Goal: Task Accomplishment & Management: Use online tool/utility

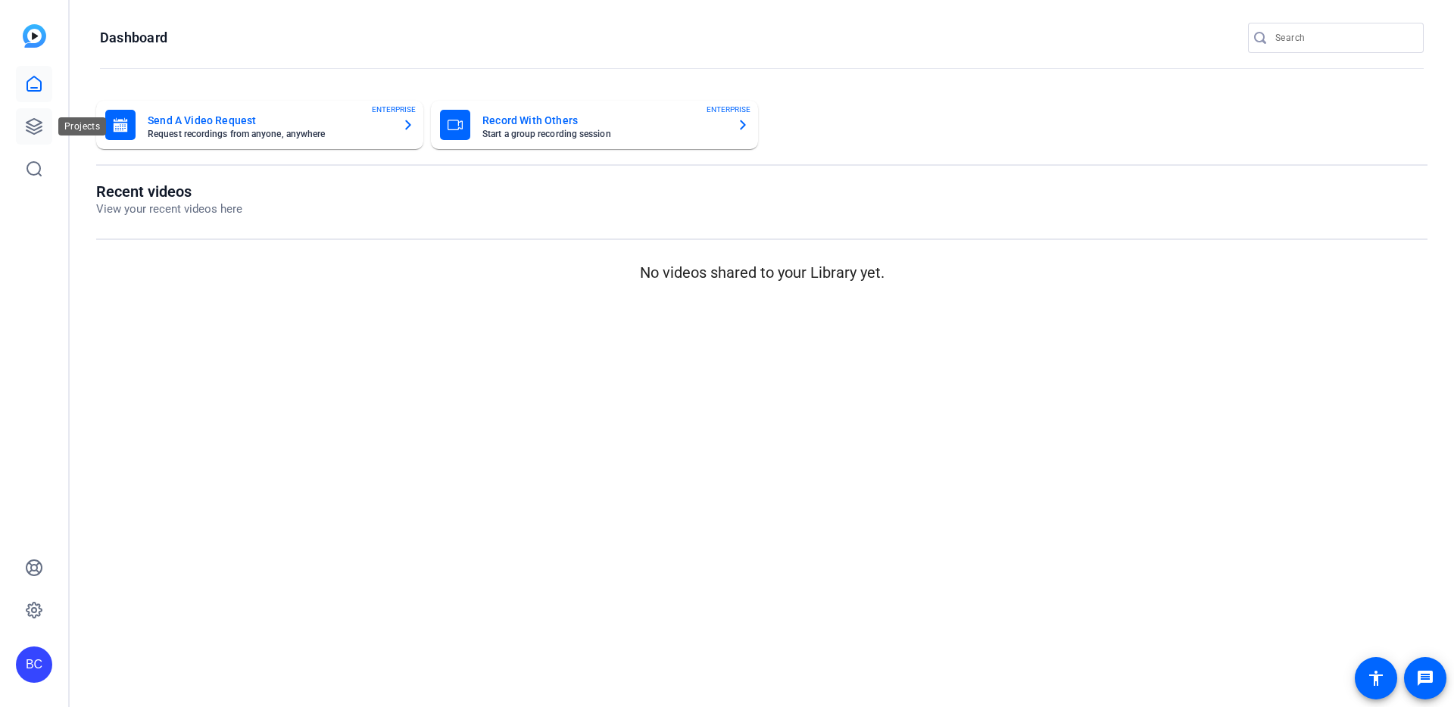
click at [27, 124] on icon at bounding box center [34, 126] width 18 height 18
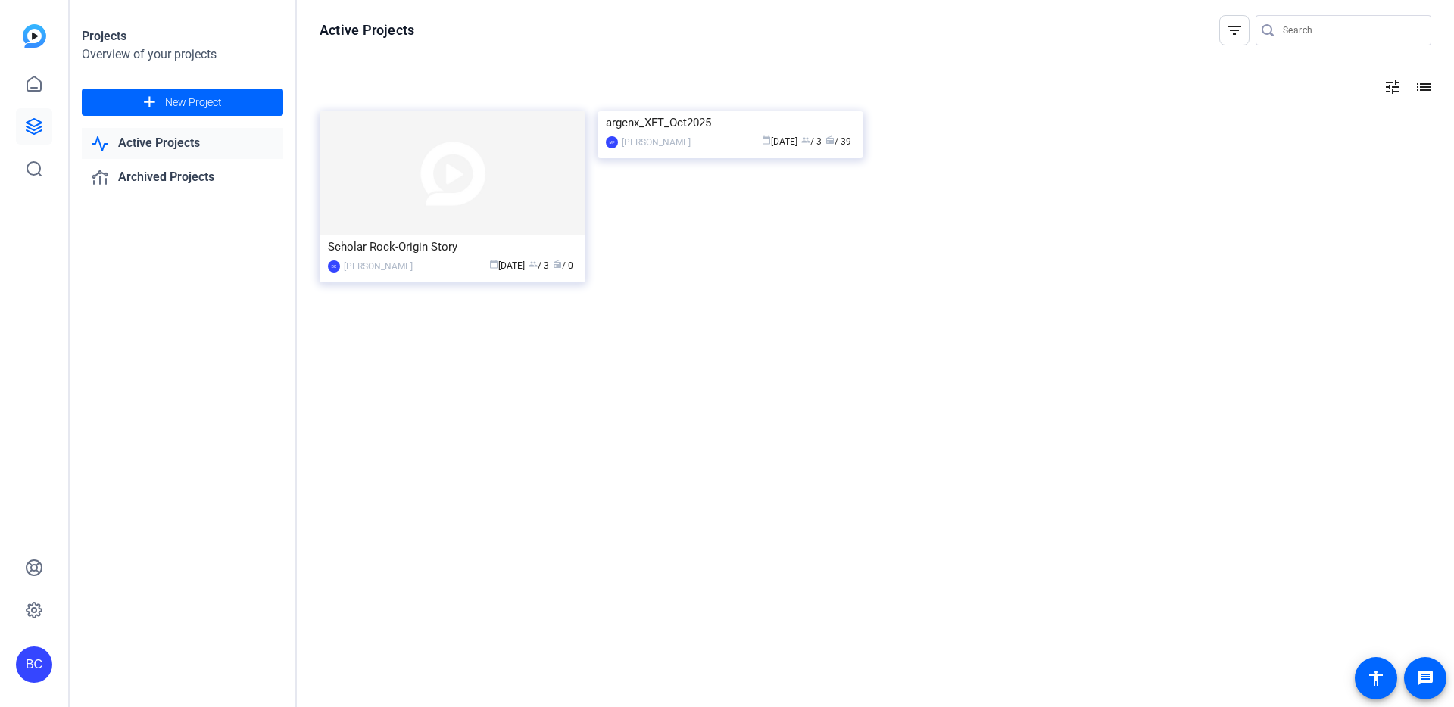
click at [717, 111] on img at bounding box center [731, 111] width 266 height 0
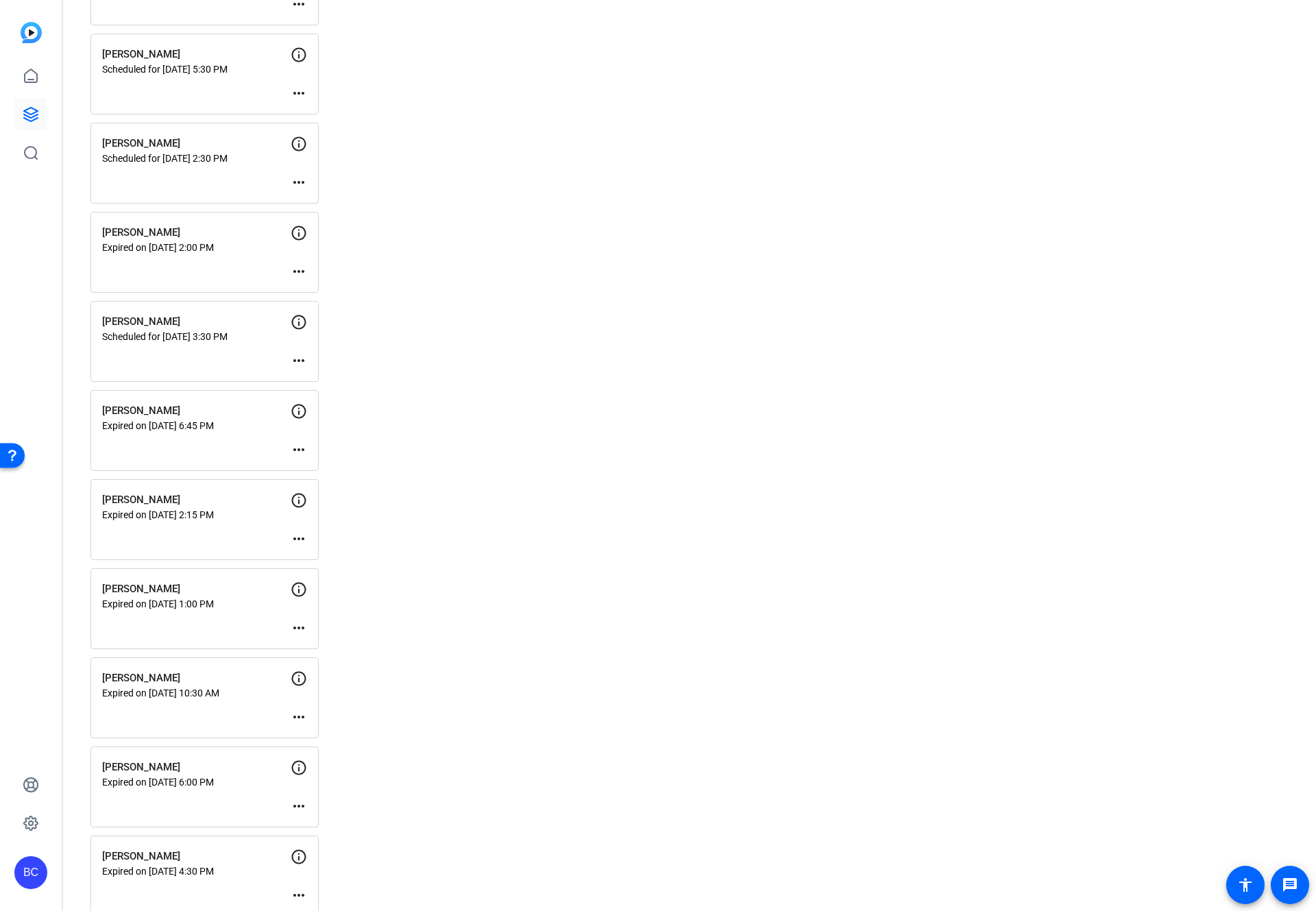
scroll to position [1623, 0]
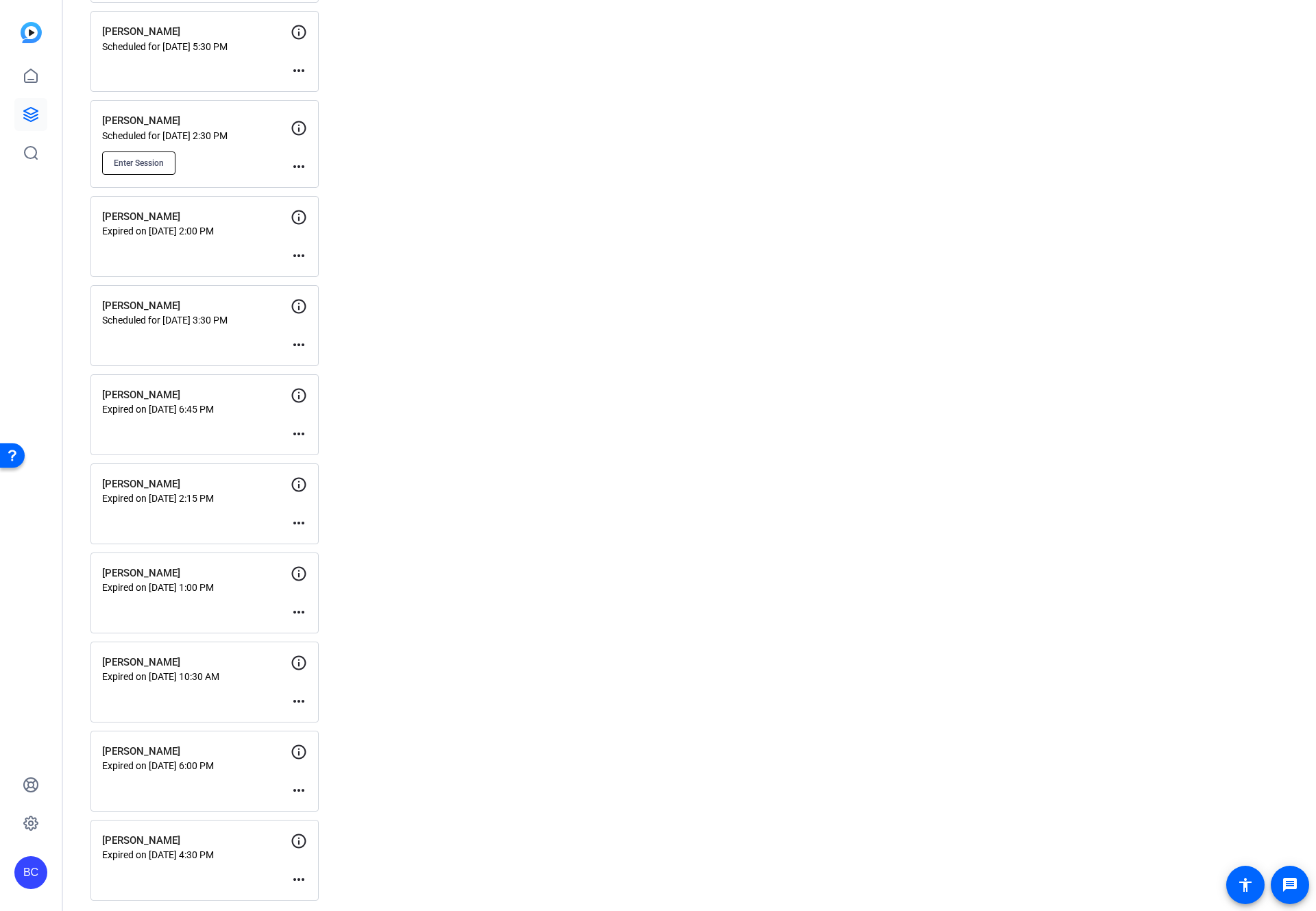
click at [141, 154] on button "Enter Session" at bounding box center [138, 163] width 73 height 24
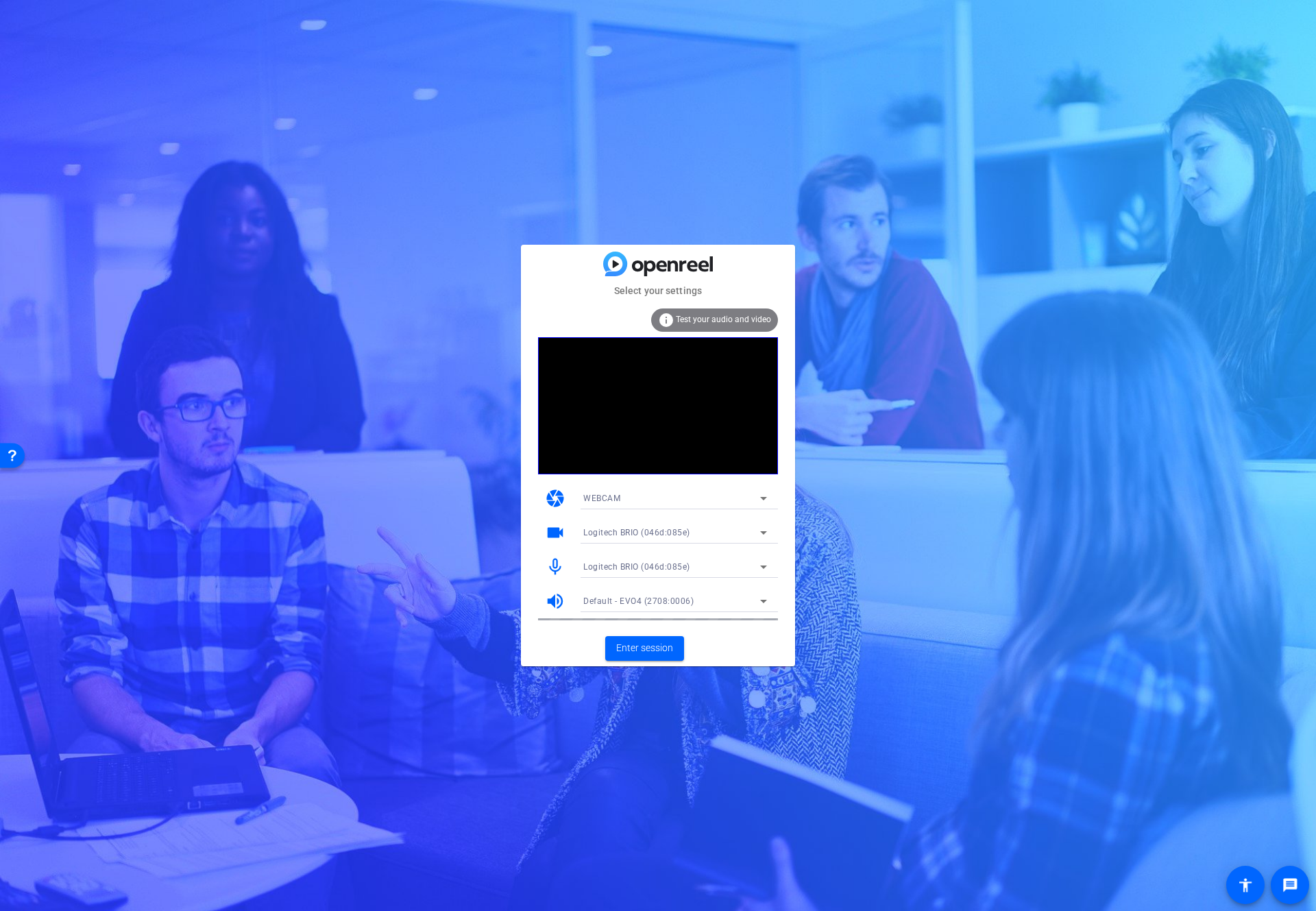
click at [567, 635] on mat-card-actions "Enter session" at bounding box center [658, 648] width 274 height 35
click at [660, 651] on span "Enter session" at bounding box center [644, 648] width 57 height 14
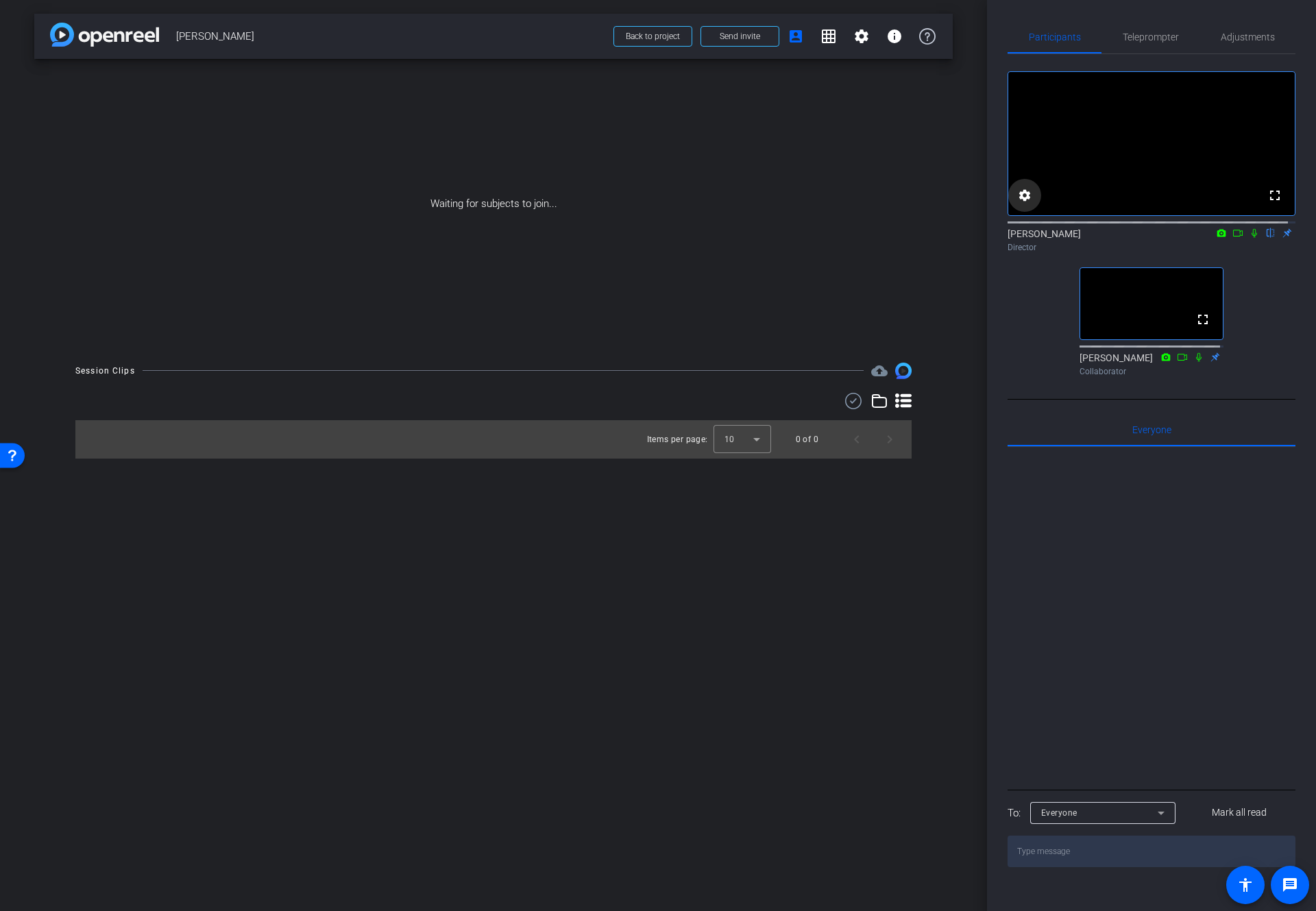
click at [1028, 204] on mat-icon "settings" at bounding box center [1025, 195] width 16 height 16
click at [1092, 249] on span "24" at bounding box center [1092, 246] width 10 height 10
click at [1102, 266] on mat-option "30" at bounding box center [1103, 274] width 55 height 22
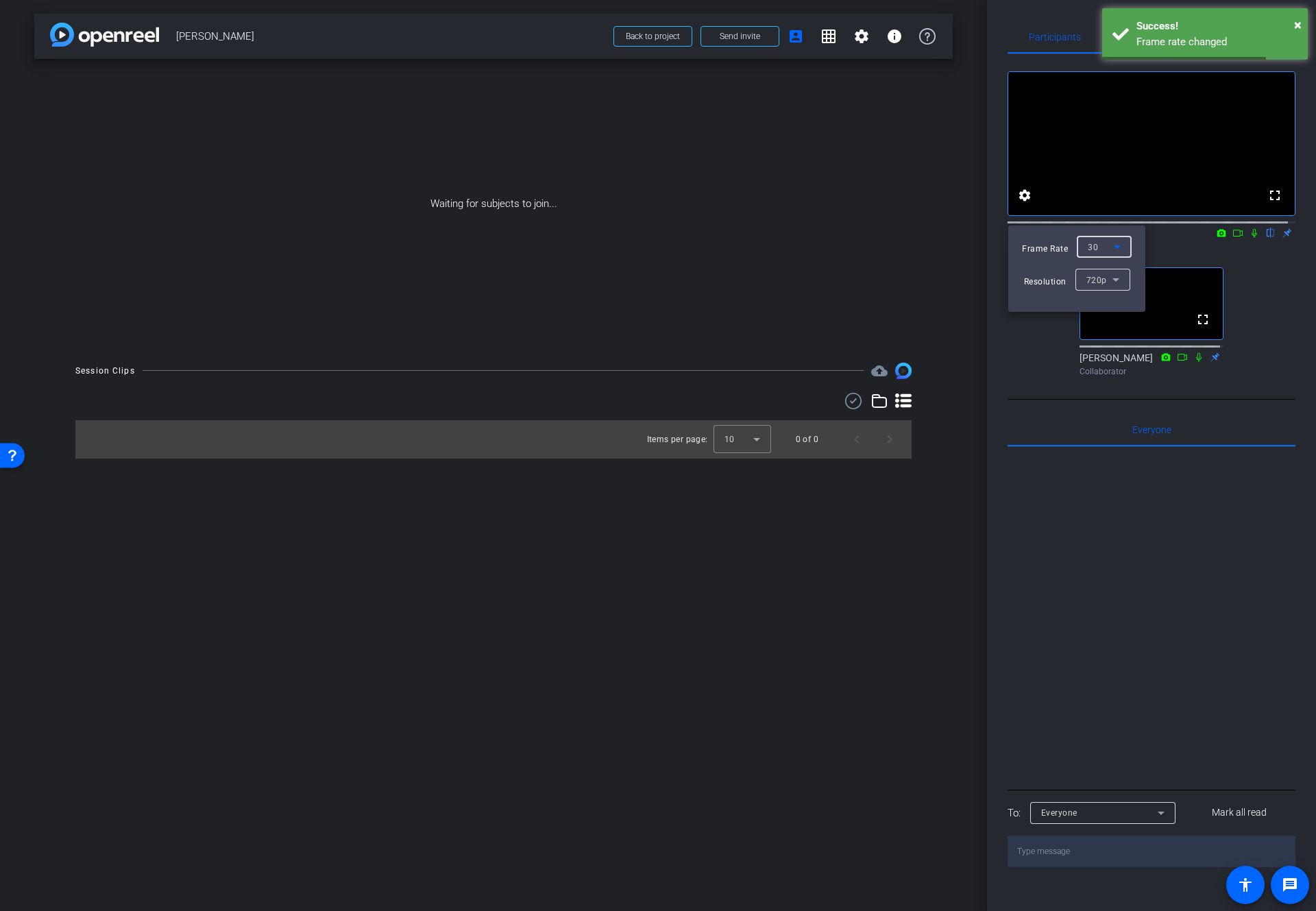
click at [1010, 371] on div at bounding box center [658, 455] width 1316 height 911
click at [1025, 204] on mat-icon "settings" at bounding box center [1025, 195] width 16 height 16
click at [998, 195] on div at bounding box center [658, 455] width 1316 height 911
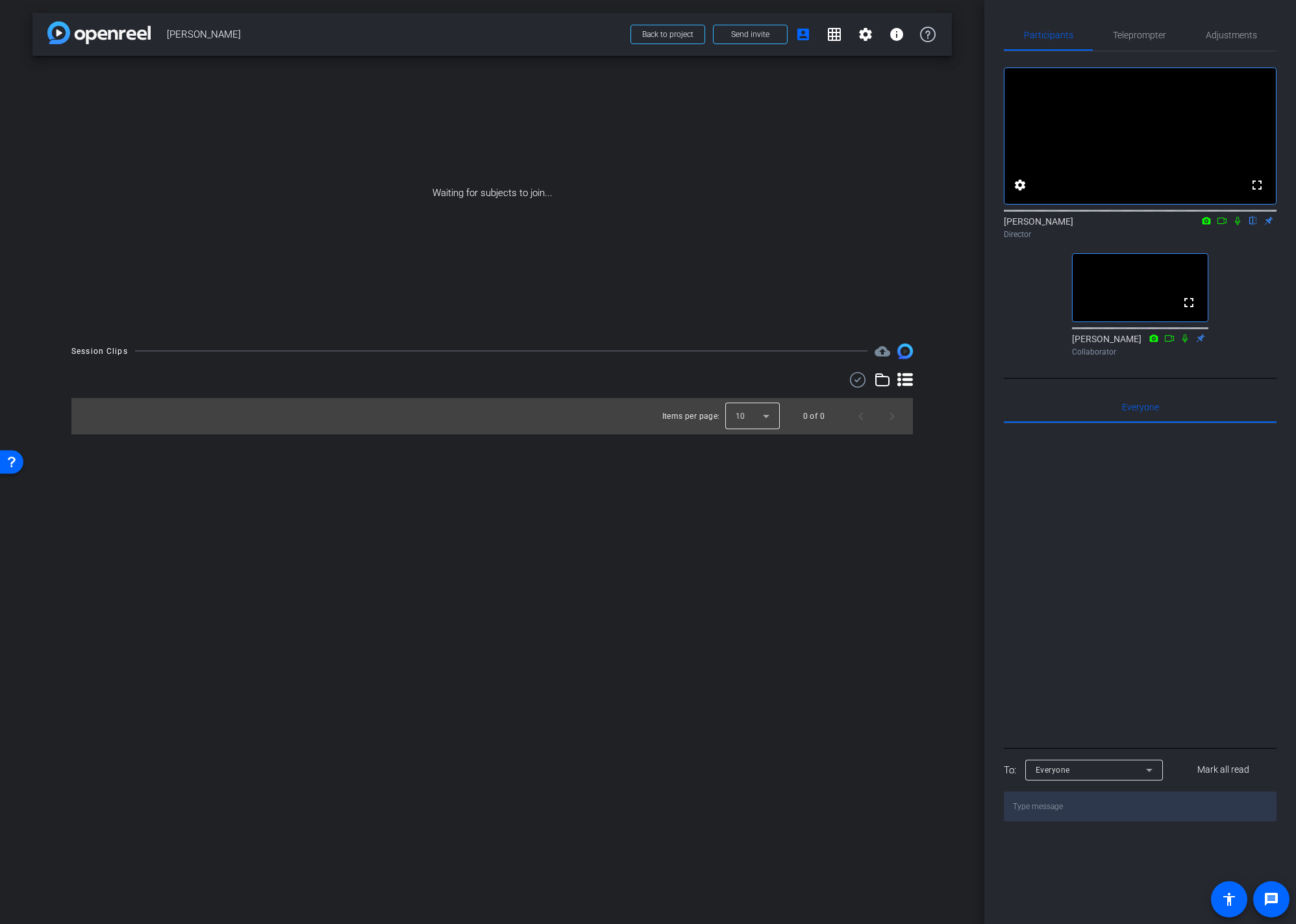
click at [759, 413] on div at bounding box center [753, 416] width 55 height 31
drag, startPoint x: 739, startPoint y: 490, endPoint x: 747, endPoint y: 490, distance: 8.0
click at [739, 490] on span "25" at bounding box center [740, 487] width 9 height 15
click at [951, 425] on div "Session Clips cloud_upload Items per page: 25 0 of 0" at bounding box center [492, 389] width 920 height 91
click at [900, 379] on icon at bounding box center [905, 380] width 15 height 14
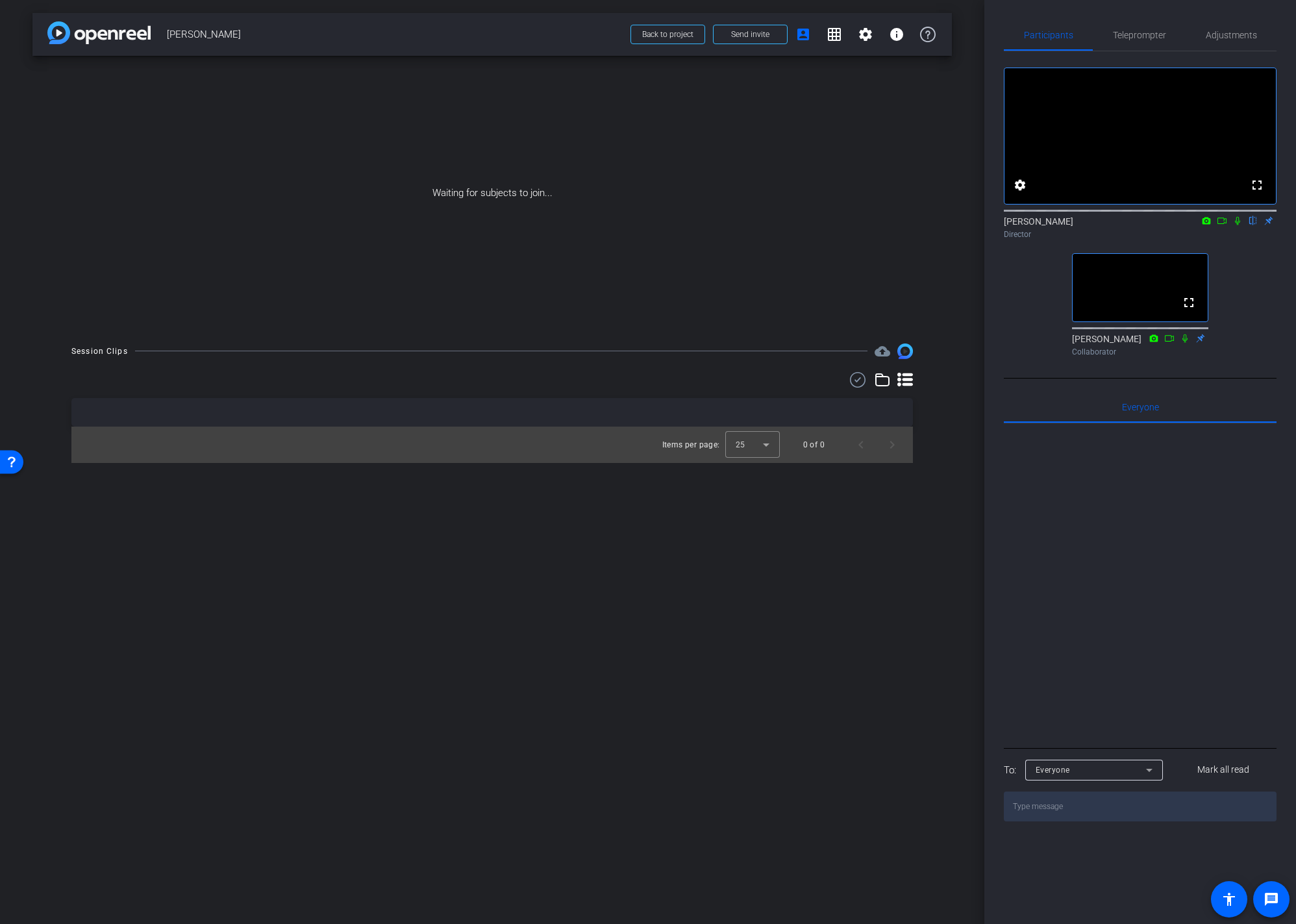
drag, startPoint x: 93, startPoint y: 435, endPoint x: 258, endPoint y: 435, distance: 165.0
click at [256, 435] on div "Items per page: 25 0 of 0" at bounding box center [492, 445] width 842 height 36
click at [927, 447] on div "Session Clips cloud_upload Items per page: 25 0 of 0" at bounding box center [492, 403] width 920 height 119
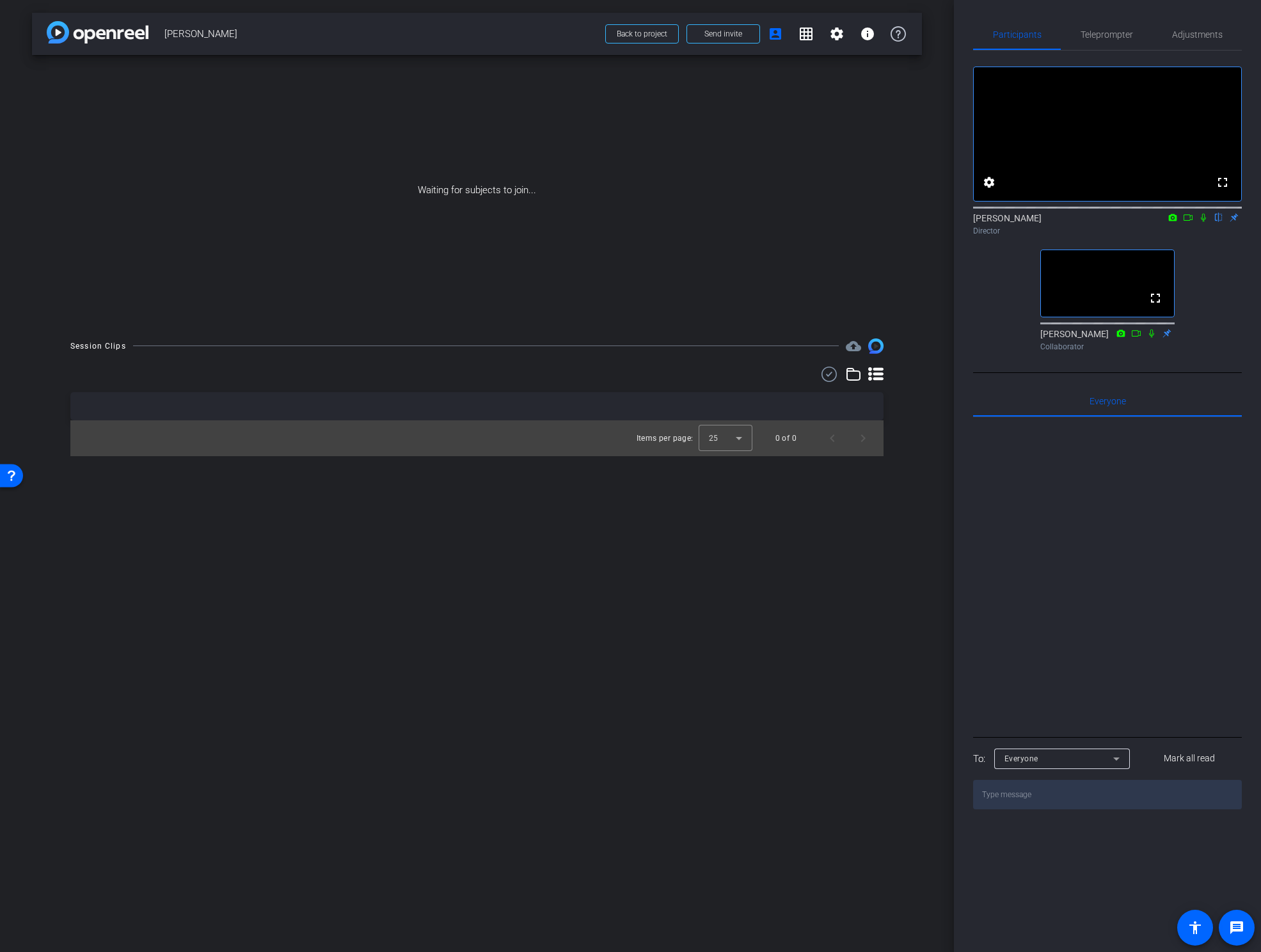
click at [894, 529] on div "arrow_back Kristi Saragusa Back to project Send invite account_box grid_on sett…" at bounding box center [476, 476] width 954 height 952
click at [712, 33] on span "Send invite" at bounding box center [723, 34] width 38 height 10
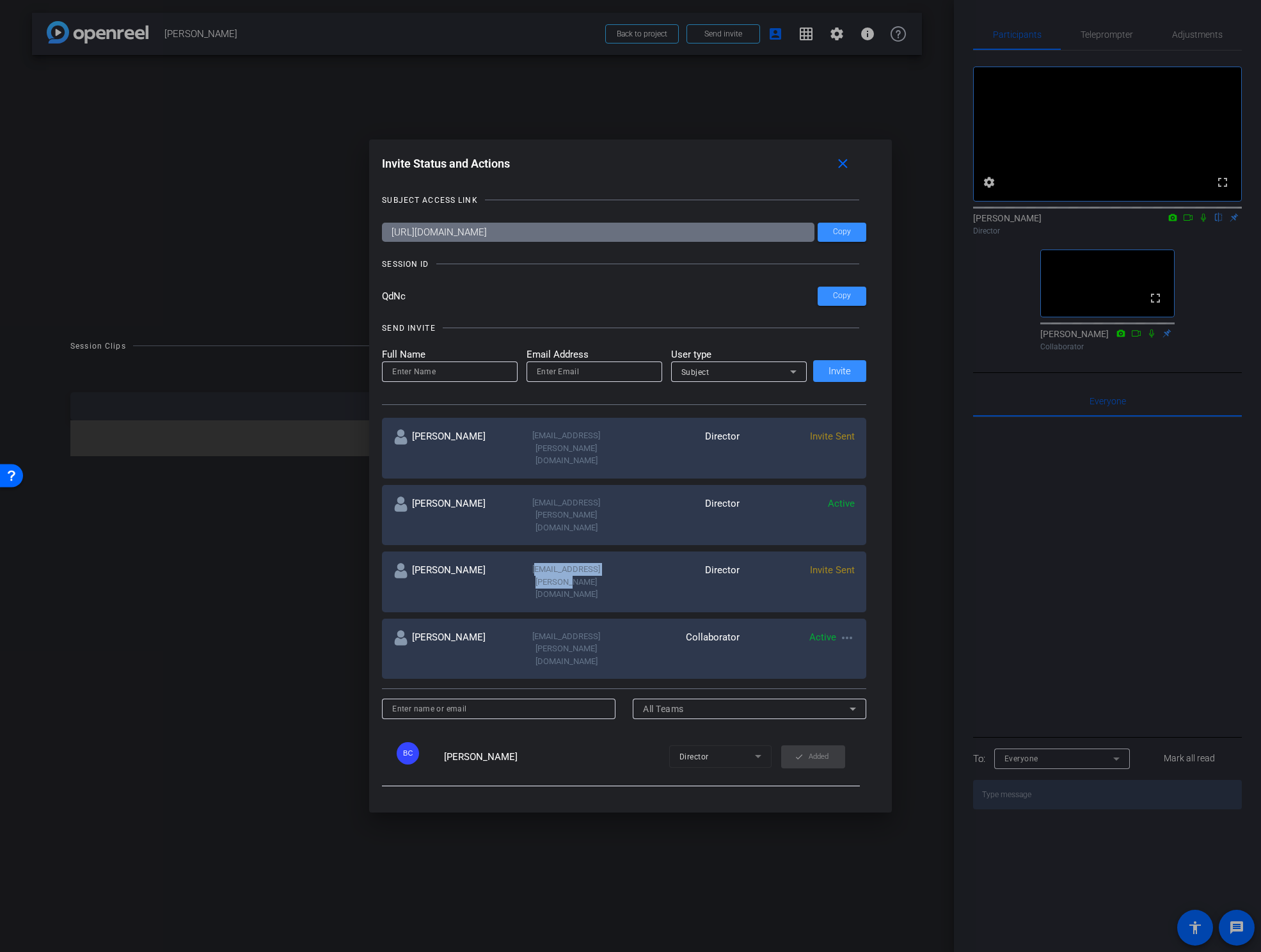
drag, startPoint x: 523, startPoint y: 526, endPoint x: 609, endPoint y: 531, distance: 86.1
click at [609, 563] on div "Jspier@broadstreet.com" at bounding box center [566, 582] width 115 height 38
click at [810, 150] on div "Invite Status and Actions close SUBJECT ACCESS LINK https://capture.openreel.co…" at bounding box center [630, 476] width 523 height 673
click at [776, 563] on div "Invite Sent" at bounding box center [797, 582] width 115 height 38
click at [829, 564] on span "Invite Sent" at bounding box center [832, 570] width 45 height 12
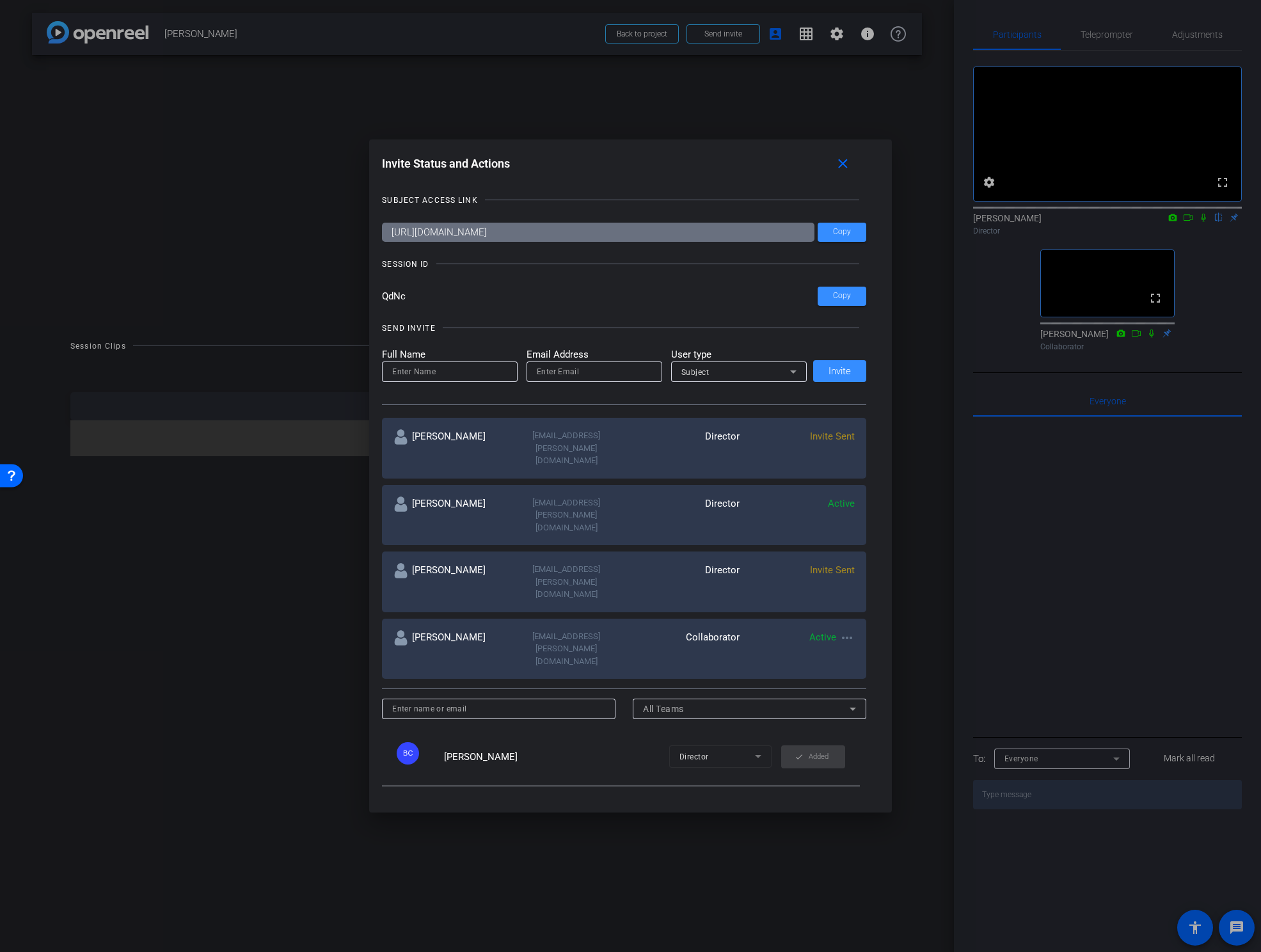
click at [843, 630] on mat-icon "more_horiz" at bounding box center [847, 638] width 15 height 15
drag, startPoint x: 764, startPoint y: 528, endPoint x: 772, endPoint y: 521, distance: 10.6
click at [764, 528] on div at bounding box center [630, 476] width 1261 height 952
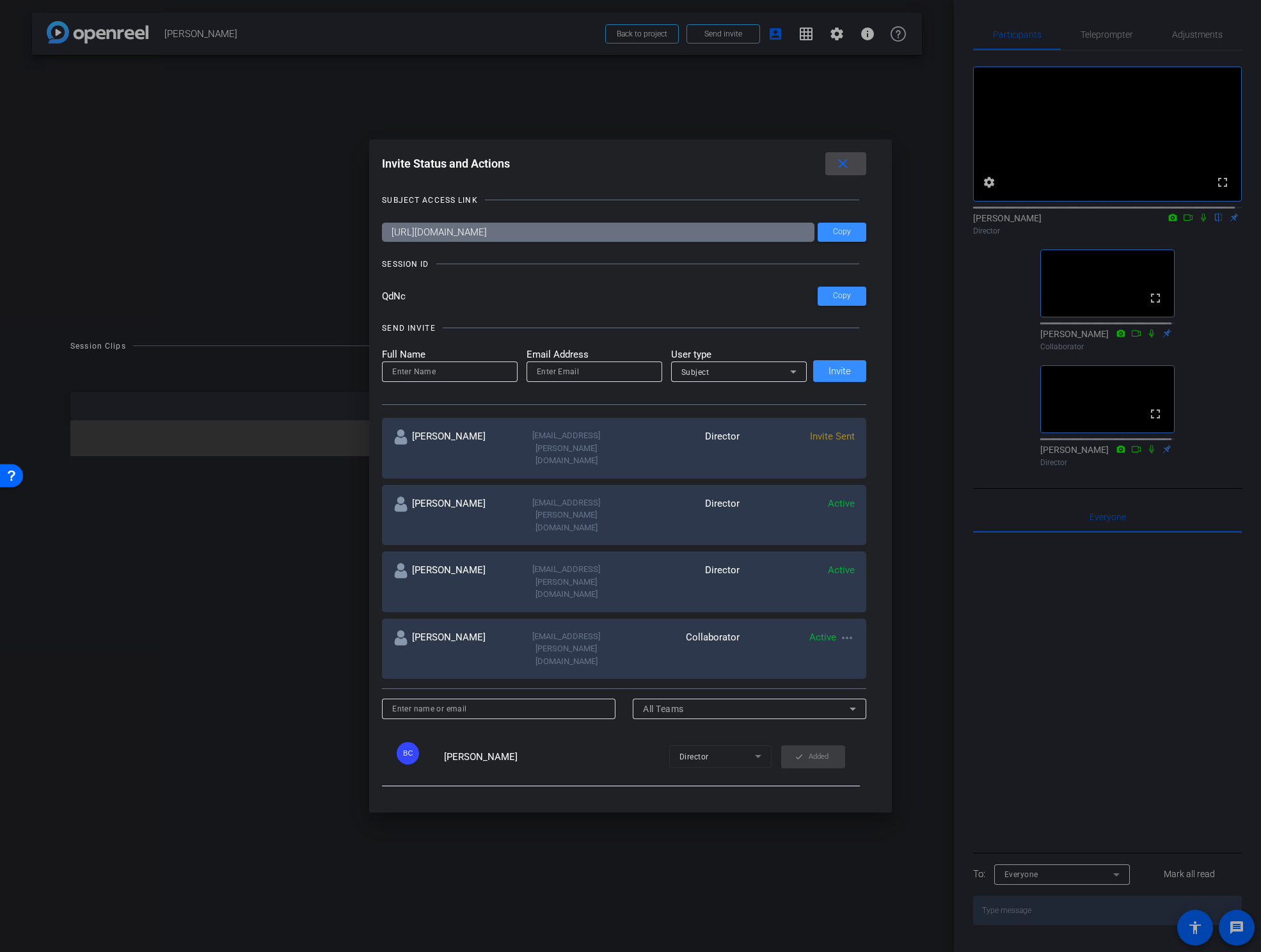
click at [847, 165] on mat-icon "close" at bounding box center [842, 164] width 16 height 16
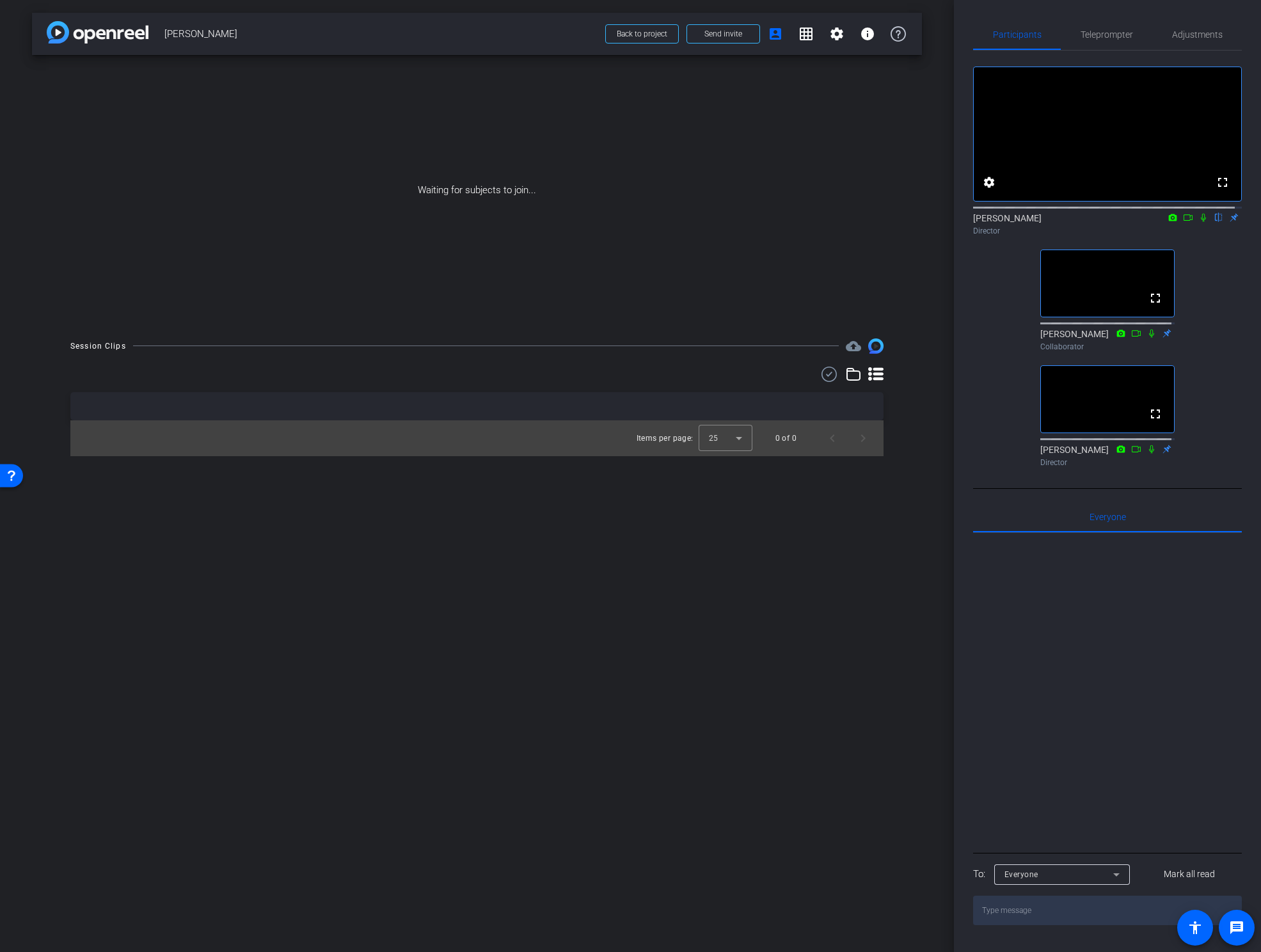
drag, startPoint x: 904, startPoint y: 415, endPoint x: 906, endPoint y: 422, distance: 7.3
click at [904, 416] on div "Session Clips cloud_upload Items per page: 25 0 of 0" at bounding box center [477, 397] width 890 height 117
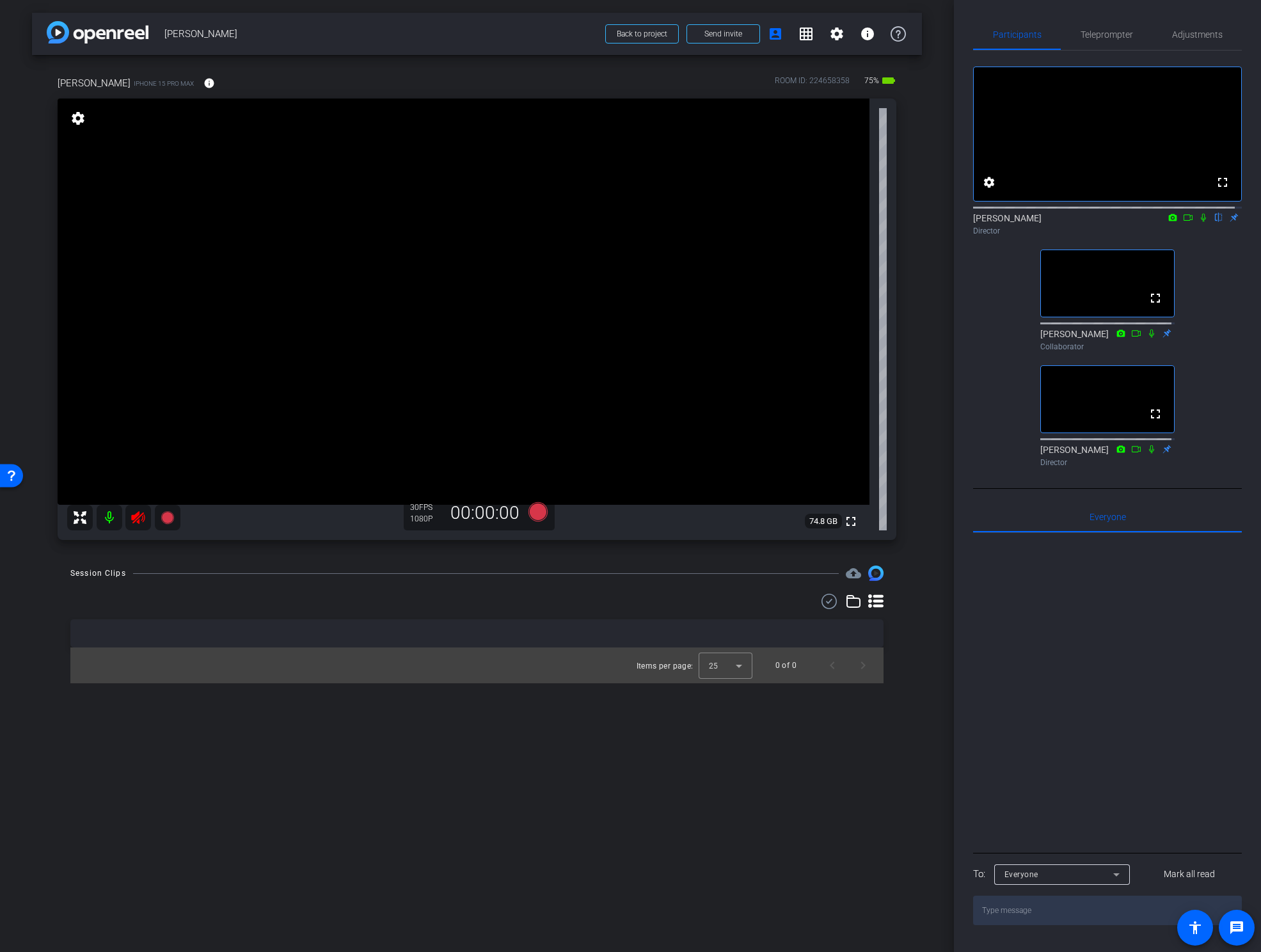
click at [136, 518] on icon at bounding box center [139, 518] width 15 height 15
click at [1198, 35] on span "Adjustments" at bounding box center [1198, 35] width 51 height 9
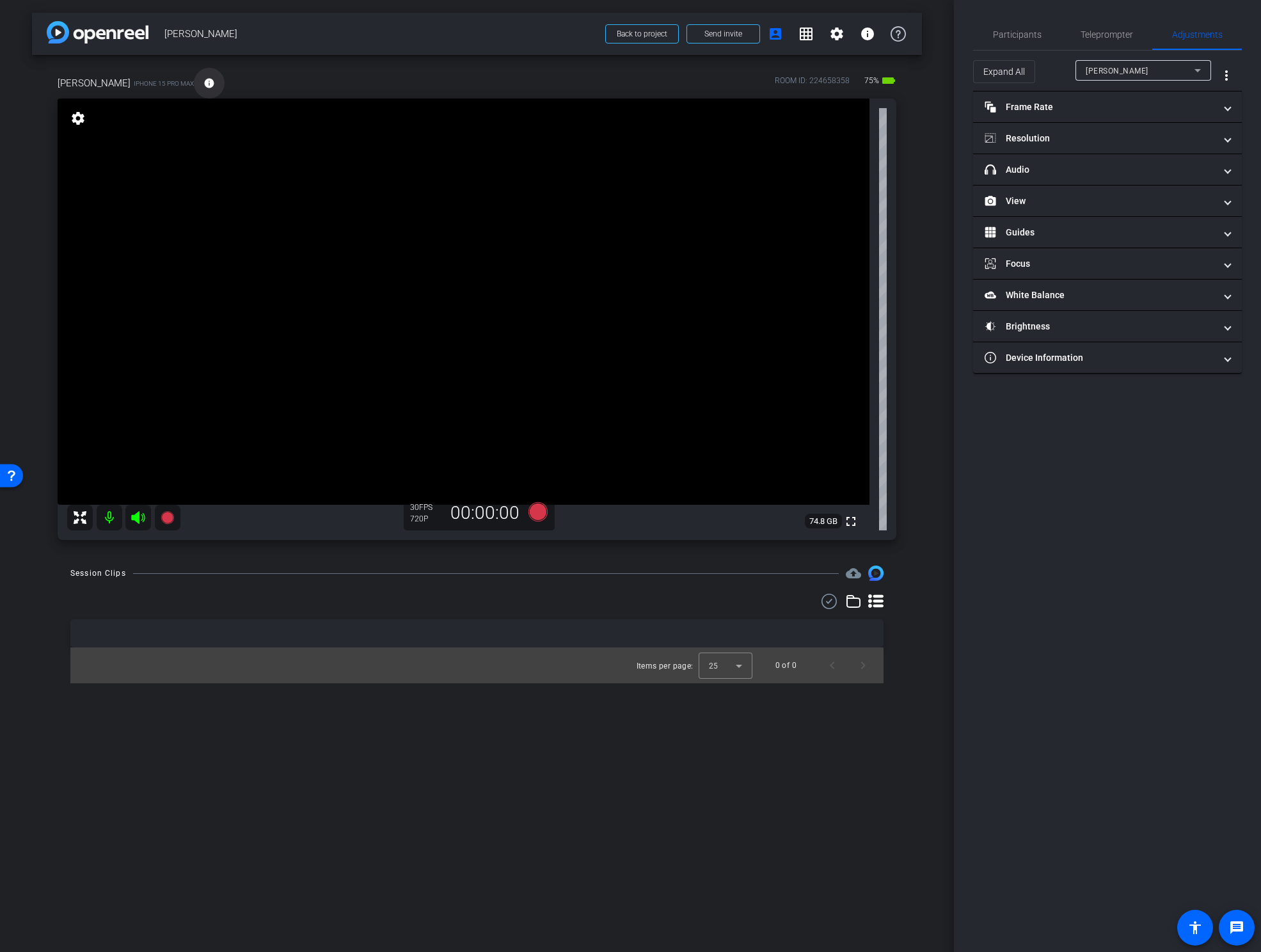
click at [204, 93] on span at bounding box center [209, 83] width 30 height 30
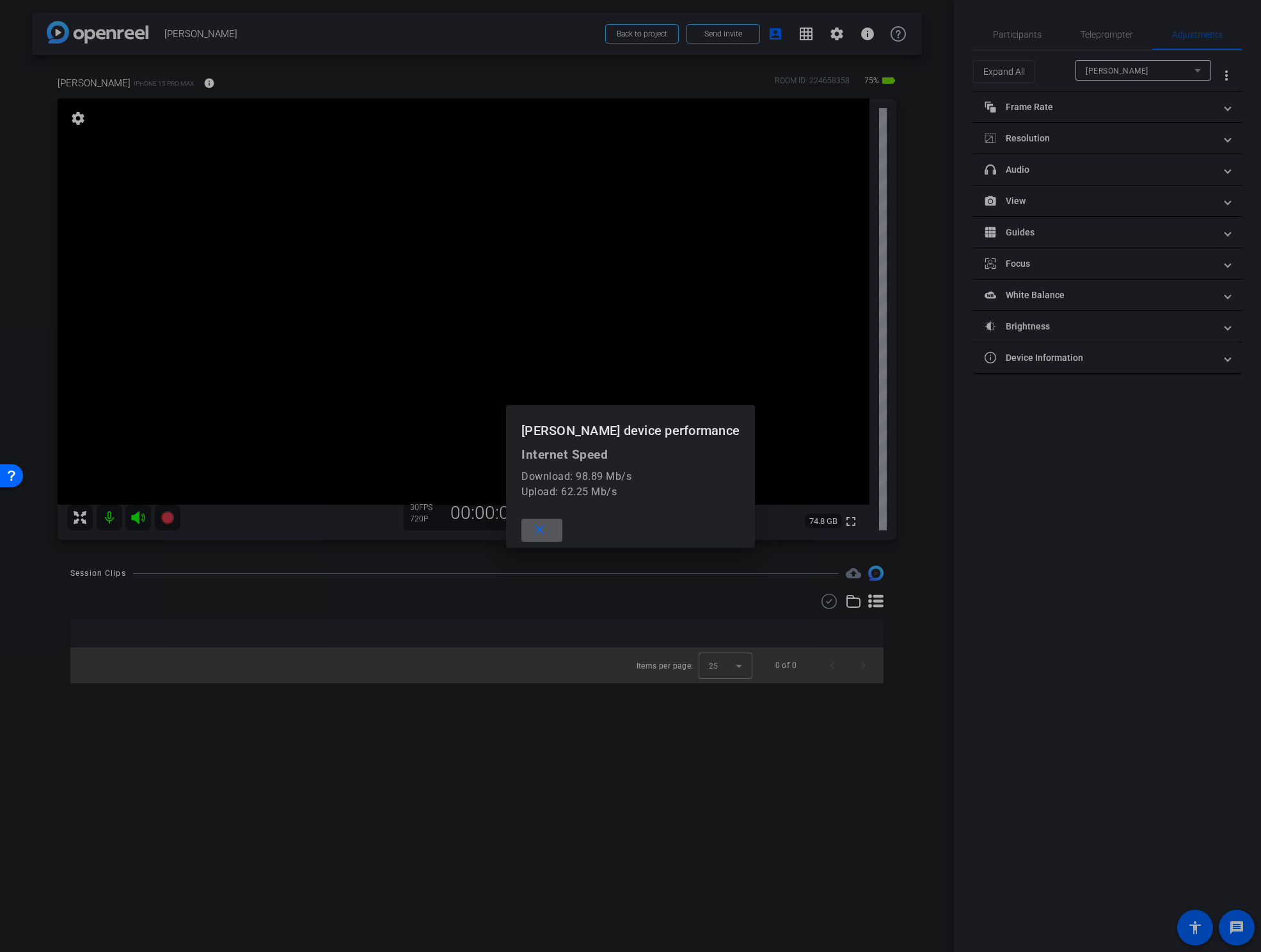
click at [547, 528] on mat-icon "close" at bounding box center [539, 530] width 16 height 16
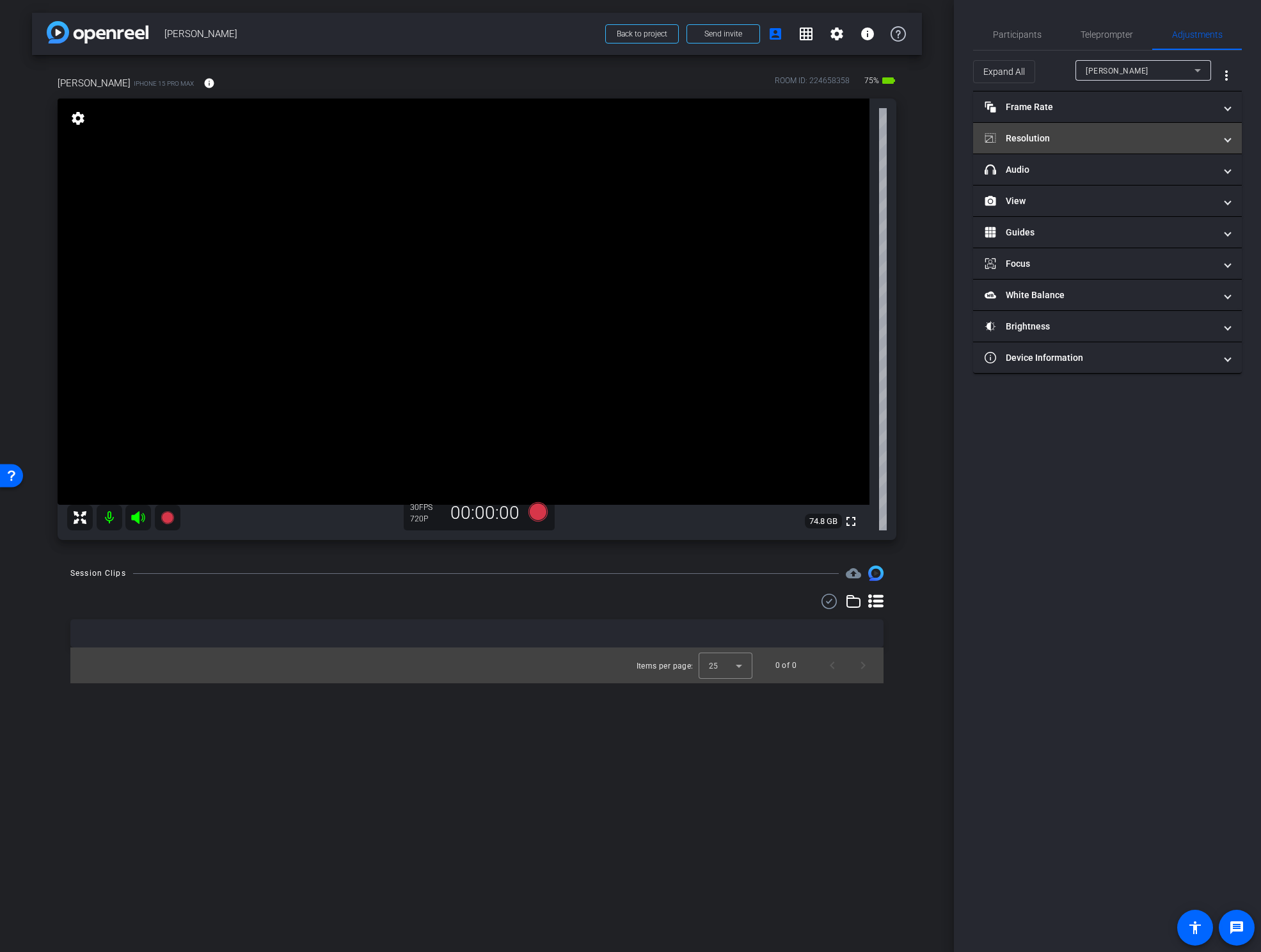
drag, startPoint x: 1055, startPoint y: 141, endPoint x: 1061, endPoint y: 139, distance: 6.3
click at [1055, 141] on mat-panel-title "Resolution" at bounding box center [1100, 139] width 231 height 14
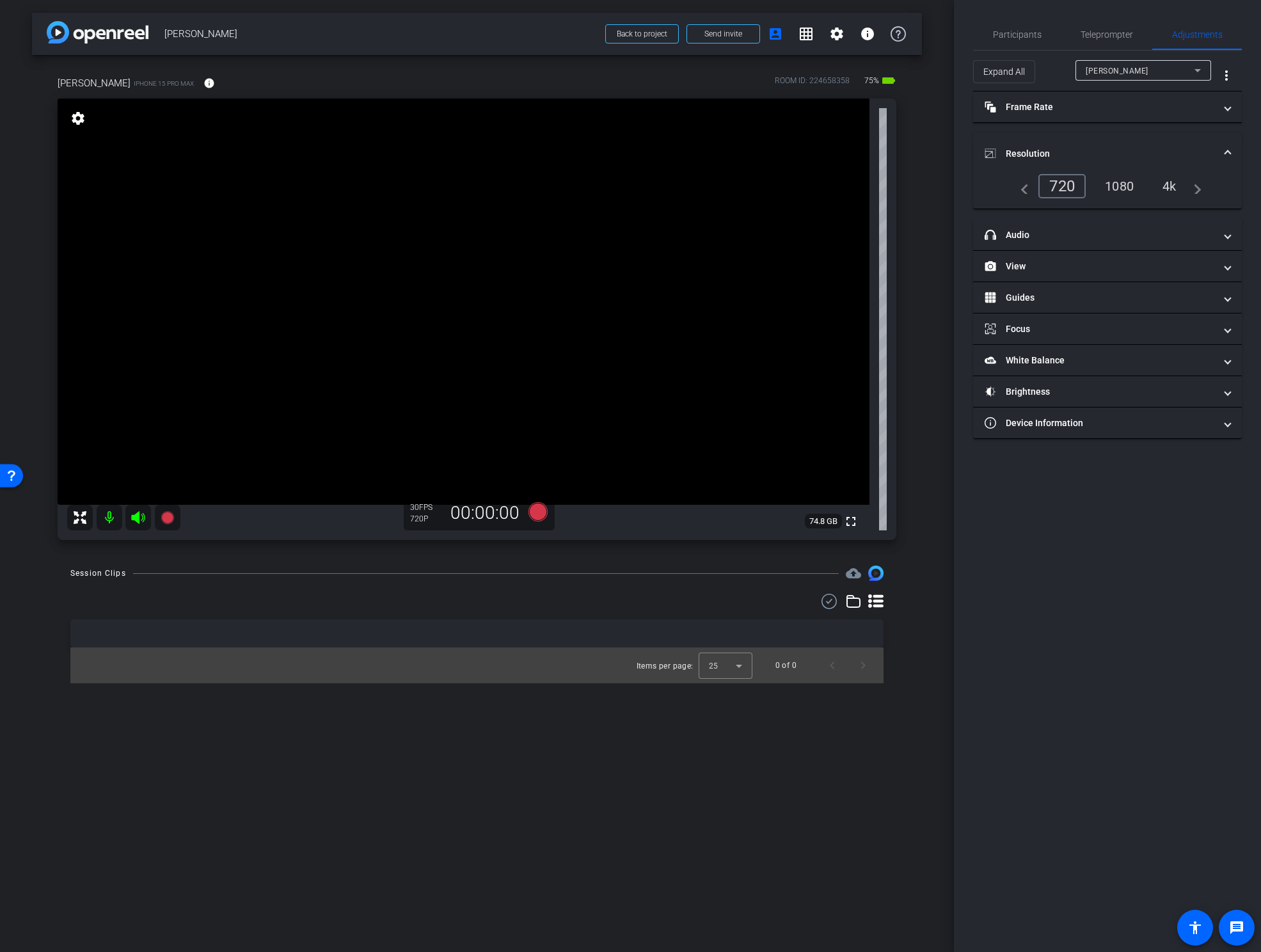
click at [1173, 185] on div "4k" at bounding box center [1169, 187] width 33 height 22
click at [1017, 33] on span "Participants" at bounding box center [1018, 35] width 49 height 9
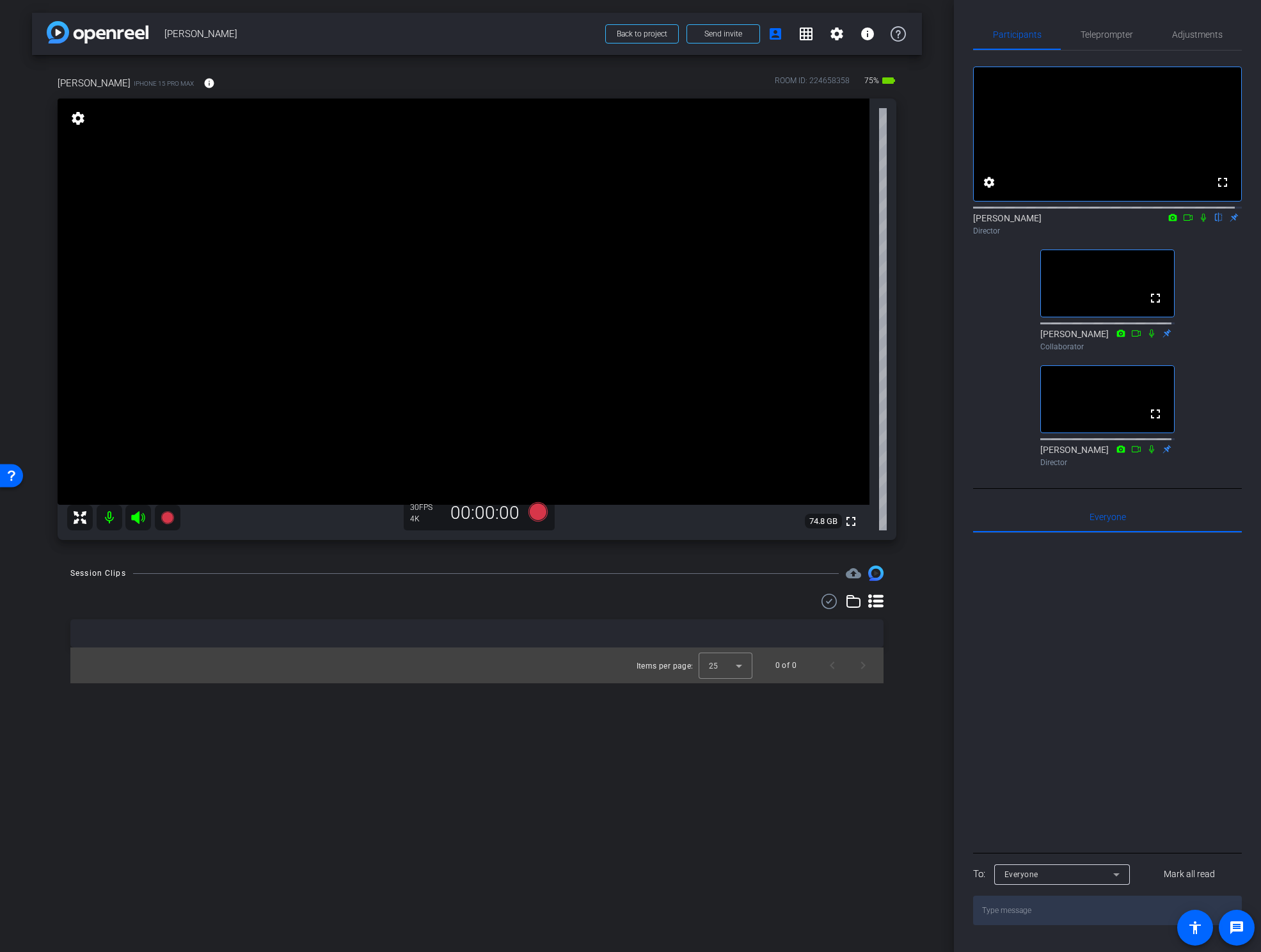
click at [925, 546] on div "arrow_back Kristi Saragusa Back to project Send invite account_box grid_on sett…" at bounding box center [476, 476] width 954 height 952
click at [913, 613] on div "Session Clips cloud_upload Items per page: 25 0 of 0" at bounding box center [477, 624] width 890 height 117
click at [1207, 31] on span "Adjustments" at bounding box center [1198, 35] width 51 height 9
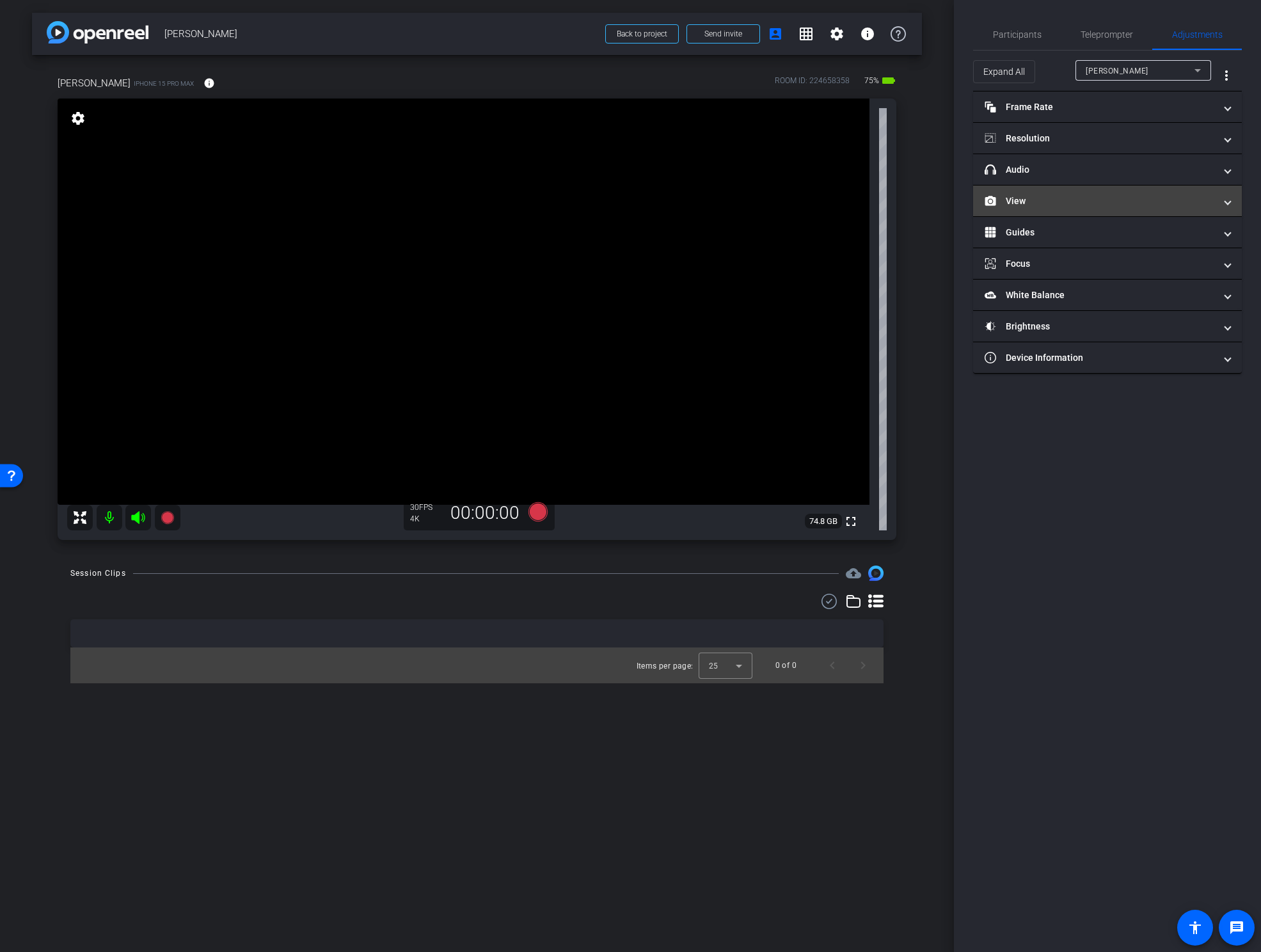
click at [1045, 198] on mat-panel-title "View" at bounding box center [1100, 201] width 231 height 14
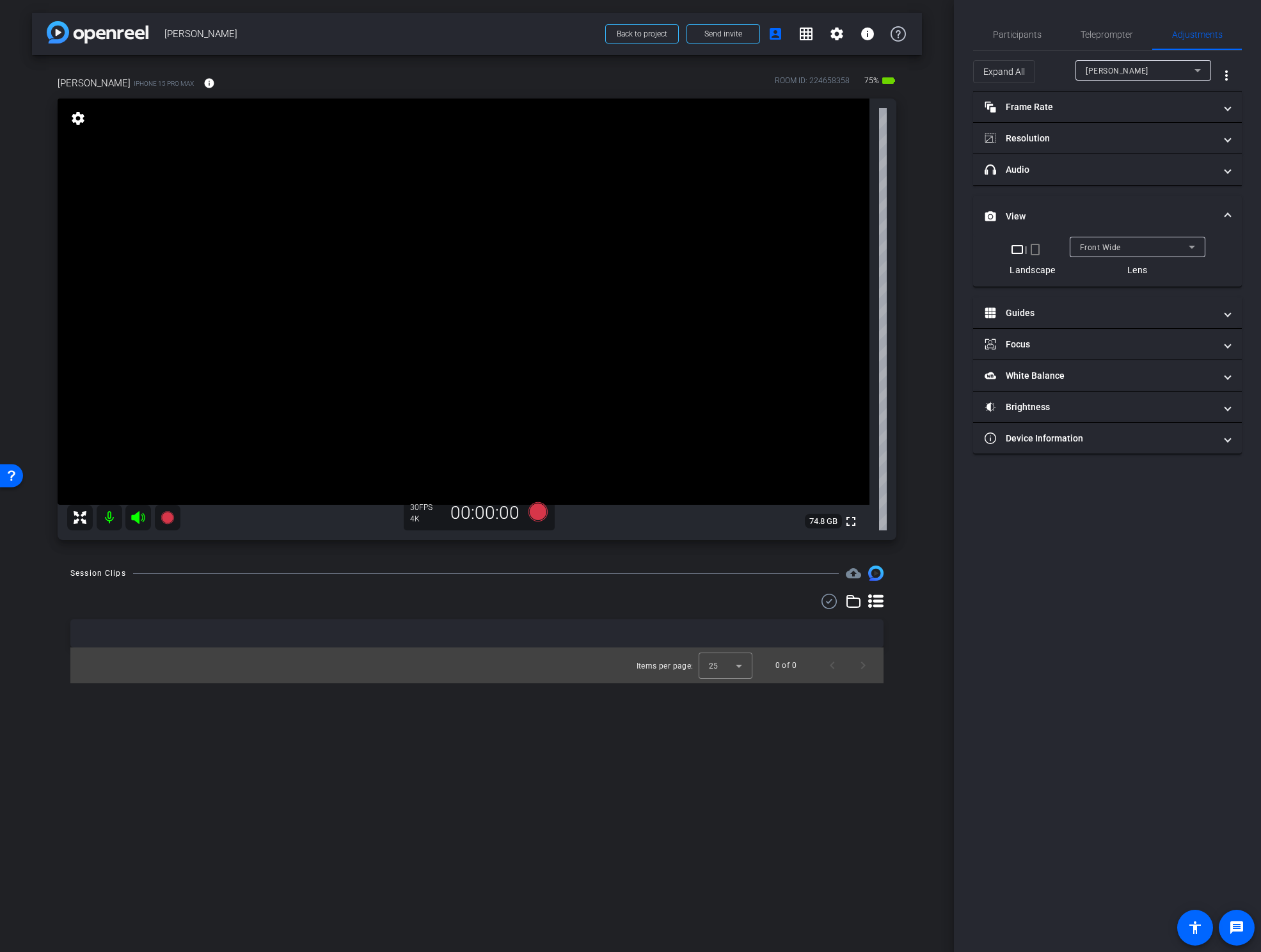
click at [1098, 247] on span "Front Wide" at bounding box center [1101, 248] width 41 height 9
click at [1109, 236] on div at bounding box center [630, 476] width 1261 height 952
click at [1006, 30] on span "Participants" at bounding box center [1018, 35] width 49 height 9
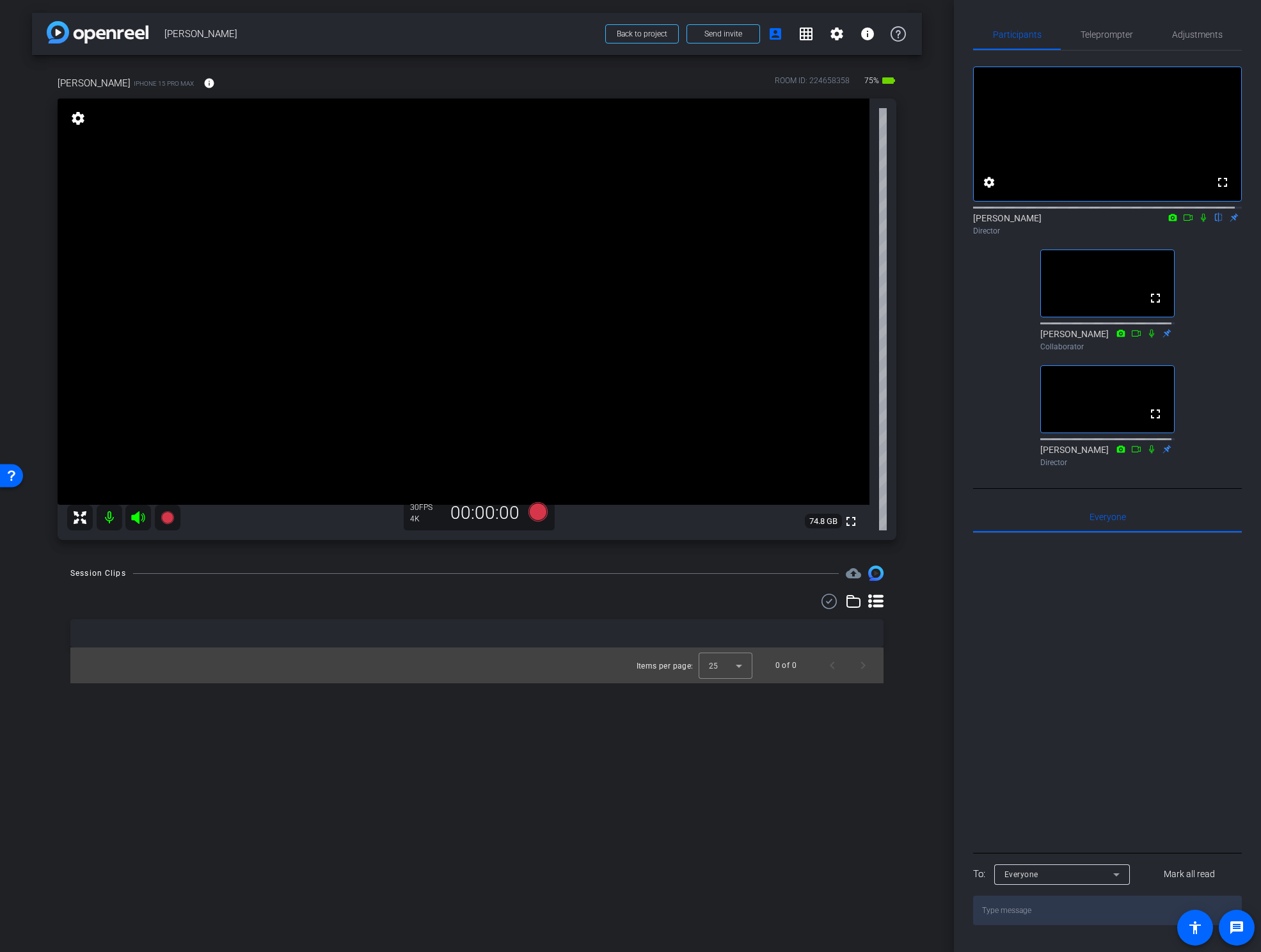
click at [331, 250] on video at bounding box center [463, 302] width 812 height 406
click at [916, 493] on div "Kristi Saragusa iPhone 15 Pro Max info ROOM ID: 224658358 75% battery_std fulls…" at bounding box center [477, 303] width 890 height 498
click at [1193, 33] on span "Adjustments" at bounding box center [1198, 35] width 51 height 9
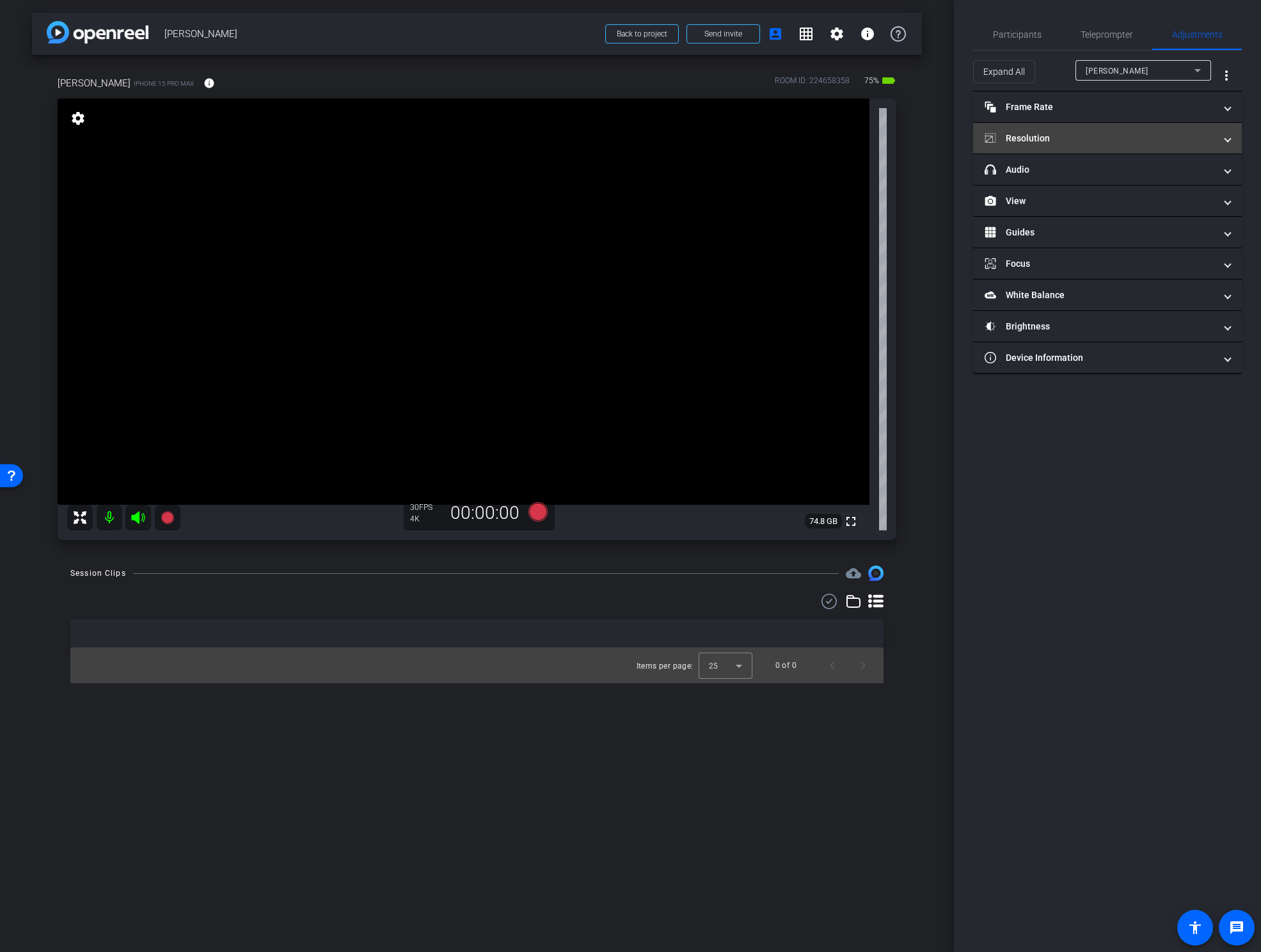
click at [1022, 144] on mat-panel-title "Resolution" at bounding box center [1100, 139] width 231 height 14
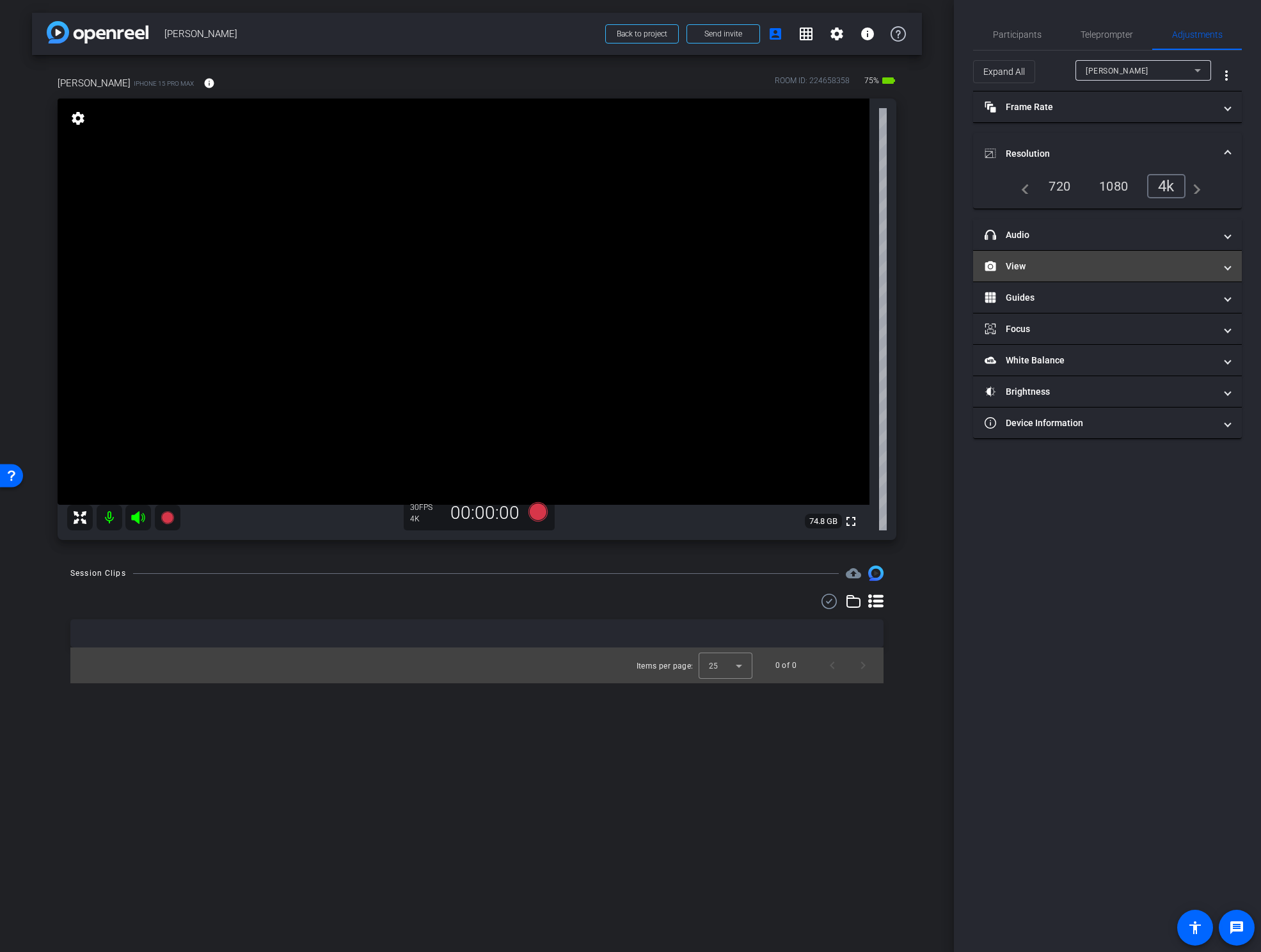
click at [1028, 263] on mat-panel-title "View" at bounding box center [1100, 267] width 231 height 14
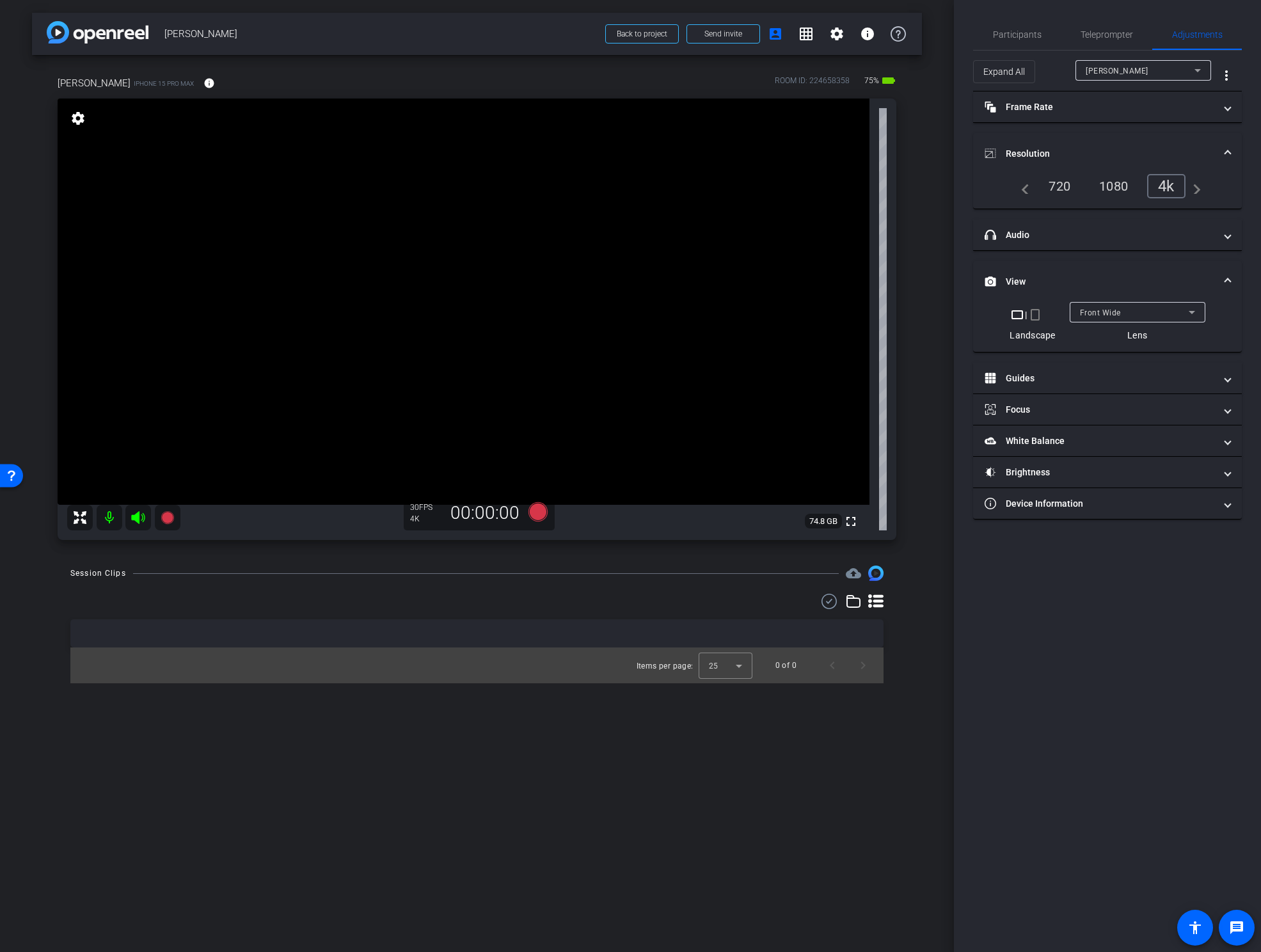
click at [1103, 311] on span "Front Wide" at bounding box center [1101, 313] width 41 height 9
click at [1112, 340] on span "Back Wide" at bounding box center [1100, 338] width 41 height 15
click at [1021, 35] on span "Participants" at bounding box center [1018, 35] width 49 height 9
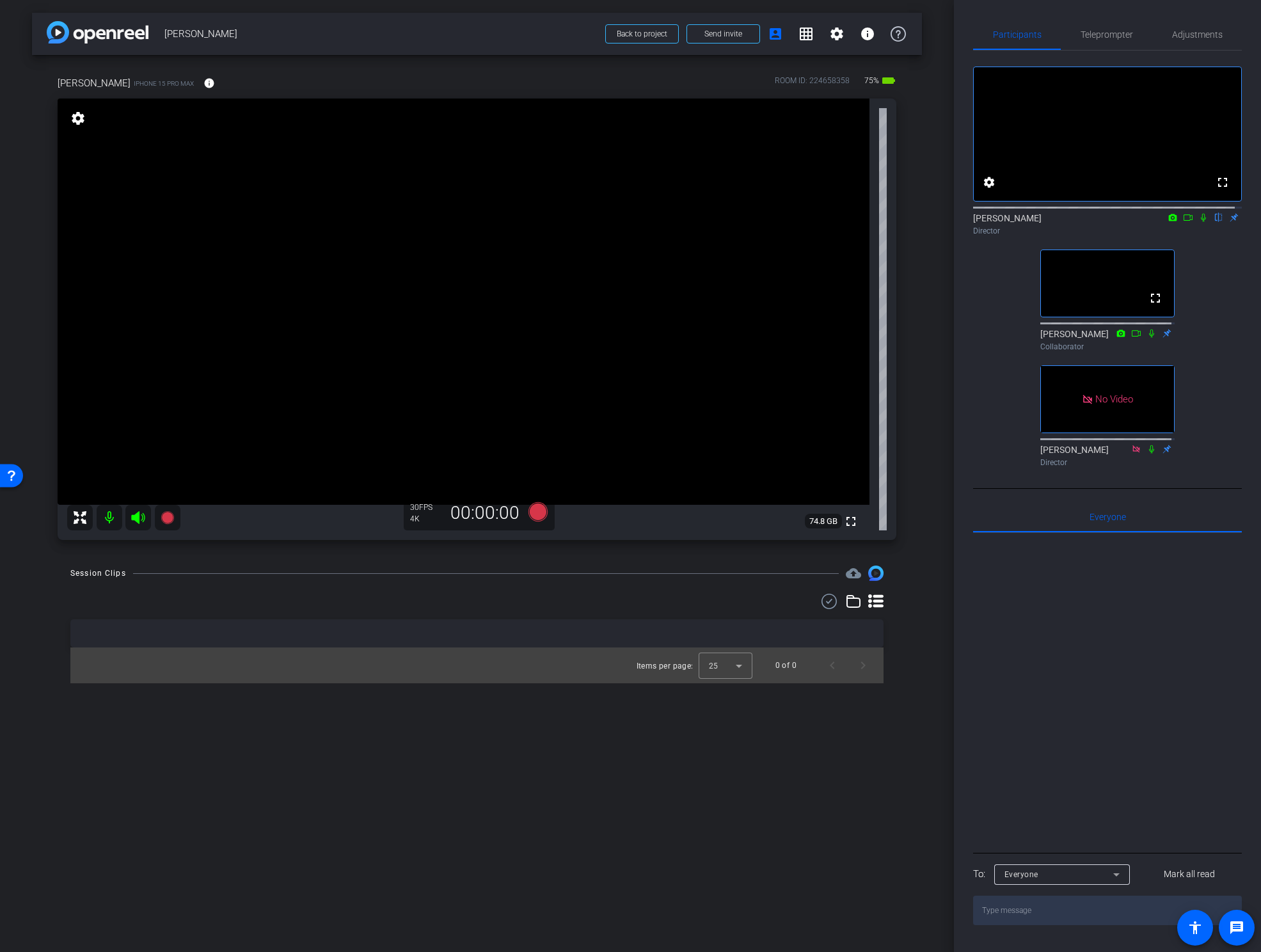
click at [476, 275] on video at bounding box center [463, 302] width 812 height 406
click at [306, 284] on video at bounding box center [463, 302] width 812 height 406
click at [506, 309] on video at bounding box center [463, 302] width 812 height 406
click at [489, 380] on video at bounding box center [463, 302] width 812 height 406
drag, startPoint x: 1180, startPoint y: 30, endPoint x: 1190, endPoint y: 30, distance: 10.0
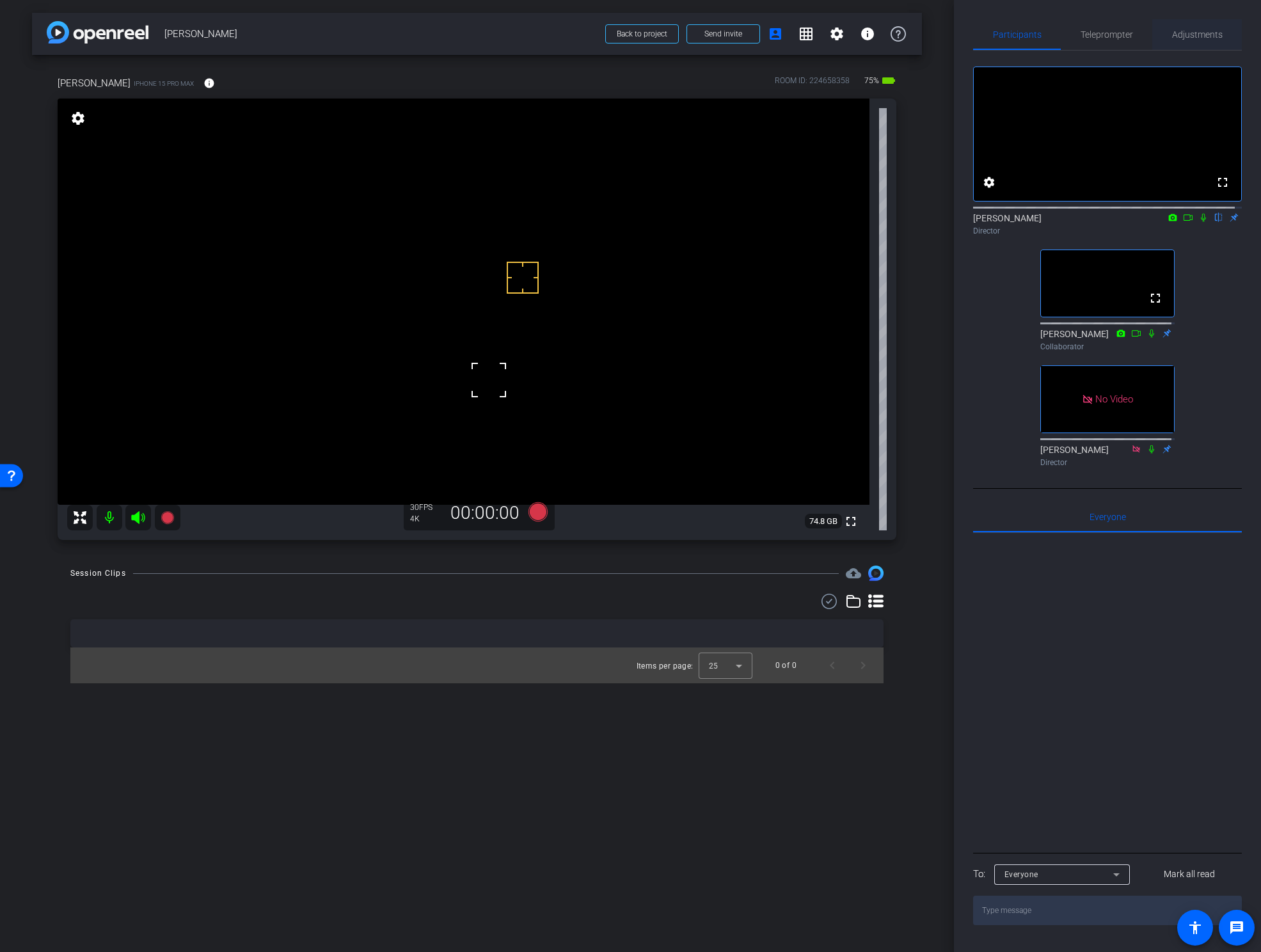
click at [1180, 30] on span "Adjustments" at bounding box center [1198, 35] width 51 height 9
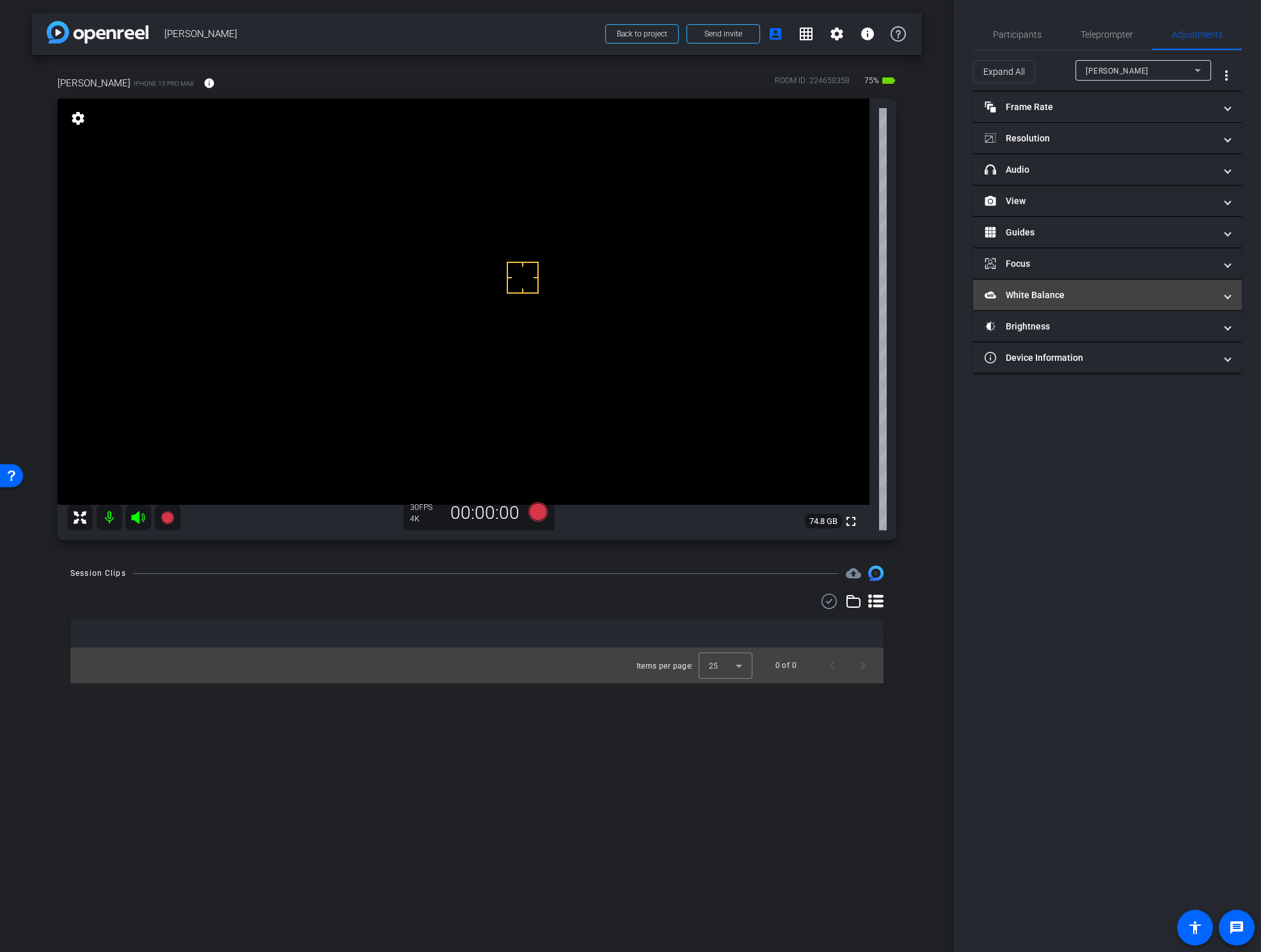
click at [1057, 294] on mat-panel-title "White Balance White Balance" at bounding box center [1100, 296] width 231 height 14
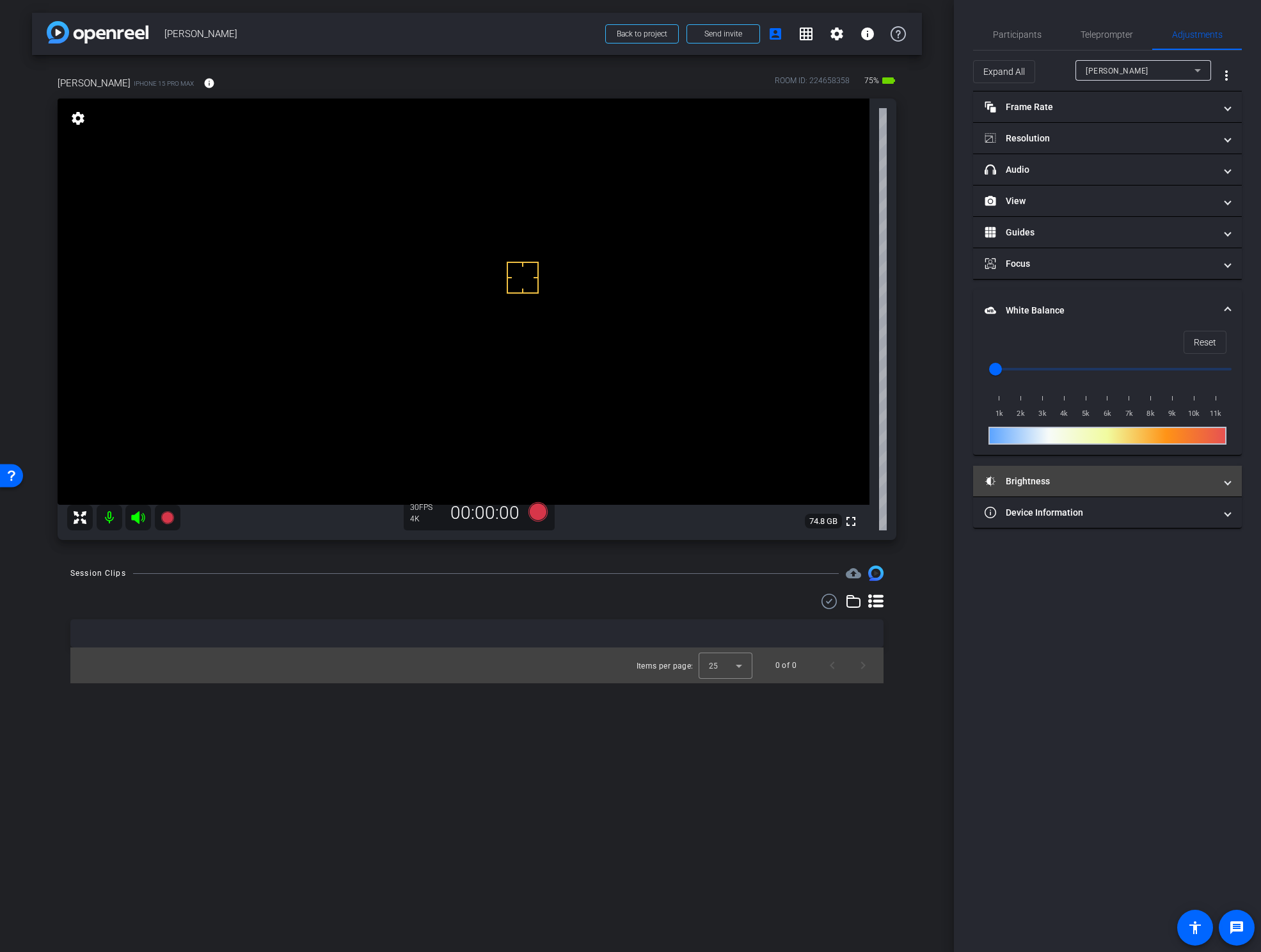
click at [1056, 479] on mat-panel-title "Brightness" at bounding box center [1100, 481] width 231 height 14
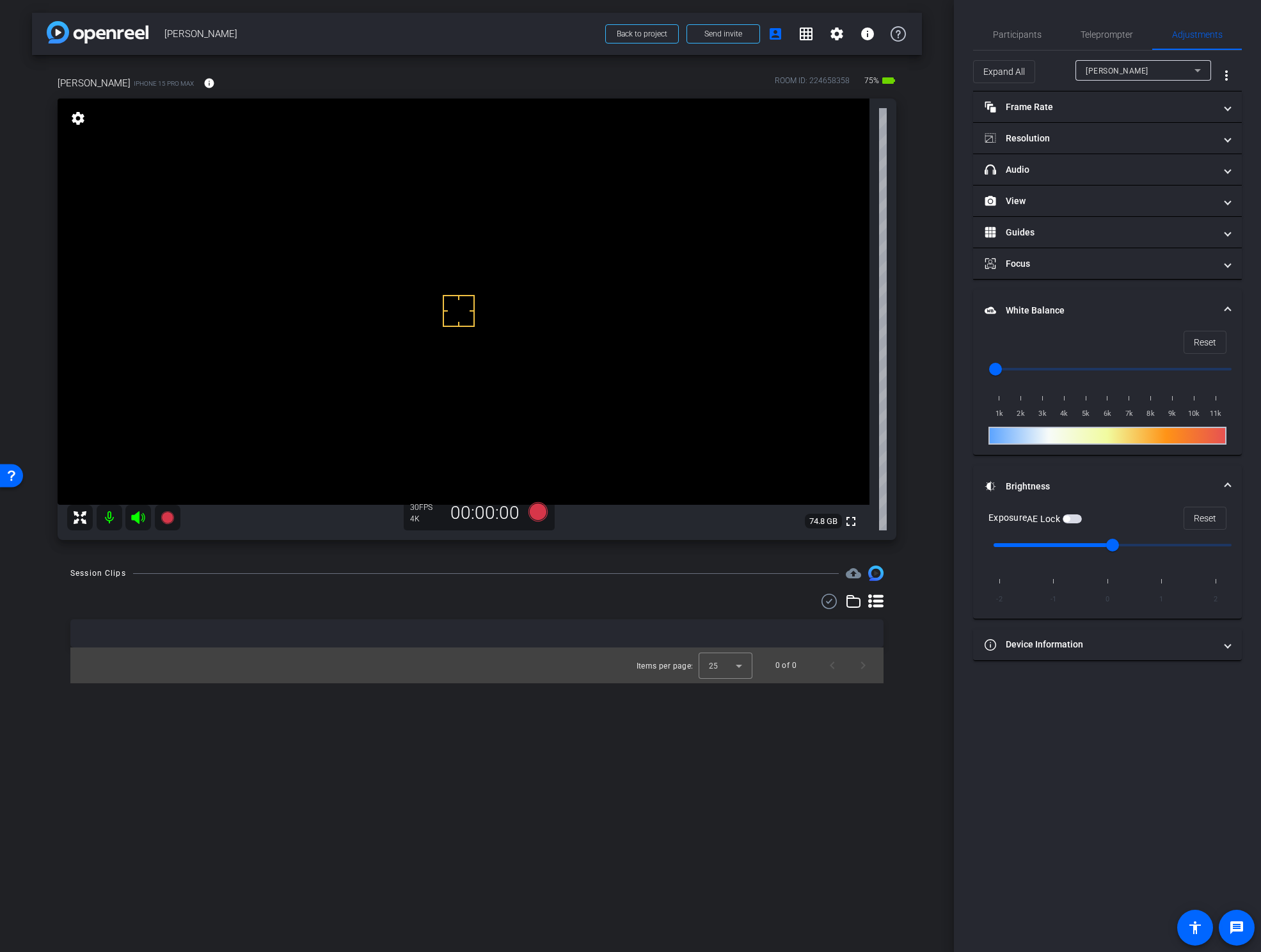
drag, startPoint x: 459, startPoint y: 311, endPoint x: 463, endPoint y: 320, distance: 9.8
click at [1079, 517] on span "button" at bounding box center [1072, 519] width 19 height 9
drag, startPoint x: 994, startPoint y: 366, endPoint x: 1043, endPoint y: 370, distance: 49.2
click at [1043, 370] on input "range" at bounding box center [1112, 368] width 265 height 28
drag, startPoint x: 1042, startPoint y: 363, endPoint x: 1031, endPoint y: 362, distance: 11.0
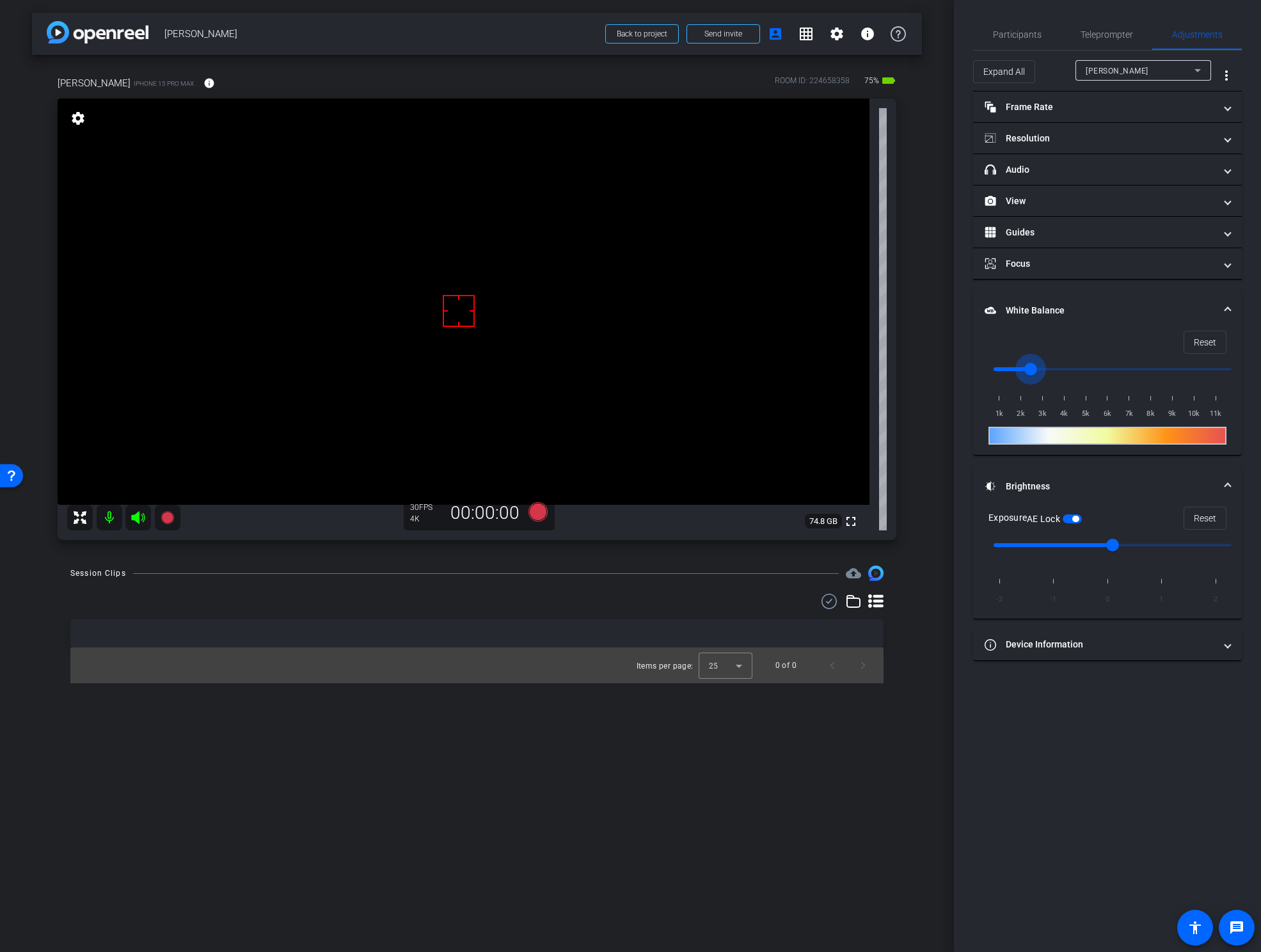
type input "2500"
click at [1031, 362] on input "range" at bounding box center [1112, 368] width 265 height 28
click at [474, 291] on video at bounding box center [463, 302] width 812 height 406
drag, startPoint x: 1027, startPoint y: 38, endPoint x: 1048, endPoint y: 56, distance: 27.7
click at [1027, 38] on span "Participants" at bounding box center [1018, 35] width 49 height 9
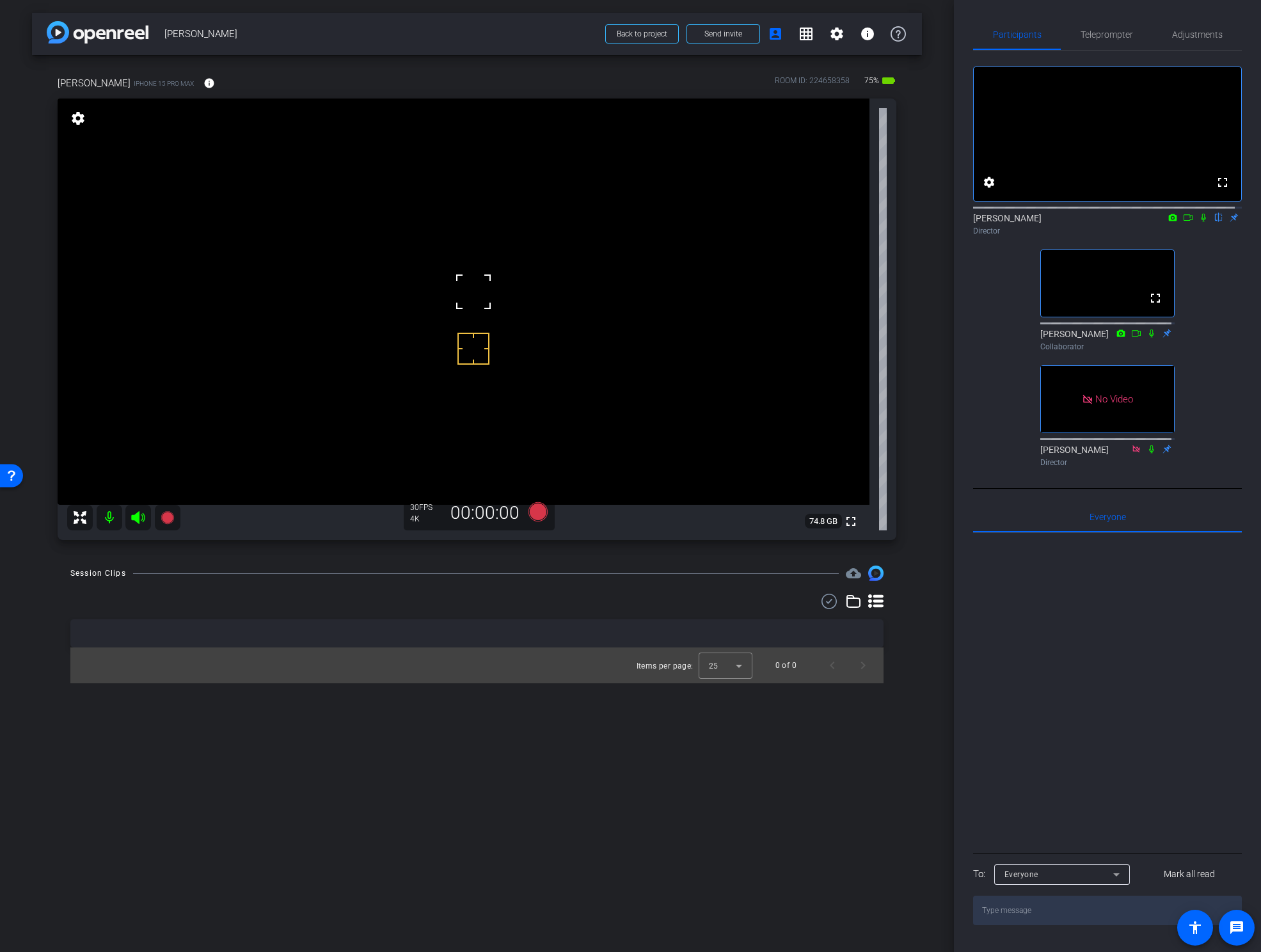
click at [1183, 220] on icon at bounding box center [1188, 218] width 9 height 7
click at [481, 293] on video at bounding box center [463, 302] width 812 height 406
click at [464, 254] on video at bounding box center [463, 302] width 812 height 406
click at [1197, 35] on span "Adjustments" at bounding box center [1198, 35] width 51 height 9
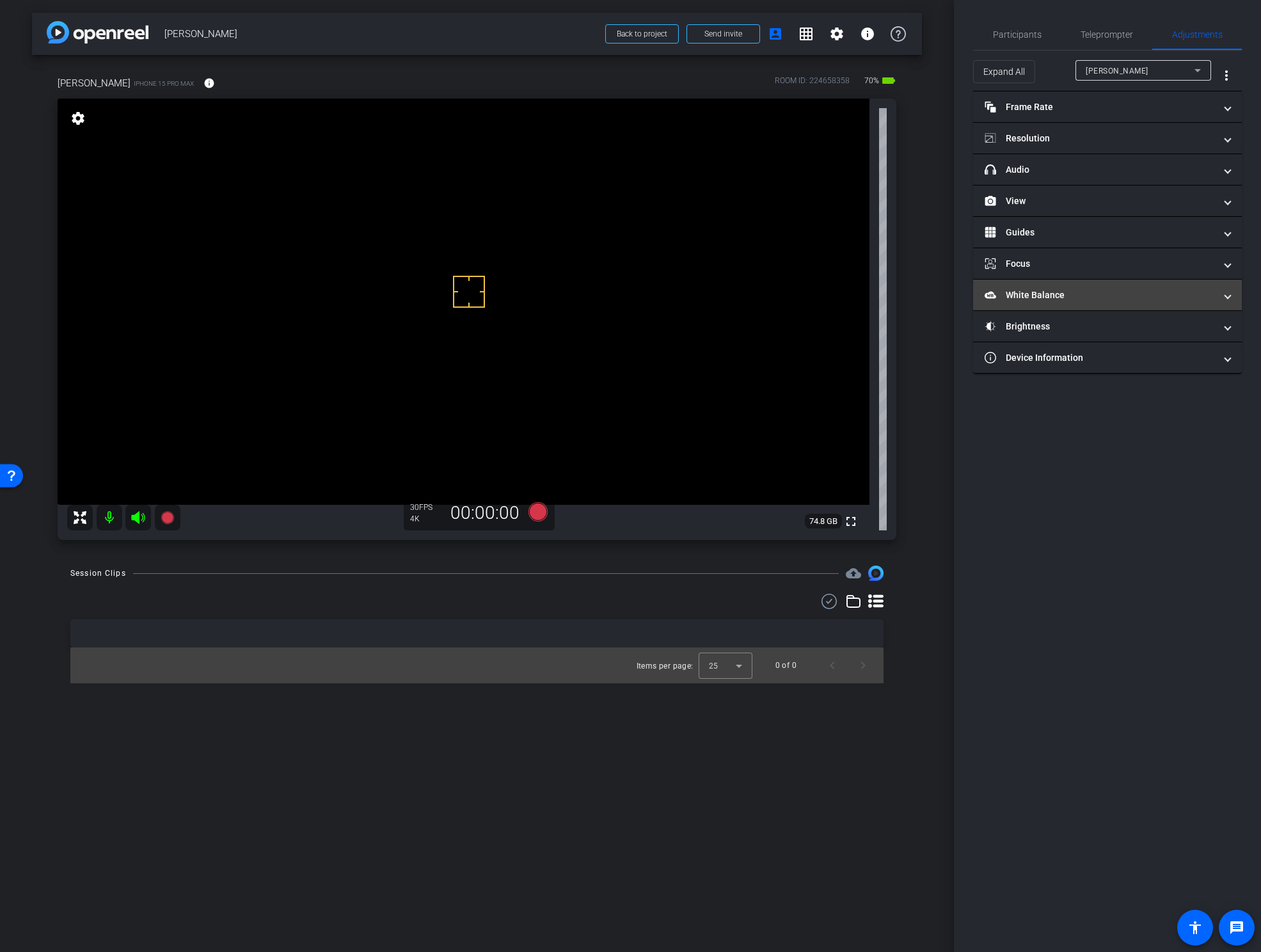
click at [1039, 296] on mat-panel-title "White Balance White Balance" at bounding box center [1100, 296] width 231 height 14
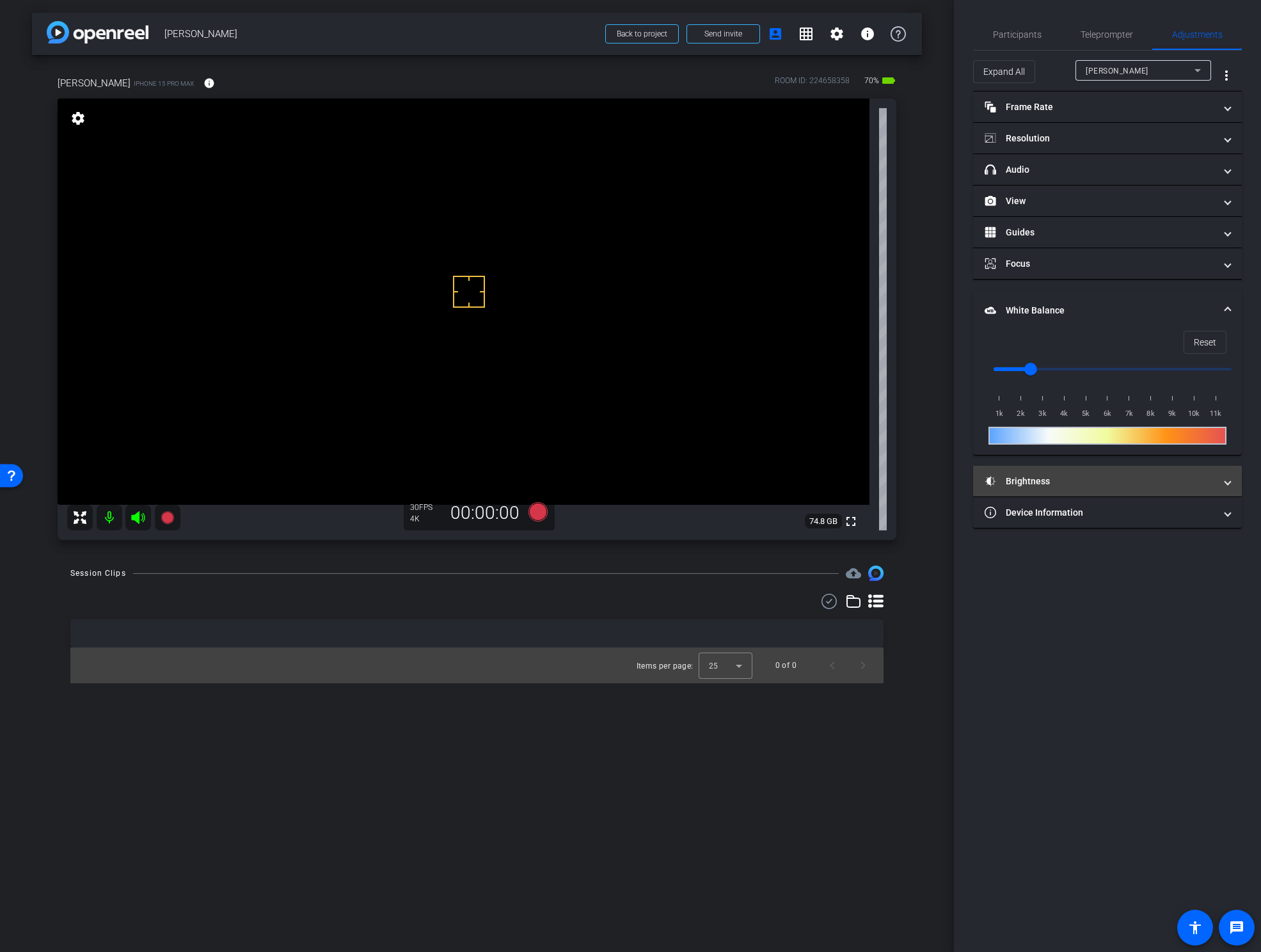
click at [1014, 473] on mat-expansion-panel-header "Brightness" at bounding box center [1107, 481] width 269 height 30
click at [1067, 518] on span "button" at bounding box center [1067, 520] width 7 height 7
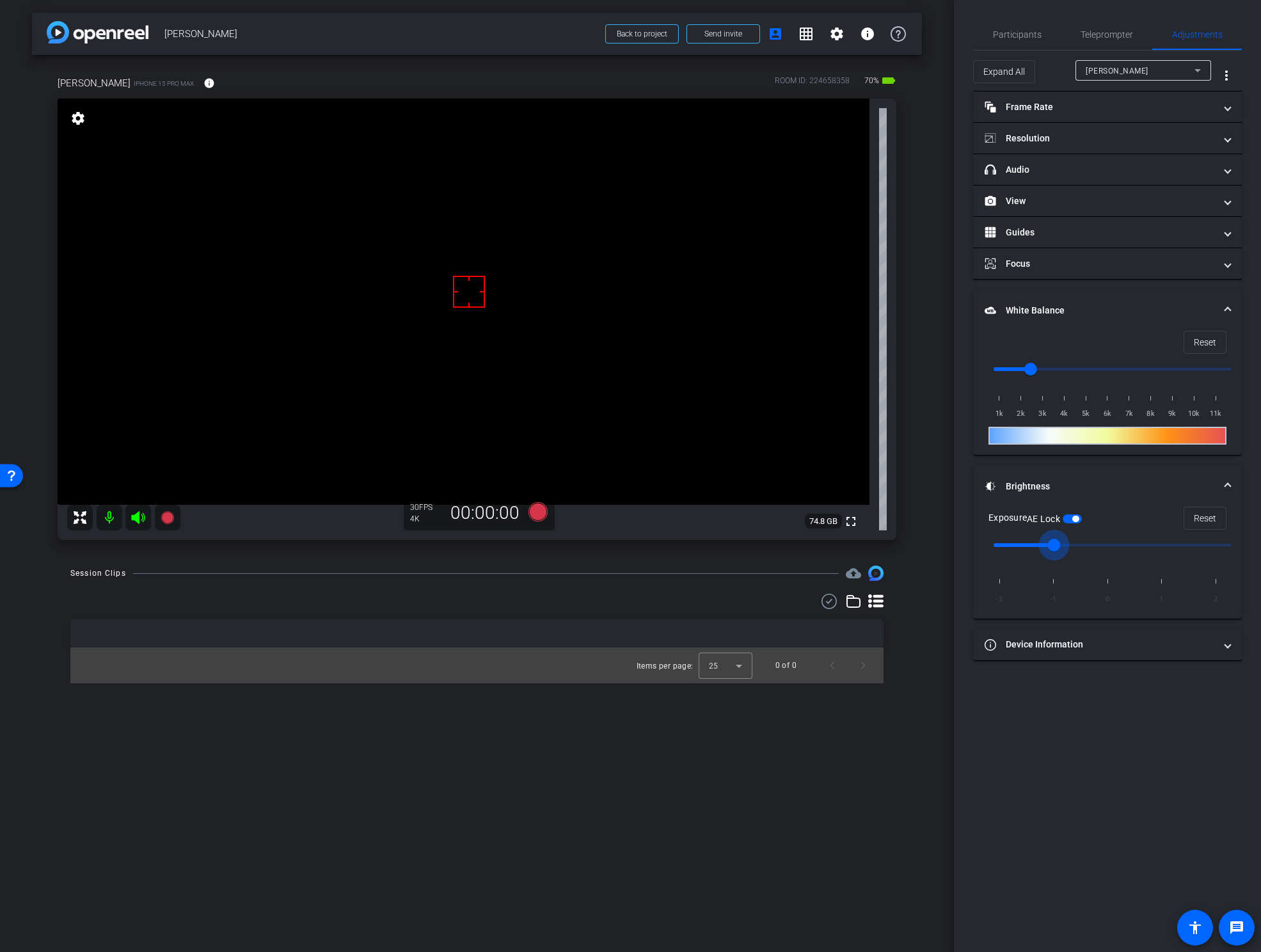
drag, startPoint x: 1109, startPoint y: 543, endPoint x: 1064, endPoint y: 548, distance: 45.3
click at [1064, 548] on input "range" at bounding box center [1112, 545] width 265 height 28
drag, startPoint x: 464, startPoint y: 348, endPoint x: 471, endPoint y: 345, distance: 7.6
drag, startPoint x: 1095, startPoint y: 543, endPoint x: 1103, endPoint y: 546, distance: 8.5
type input "0"
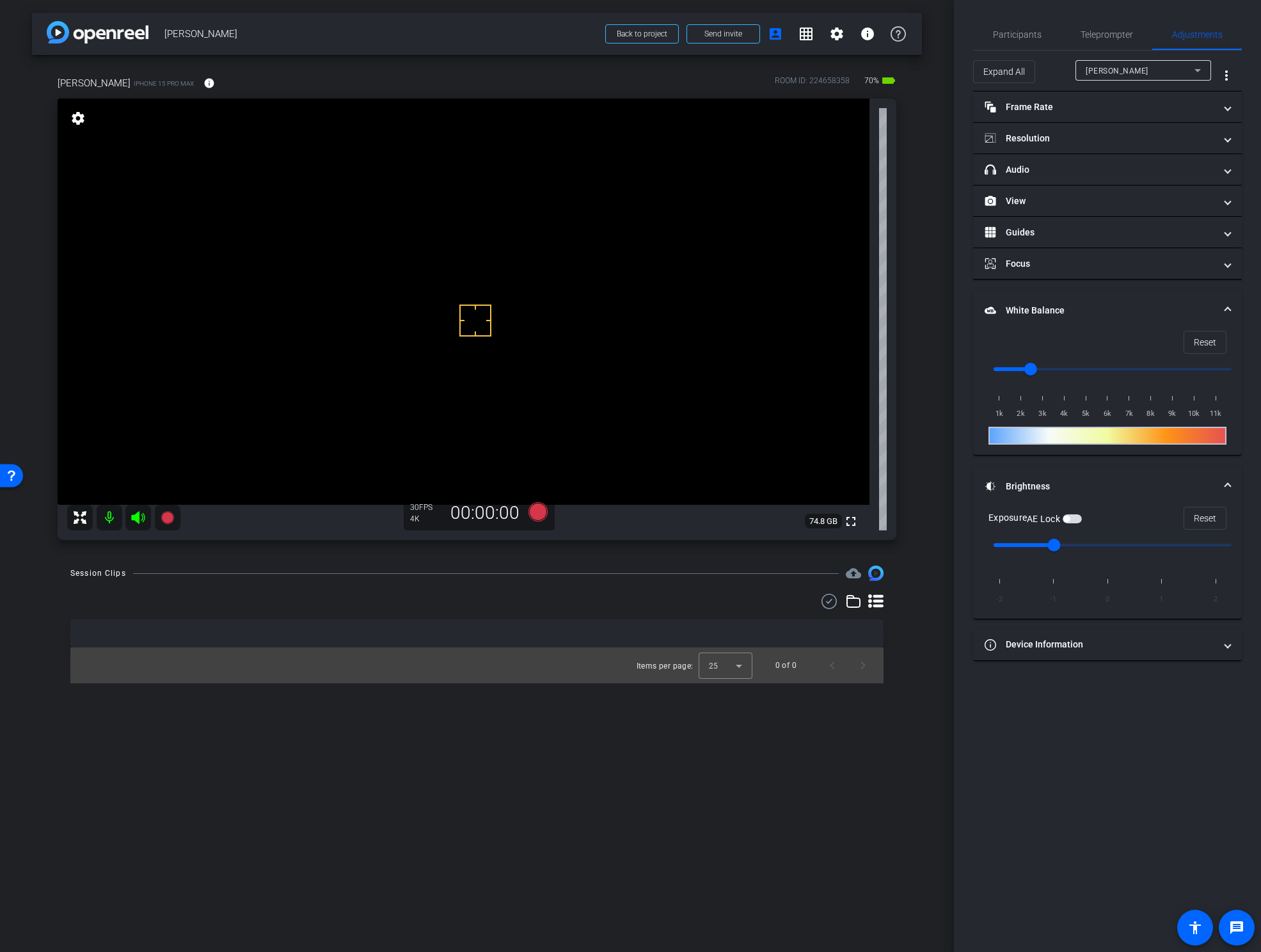
click at [1096, 545] on input "range" at bounding box center [1112, 545] width 265 height 28
click at [1069, 516] on span "button" at bounding box center [1067, 520] width 7 height 7
drag, startPoint x: 1010, startPoint y: 35, endPoint x: 1031, endPoint y: 62, distance: 34.2
click at [1009, 35] on span "Participants" at bounding box center [1018, 35] width 49 height 9
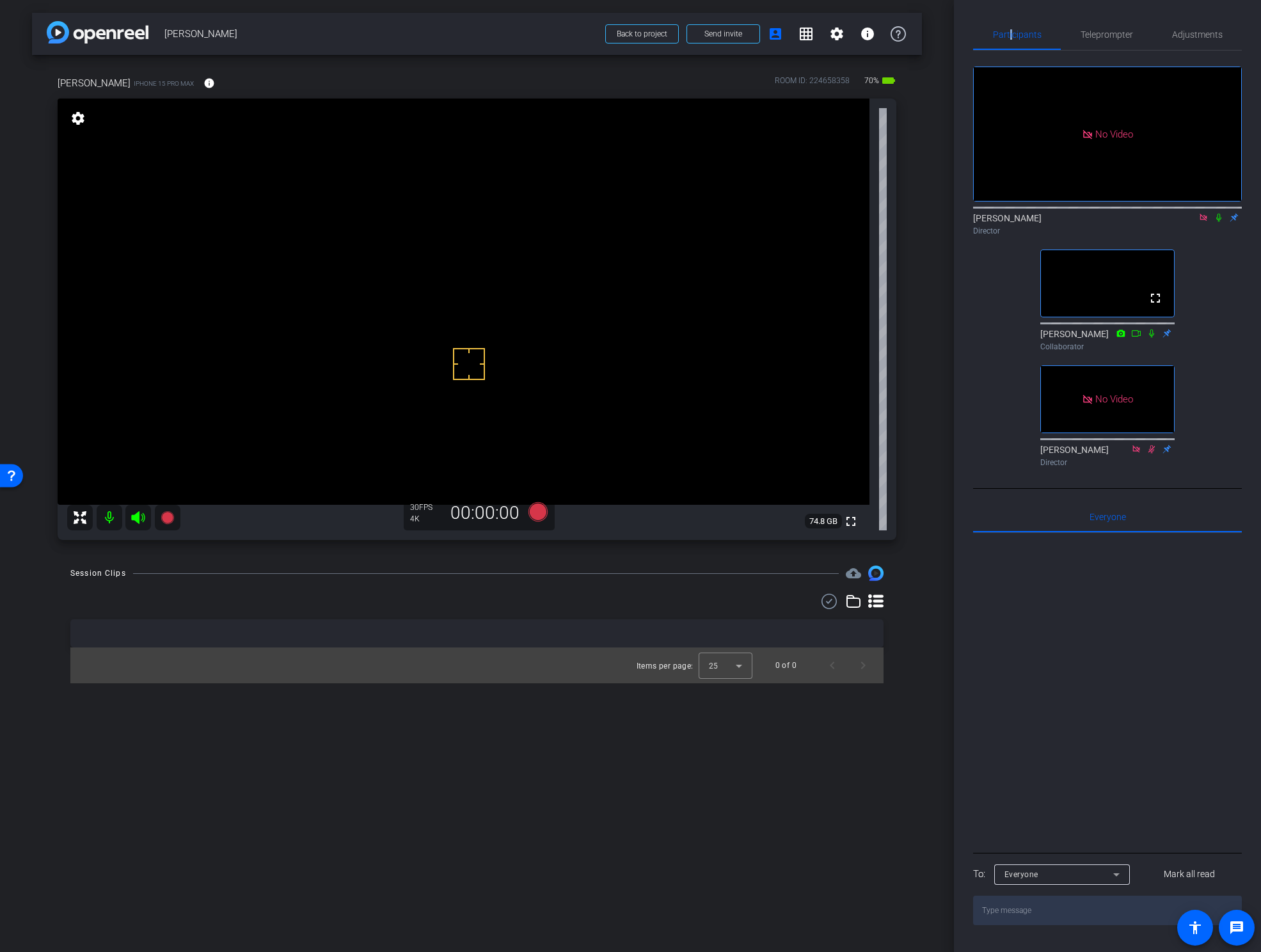
click at [1215, 213] on icon at bounding box center [1219, 217] width 10 height 9
click at [425, 313] on video at bounding box center [463, 302] width 812 height 406
drag, startPoint x: 1187, startPoint y: 30, endPoint x: 1187, endPoint y: 46, distance: 16.0
click at [1187, 30] on span "Adjustments" at bounding box center [1198, 35] width 51 height 9
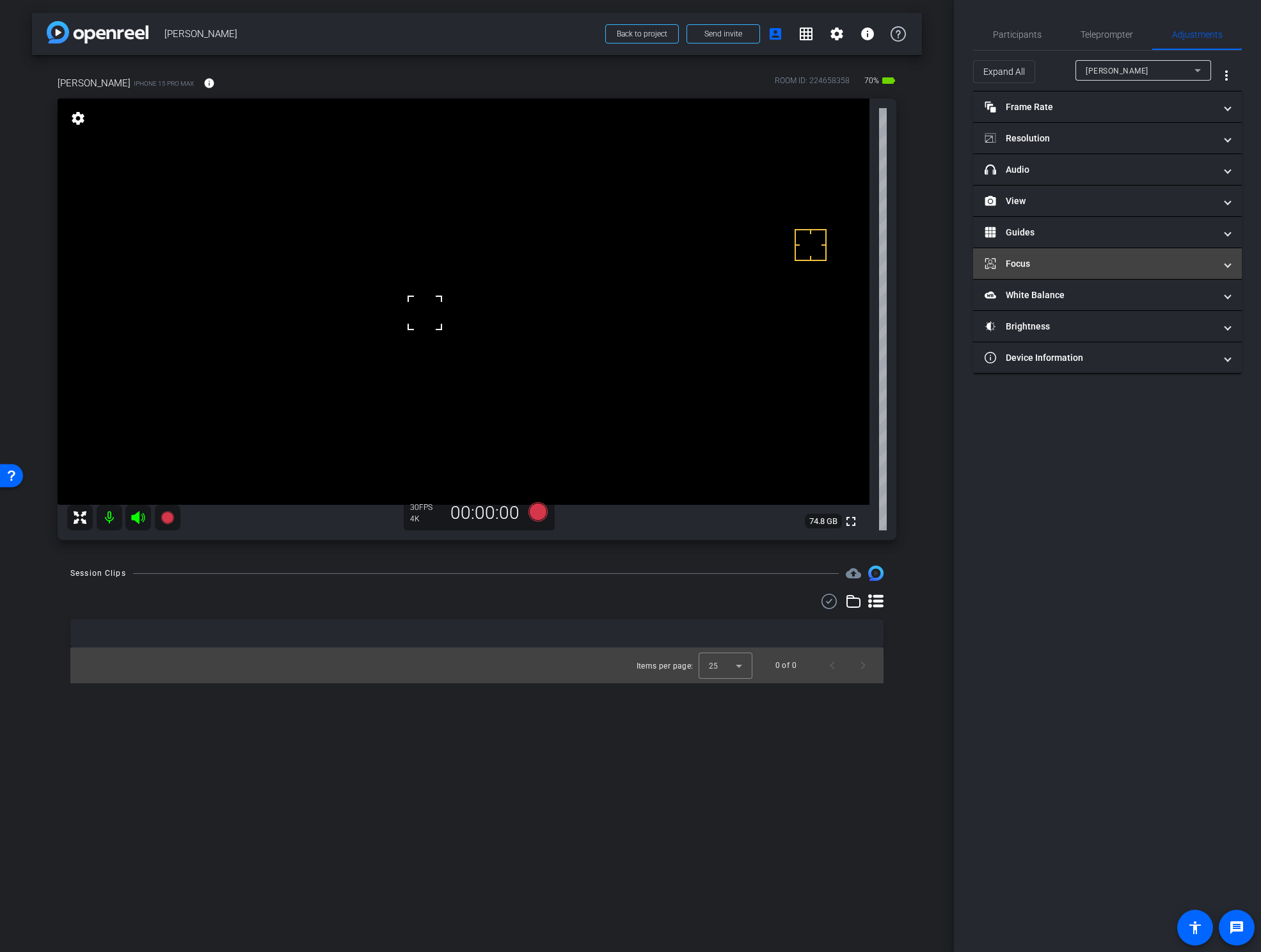
click at [1063, 264] on mat-panel-title "Focus" at bounding box center [1100, 264] width 231 height 14
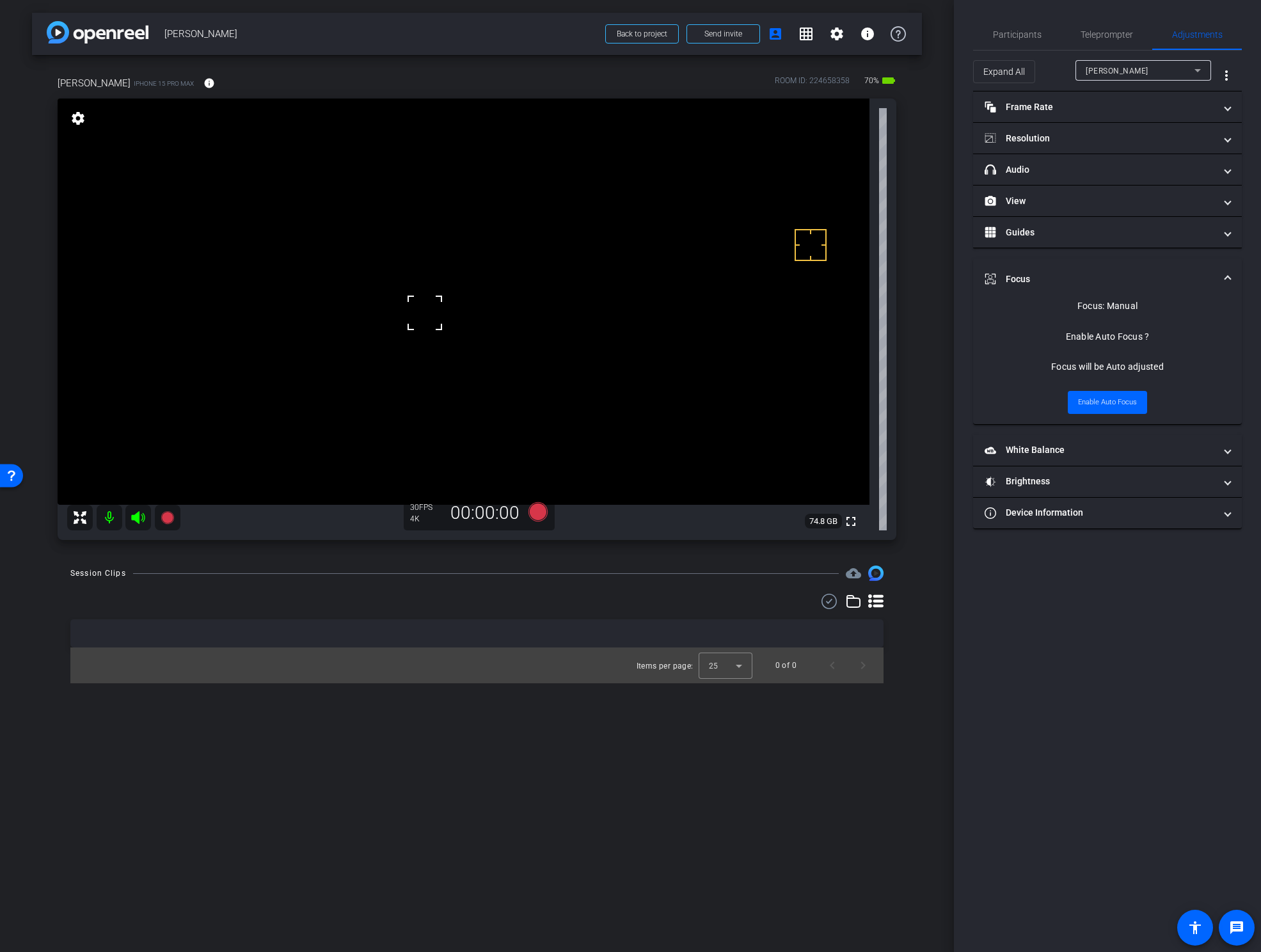
click at [1064, 265] on mat-expansion-panel-header "Focus" at bounding box center [1107, 279] width 269 height 41
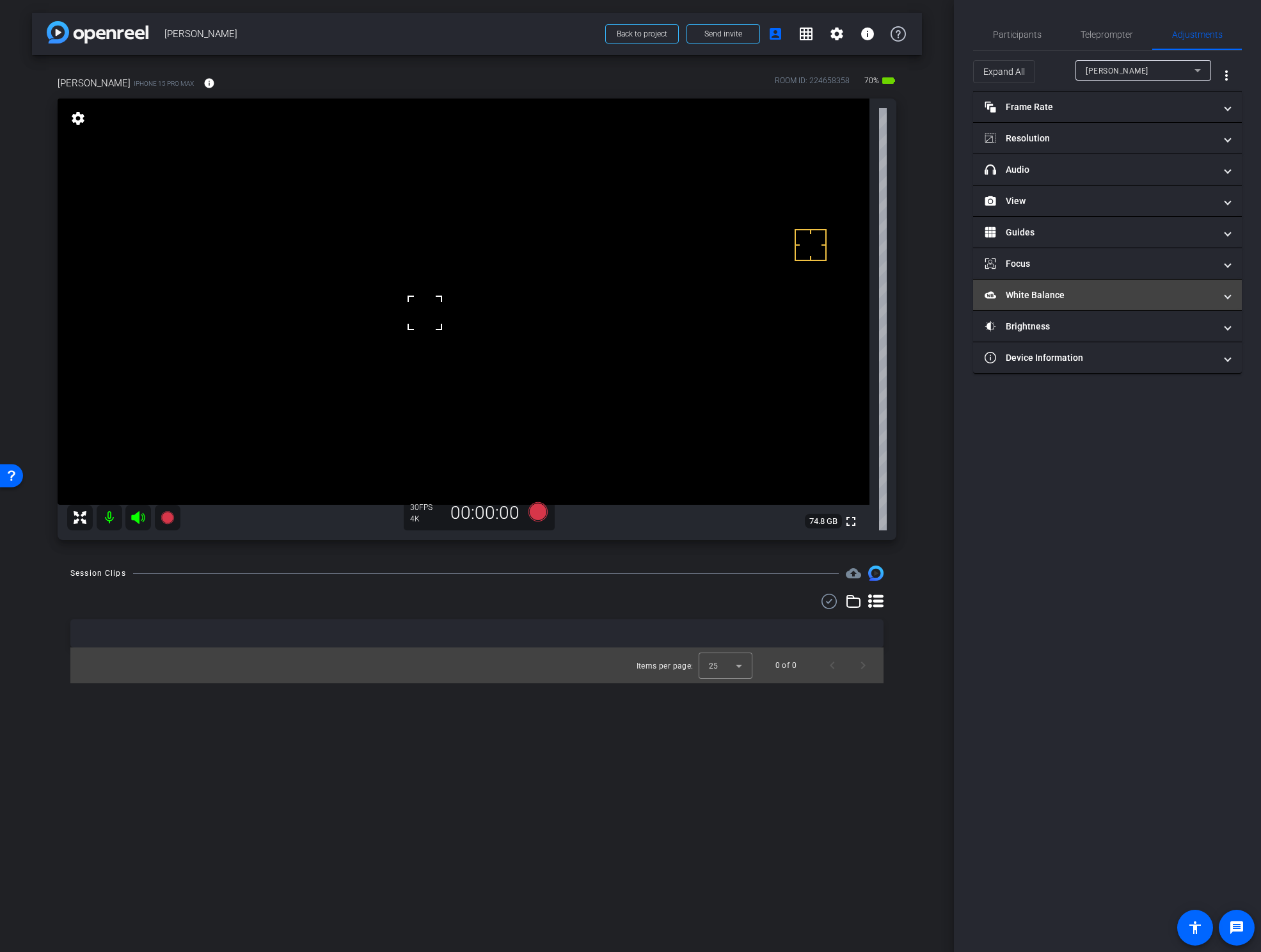
click at [1044, 295] on mat-panel-title "White Balance White Balance" at bounding box center [1100, 296] width 231 height 14
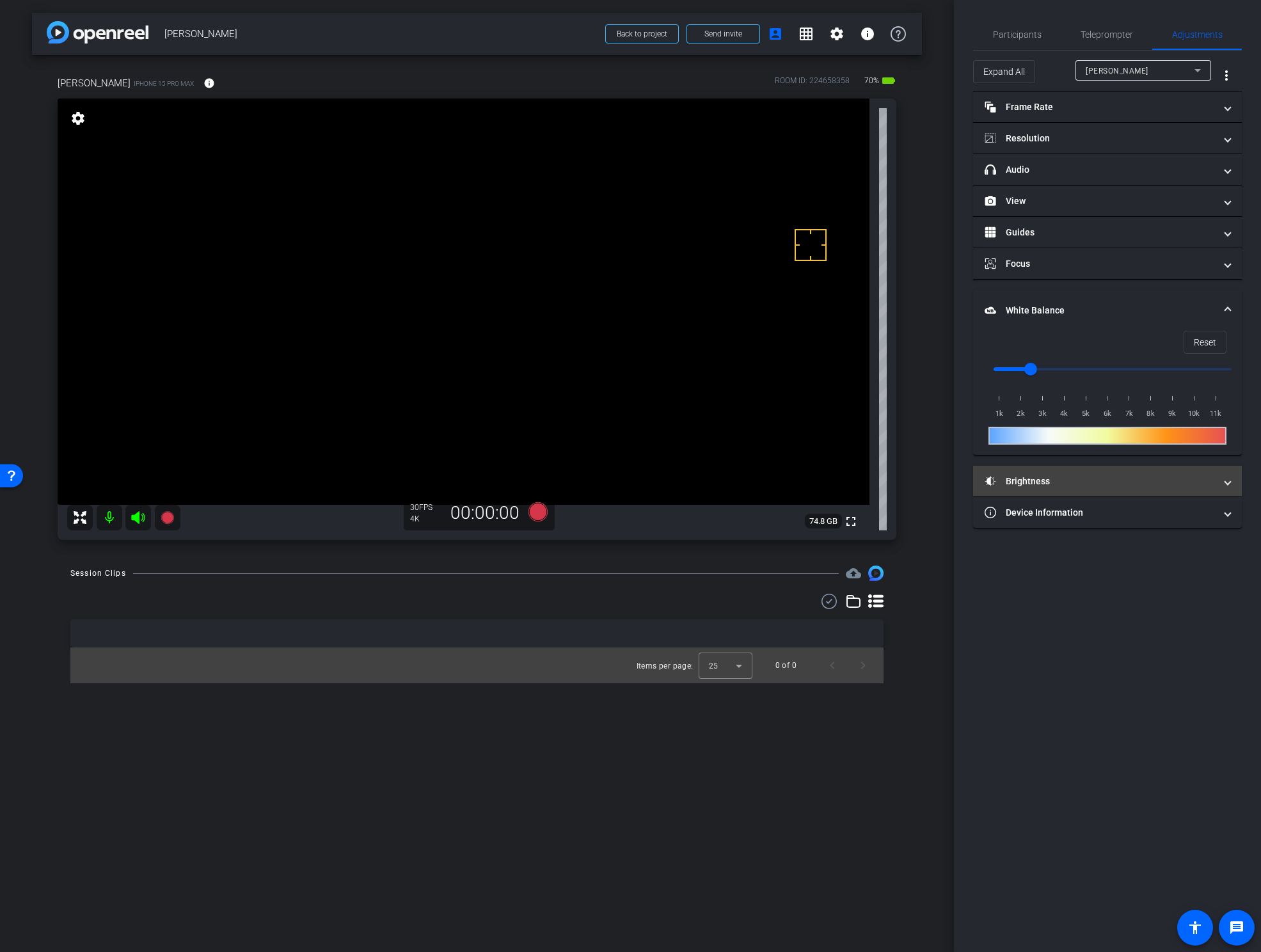
click at [1033, 479] on mat-panel-title "Brightness" at bounding box center [1100, 481] width 231 height 14
click at [1078, 518] on span "button" at bounding box center [1072, 519] width 19 height 9
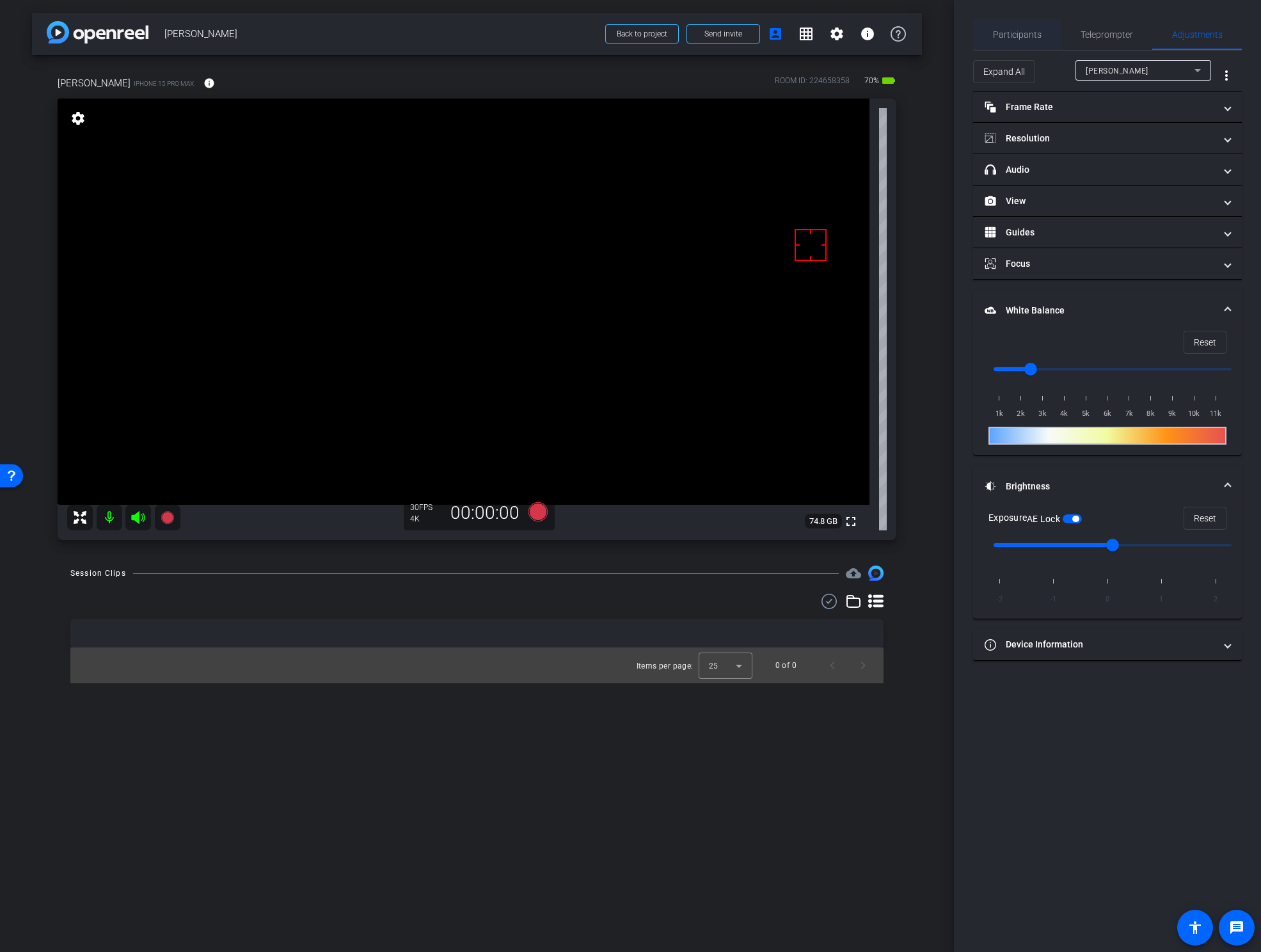
click at [1018, 35] on span "Participants" at bounding box center [1018, 35] width 49 height 9
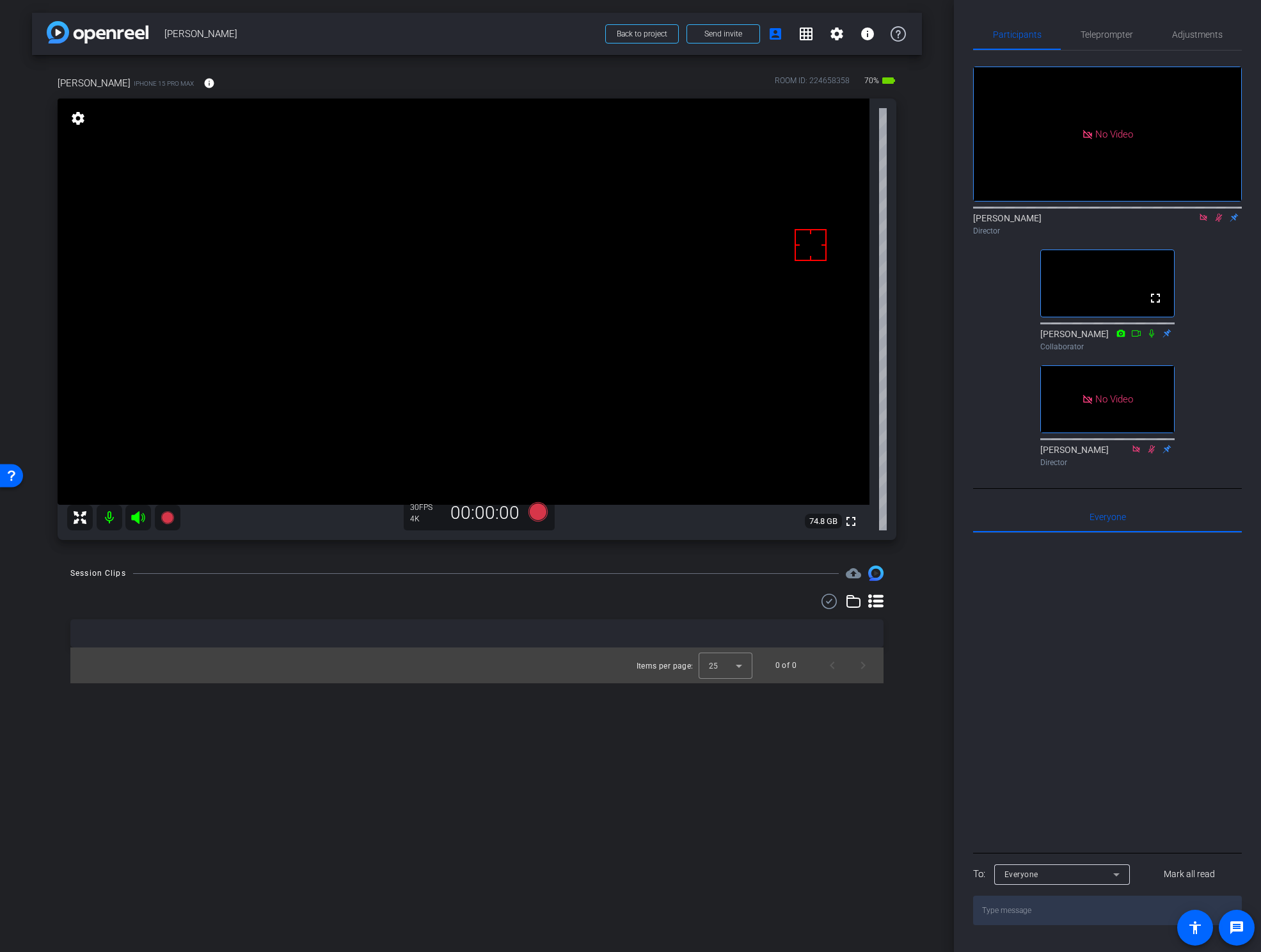
click at [1218, 213] on icon at bounding box center [1219, 217] width 10 height 9
click at [204, 84] on mat-icon "info" at bounding box center [209, 84] width 12 height 12
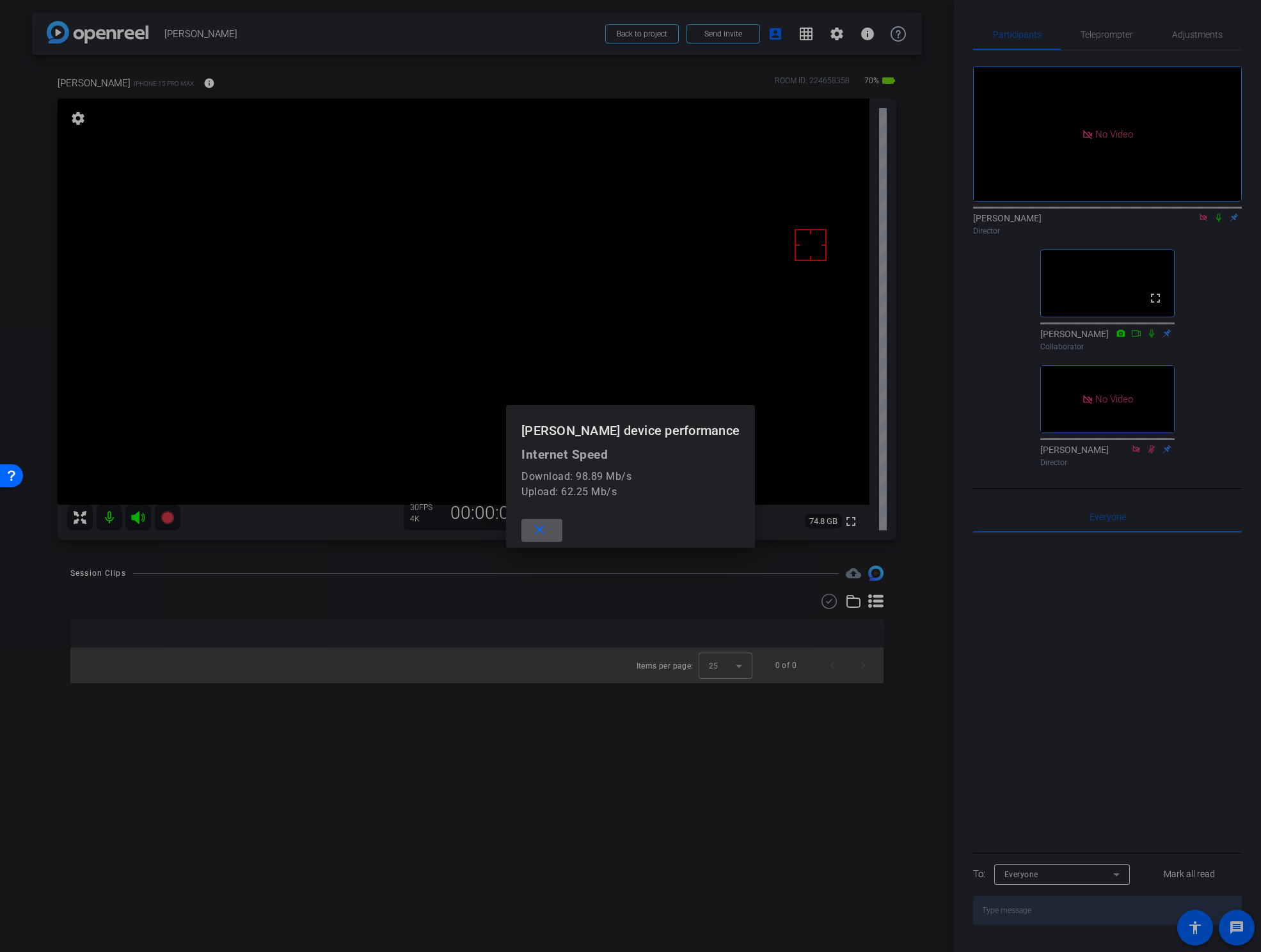
click at [547, 531] on mat-icon "close" at bounding box center [539, 530] width 16 height 16
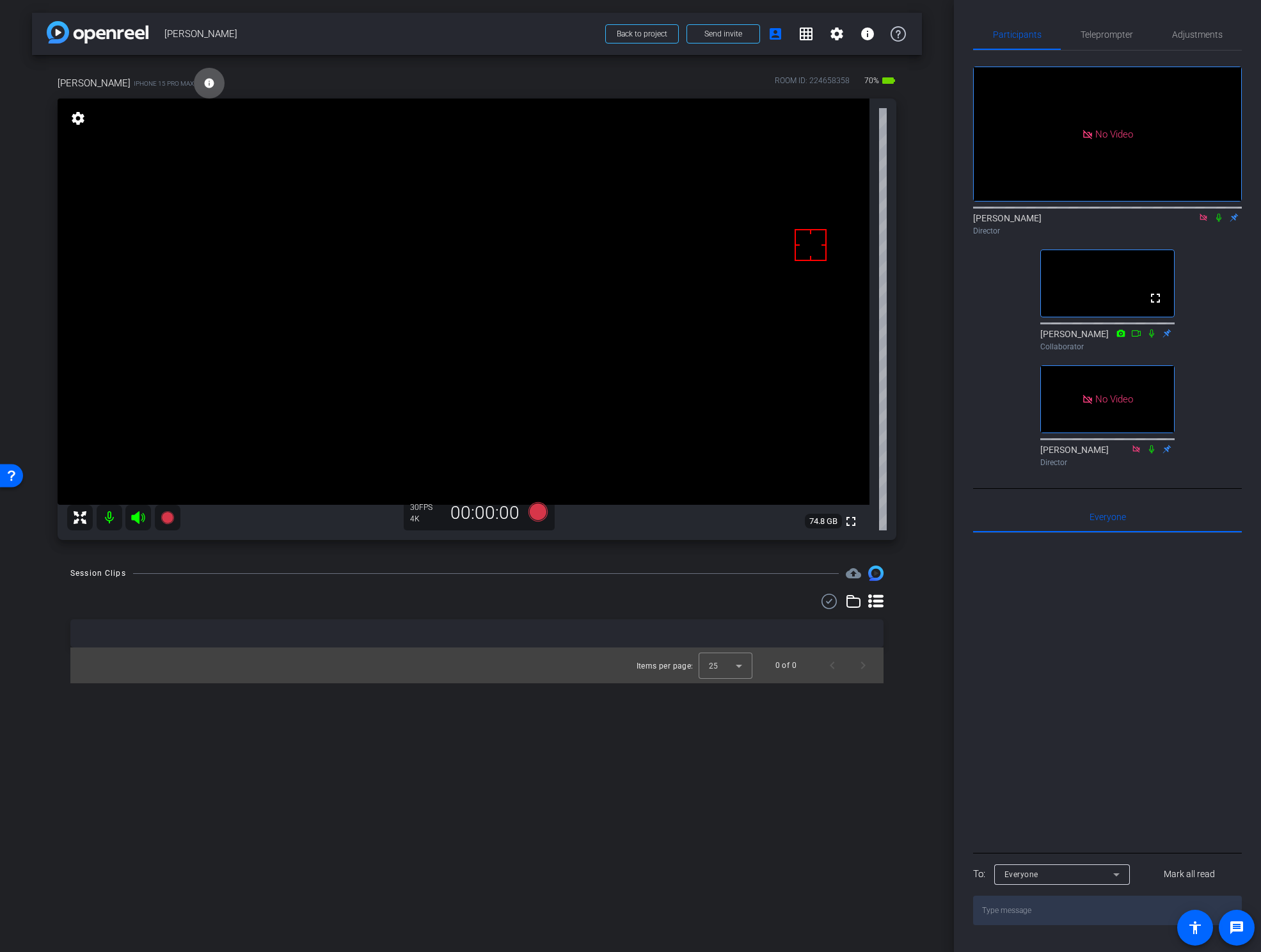
click at [1217, 214] on icon at bounding box center [1219, 218] width 5 height 8
click at [536, 509] on icon at bounding box center [537, 512] width 19 height 19
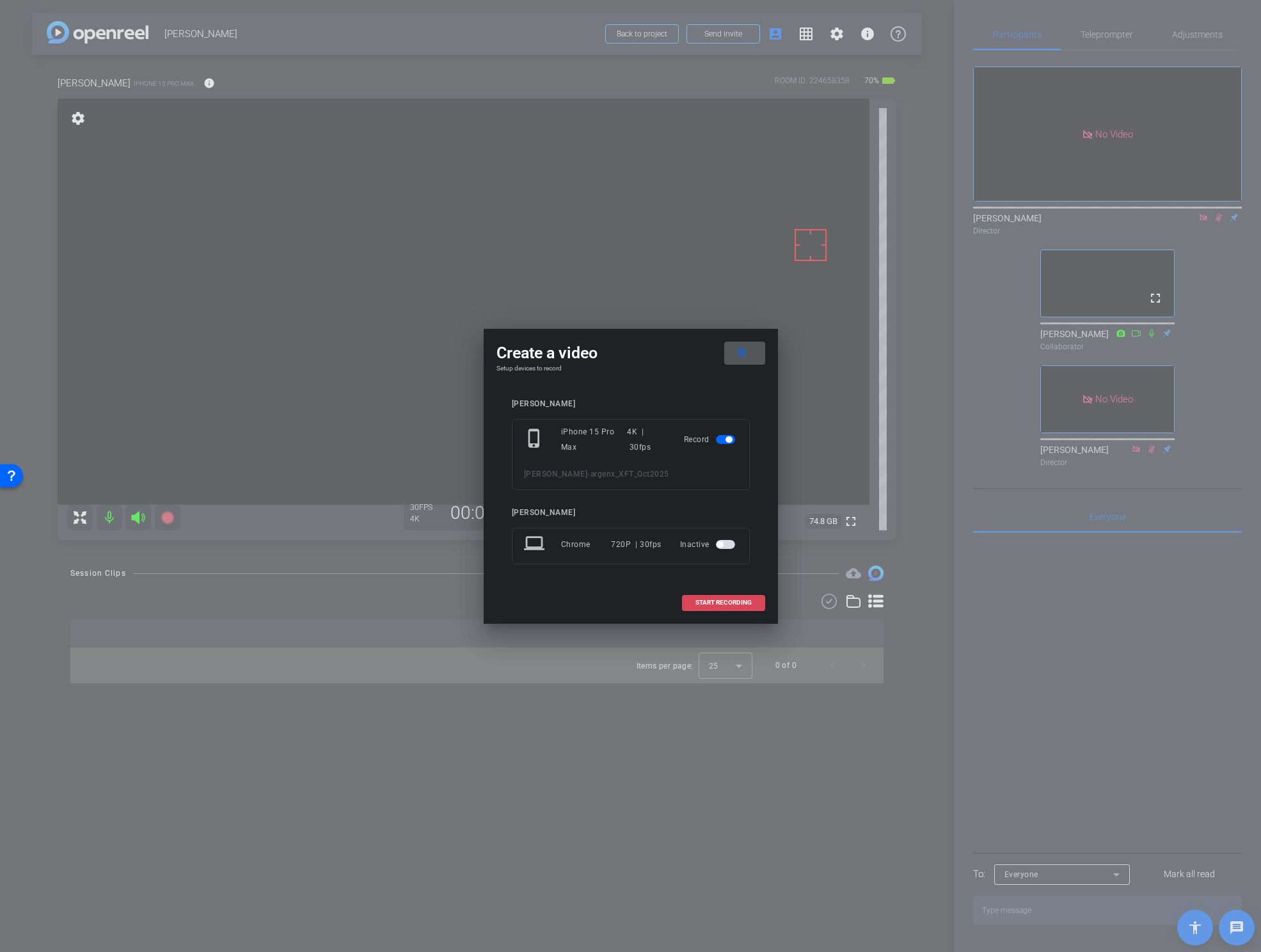
click at [711, 602] on span "START RECORDING" at bounding box center [723, 603] width 57 height 7
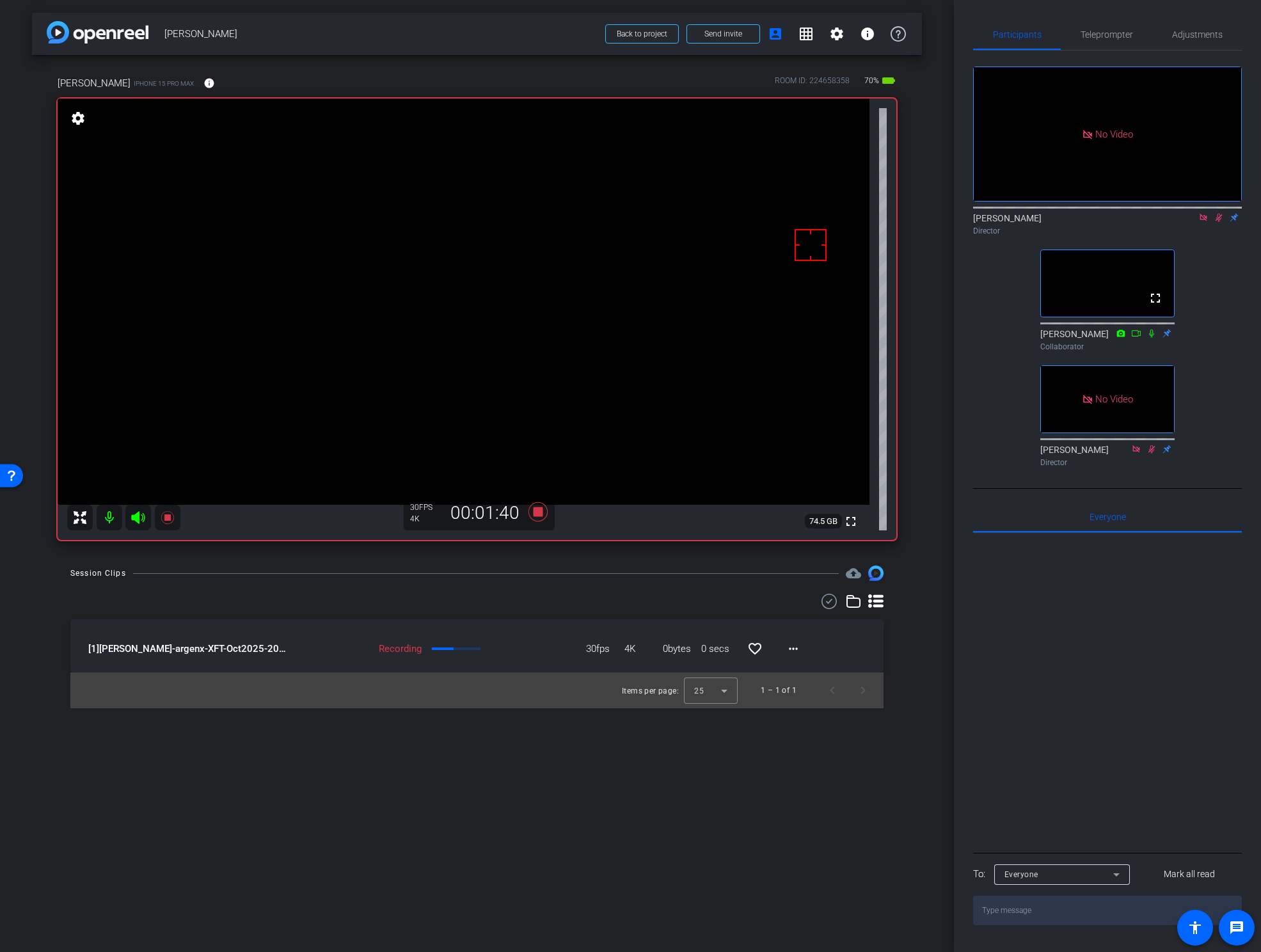
click at [1215, 213] on icon at bounding box center [1219, 217] width 10 height 9
click at [537, 513] on icon at bounding box center [537, 512] width 19 height 19
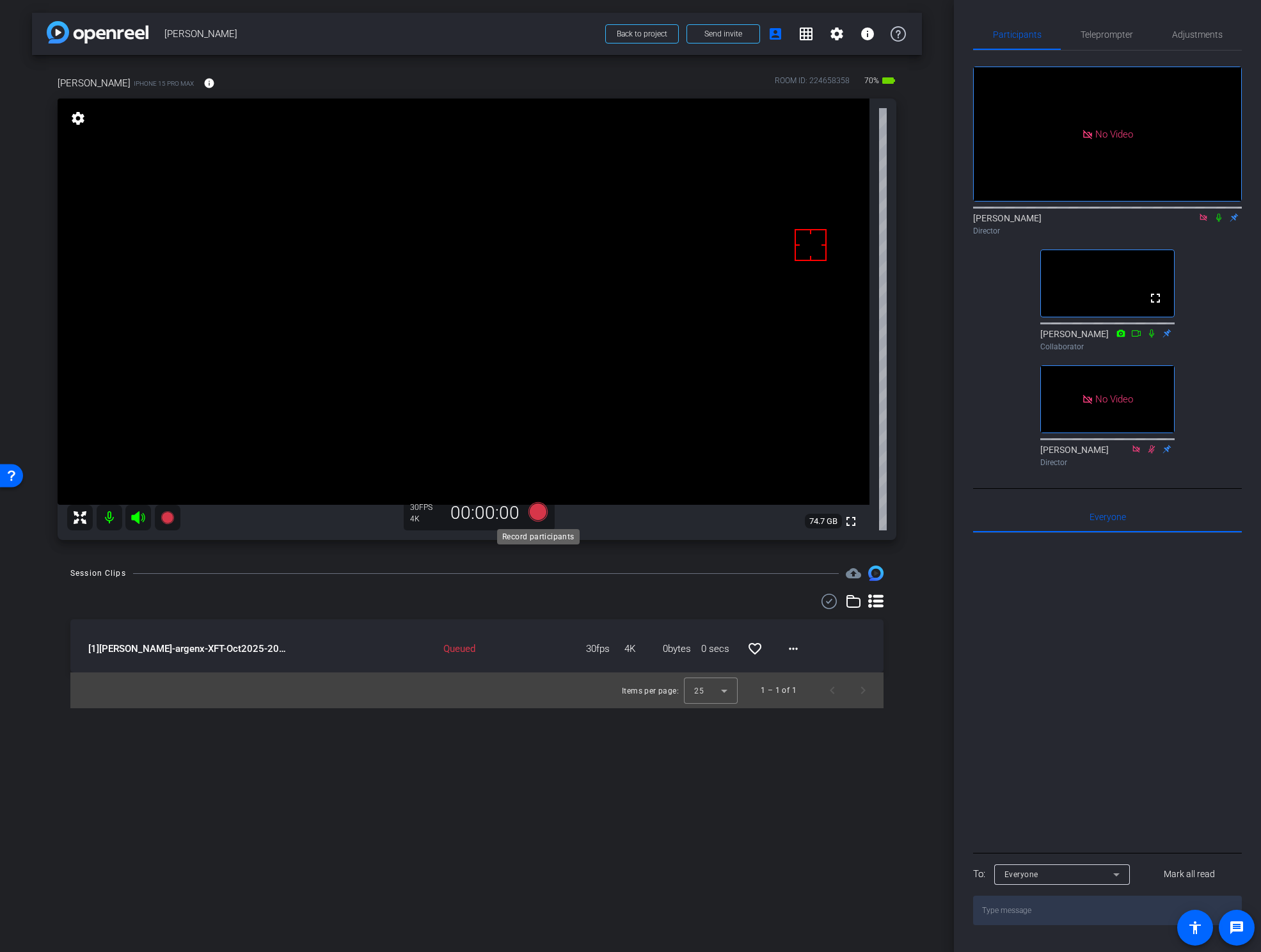
click at [536, 513] on icon at bounding box center [537, 512] width 19 height 19
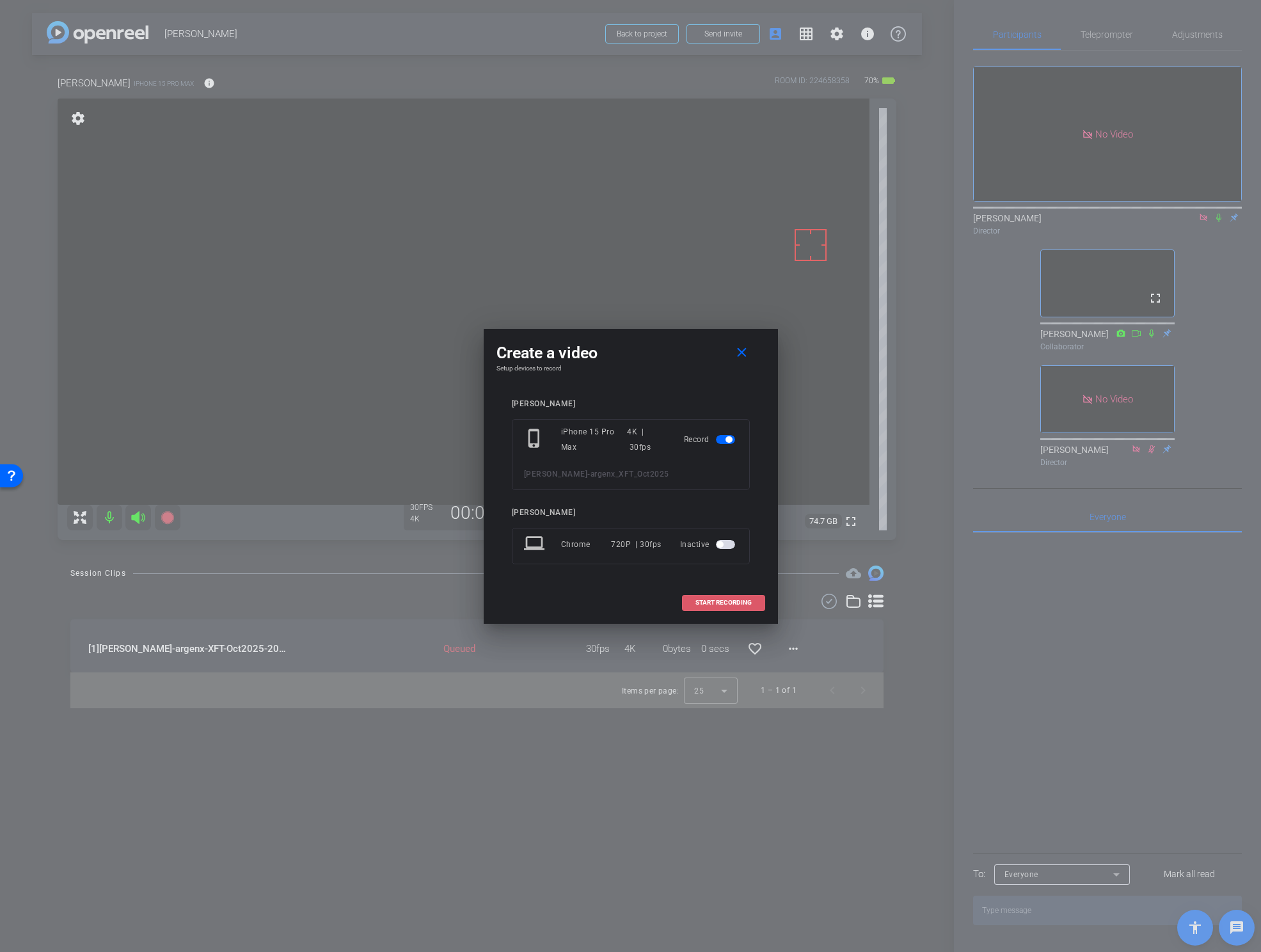
click at [713, 605] on span "START RECORDING" at bounding box center [723, 603] width 57 height 7
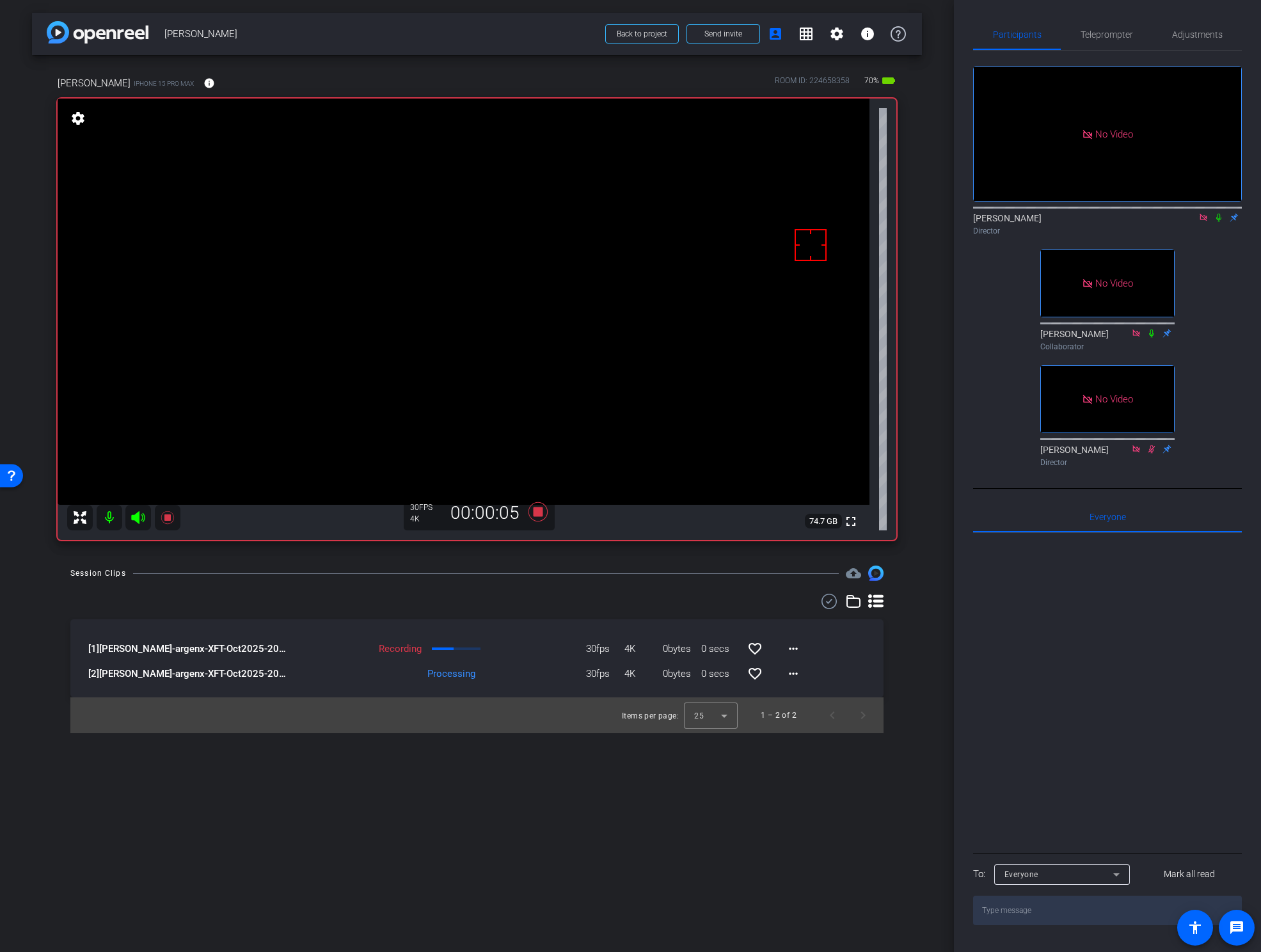
click at [1217, 213] on icon at bounding box center [1219, 217] width 10 height 9
click at [792, 671] on mat-icon "more_horiz" at bounding box center [793, 674] width 15 height 15
click at [801, 703] on span "Download Original" at bounding box center [826, 700] width 77 height 15
click at [436, 317] on video at bounding box center [463, 302] width 812 height 406
click at [535, 510] on icon at bounding box center [537, 512] width 19 height 19
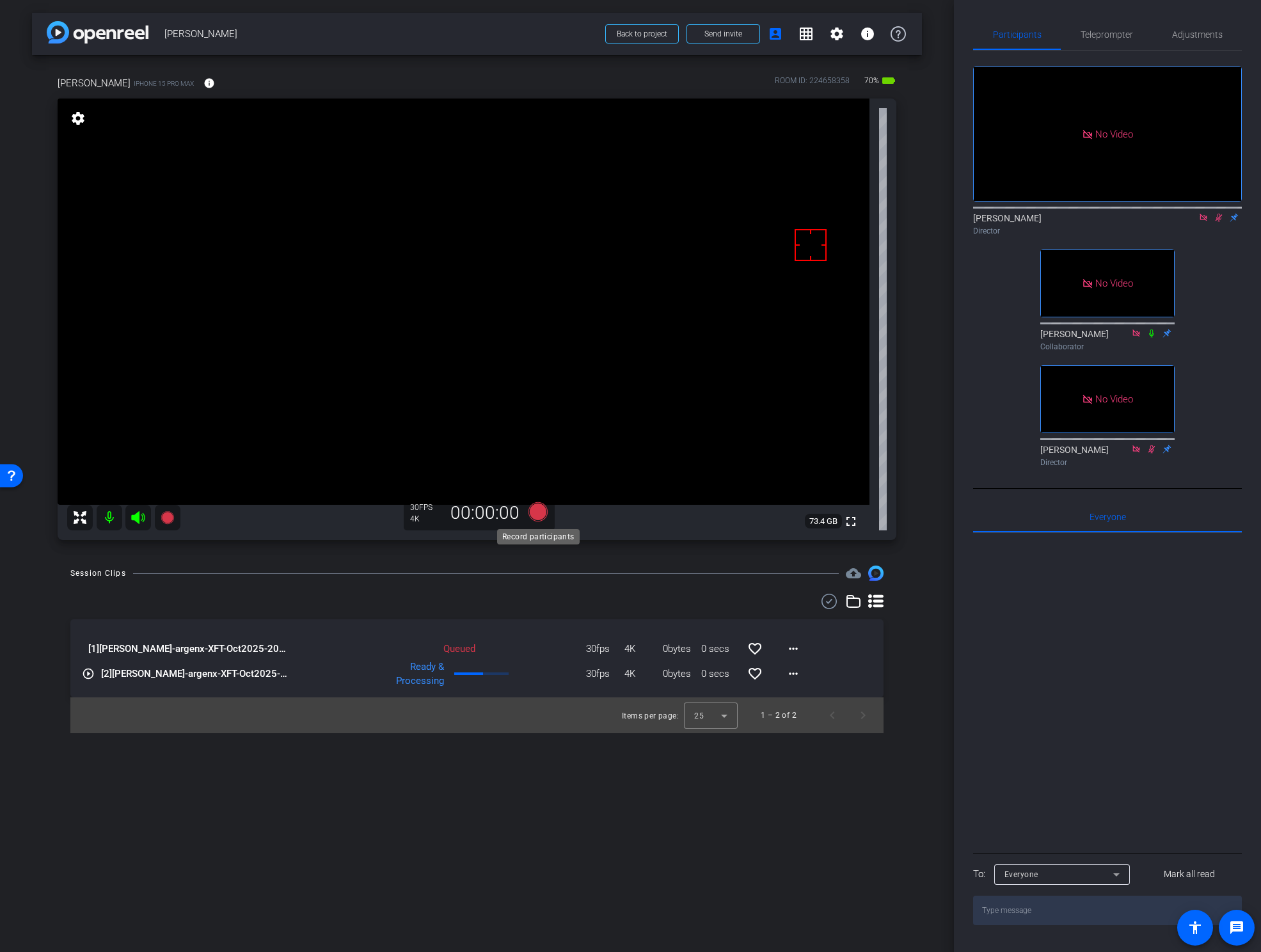
click at [535, 510] on icon at bounding box center [537, 512] width 19 height 19
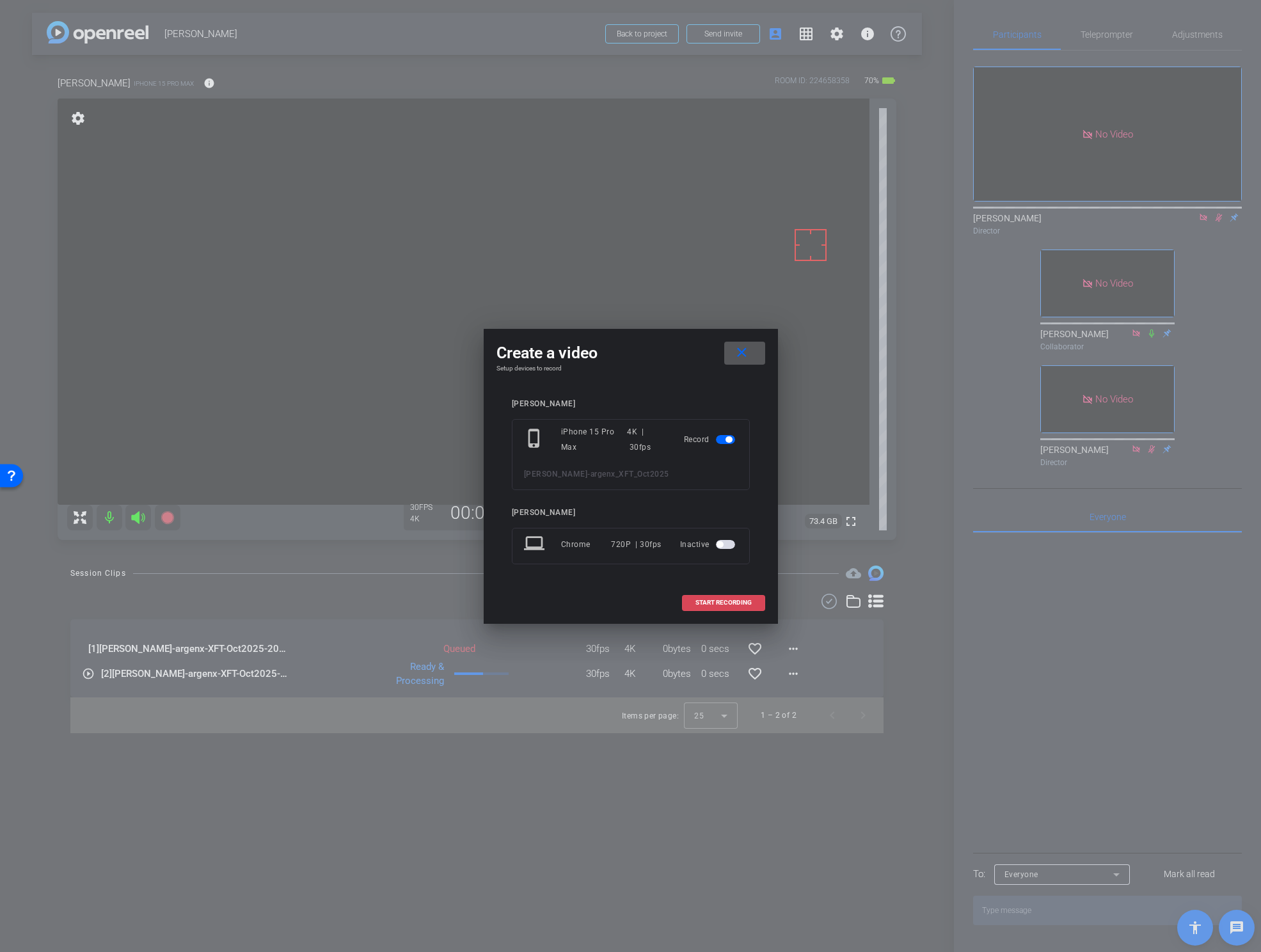
click at [700, 600] on span "START RECORDING" at bounding box center [723, 603] width 57 height 7
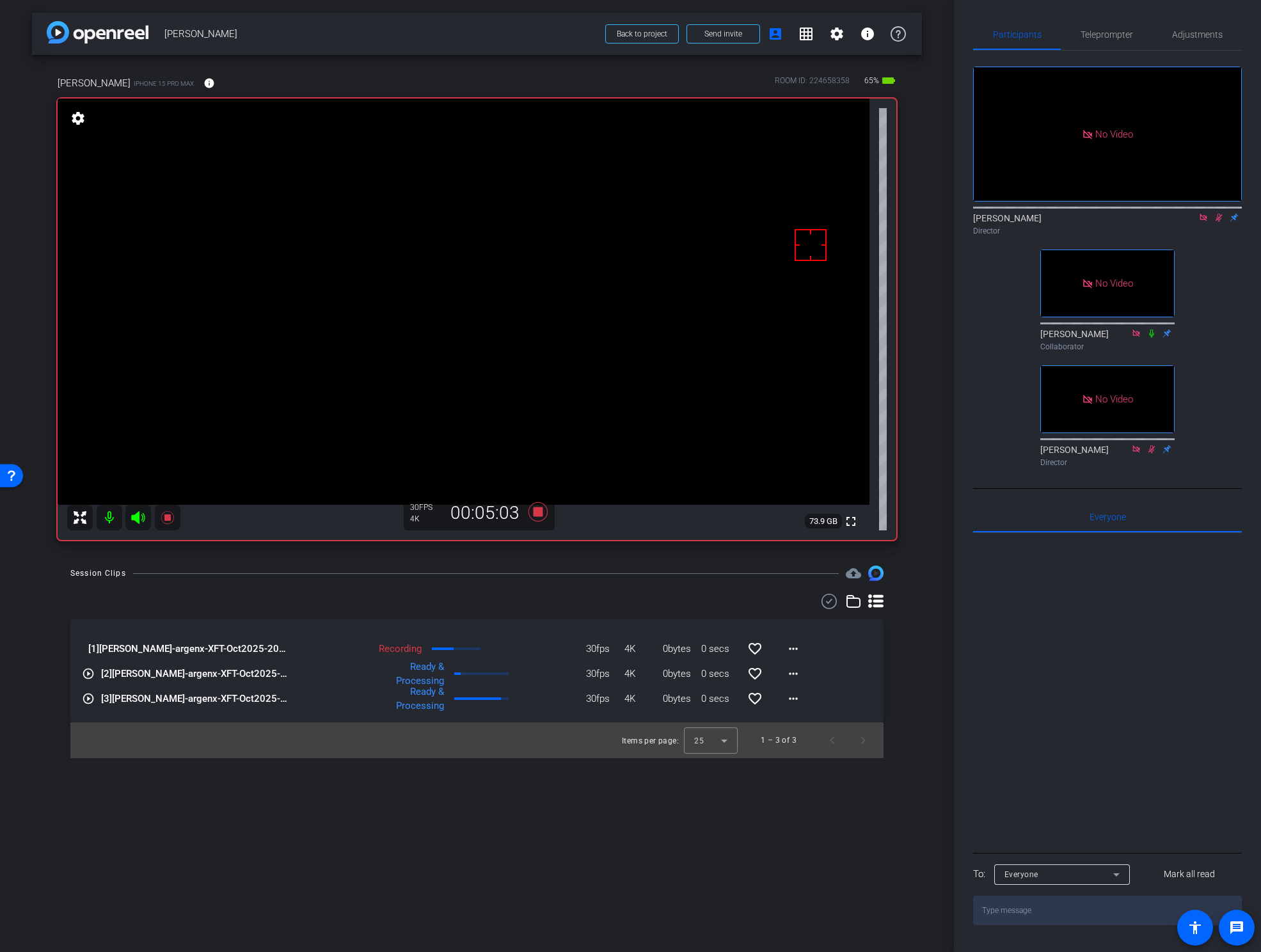
click at [437, 289] on video at bounding box center [463, 302] width 812 height 406
drag, startPoint x: 902, startPoint y: 682, endPoint x: 883, endPoint y: 683, distance: 19.0
click at [900, 682] on div "Session Clips cloud_upload [1] Kristi Saragusa-argenx-XFT-Oct2025-2025-09-02-14…" at bounding box center [477, 662] width 890 height 193
click at [799, 677] on mat-icon "more_horiz" at bounding box center [793, 674] width 15 height 15
click at [813, 694] on span "Download Original" at bounding box center [826, 700] width 77 height 15
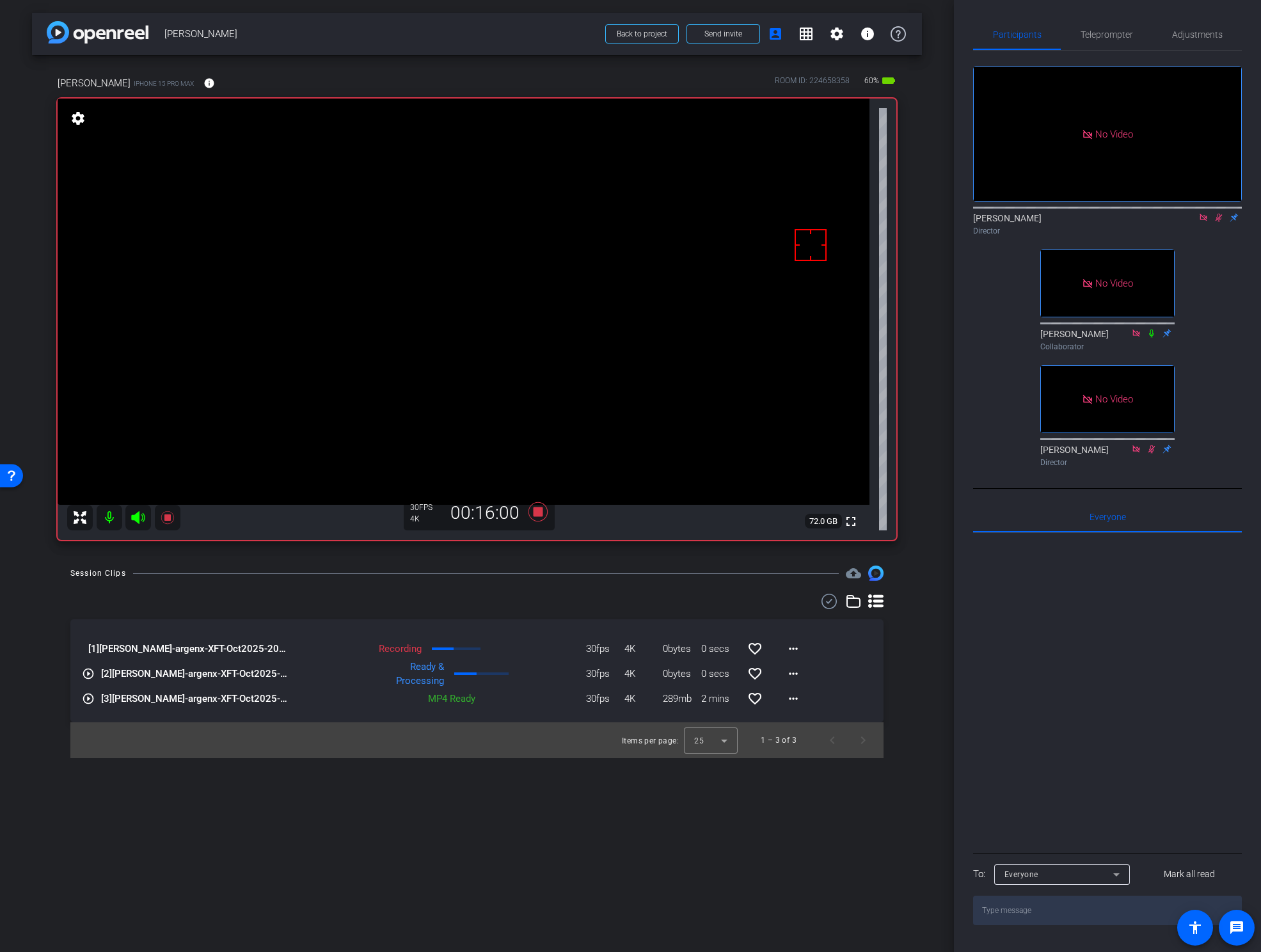
click at [428, 294] on video at bounding box center [463, 302] width 812 height 406
click at [425, 336] on video at bounding box center [463, 302] width 812 height 406
drag, startPoint x: 325, startPoint y: 291, endPoint x: 331, endPoint y: 295, distance: 7.2
click at [325, 291] on video at bounding box center [463, 302] width 812 height 406
click at [416, 331] on video at bounding box center [463, 302] width 812 height 406
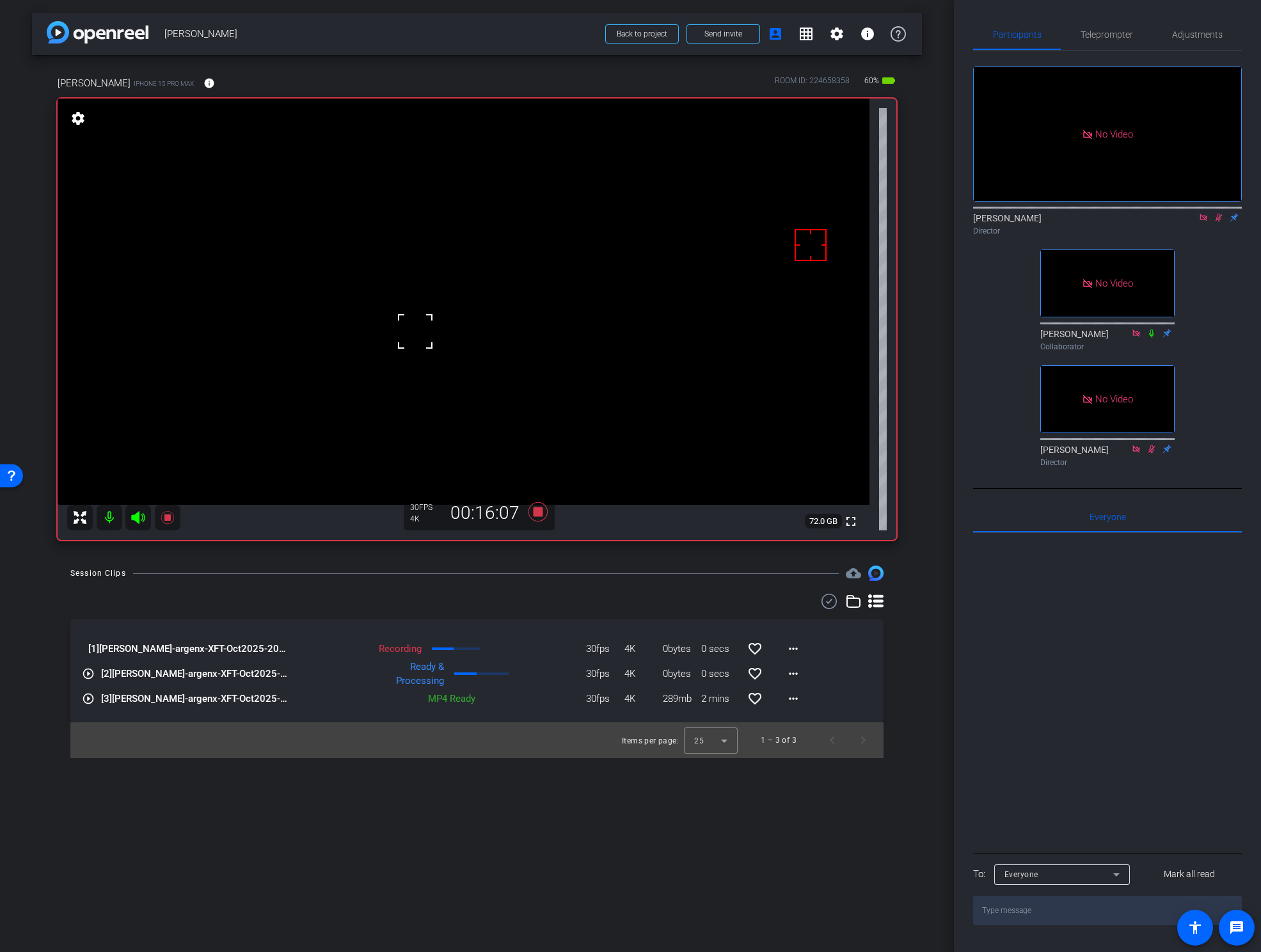
click at [712, 405] on video at bounding box center [463, 302] width 812 height 406
click at [417, 314] on video at bounding box center [463, 302] width 812 height 406
click at [421, 300] on div at bounding box center [417, 314] width 32 height 32
click at [535, 513] on icon at bounding box center [537, 512] width 19 height 19
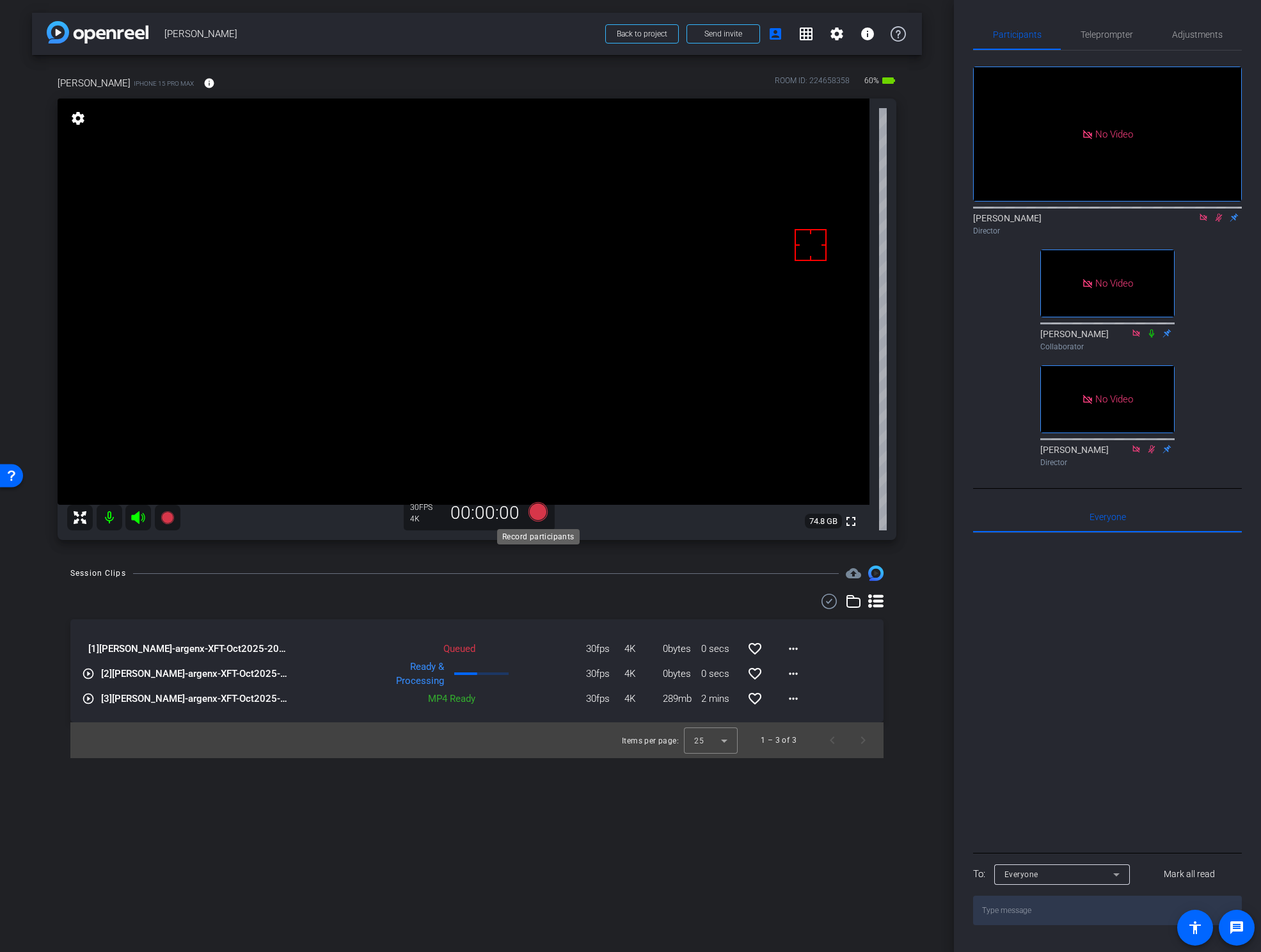
click at [537, 513] on icon at bounding box center [537, 512] width 19 height 19
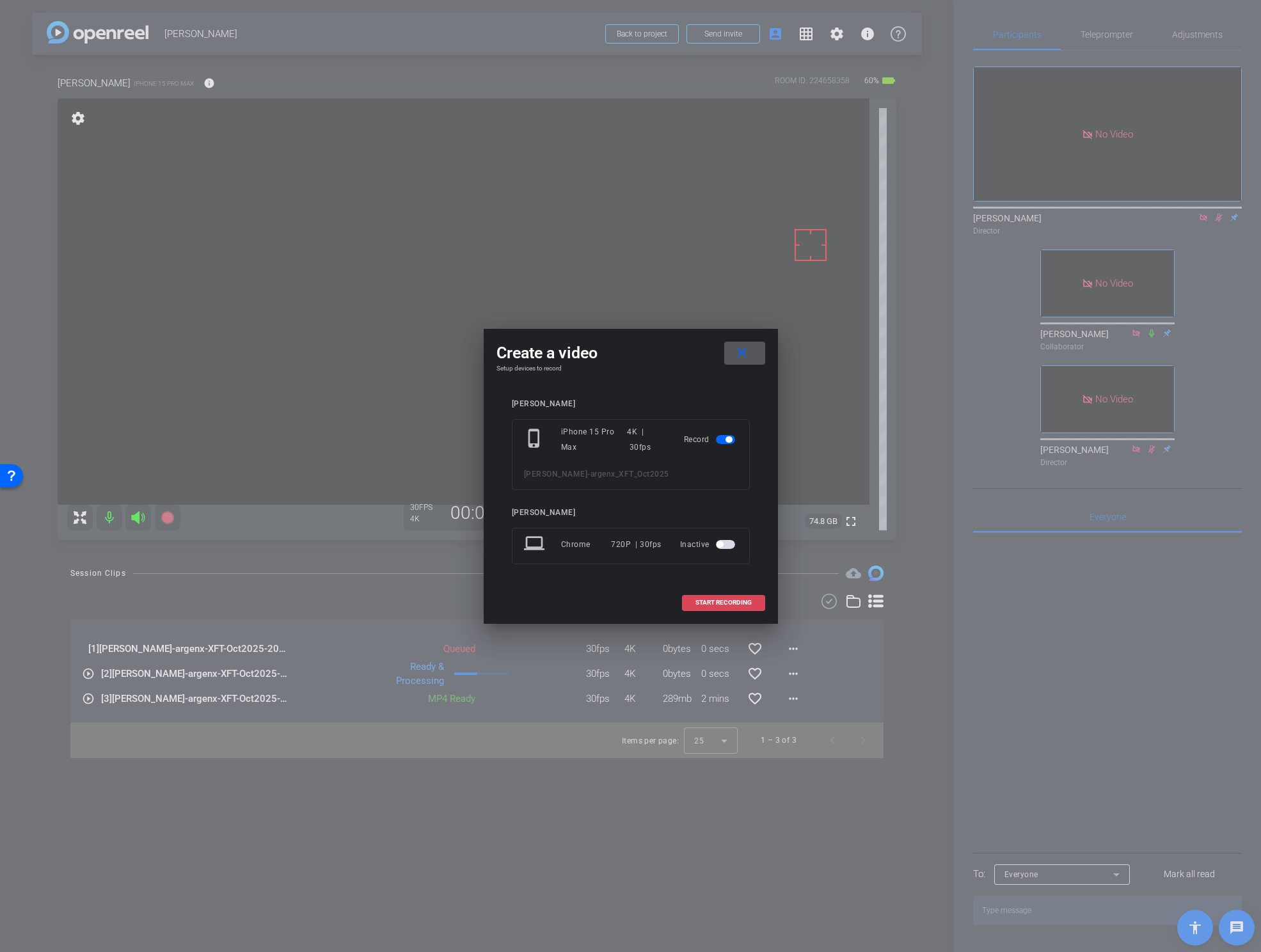
click at [703, 600] on span "START RECORDING" at bounding box center [723, 603] width 57 height 7
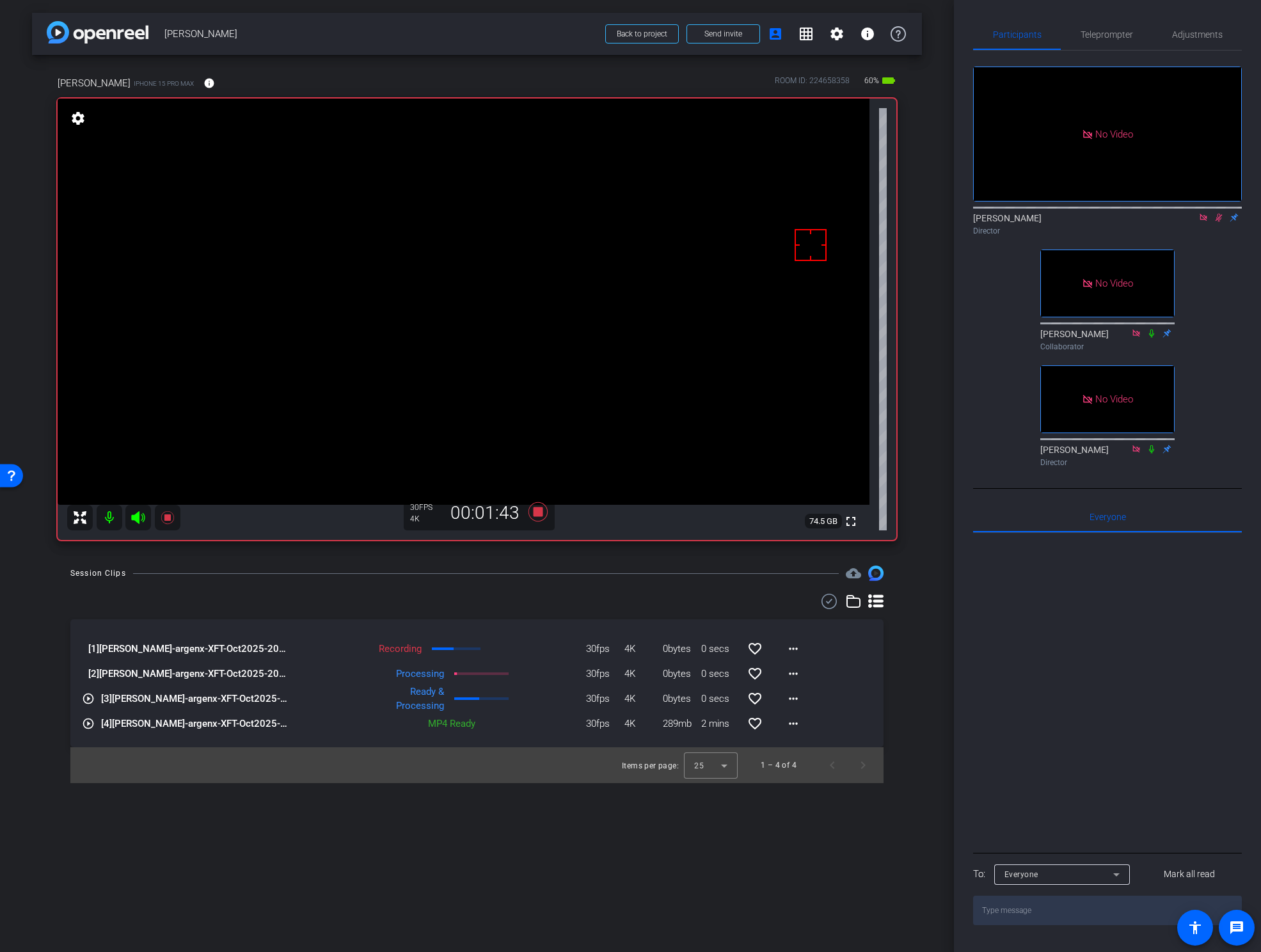
drag, startPoint x: 306, startPoint y: 823, endPoint x: 305, endPoint y: 815, distance: 8.1
click at [305, 824] on div "arrow_back Kristi Saragusa Back to project Send invite account_box grid_on sett…" at bounding box center [476, 476] width 954 height 952
click at [534, 513] on icon at bounding box center [537, 512] width 19 height 19
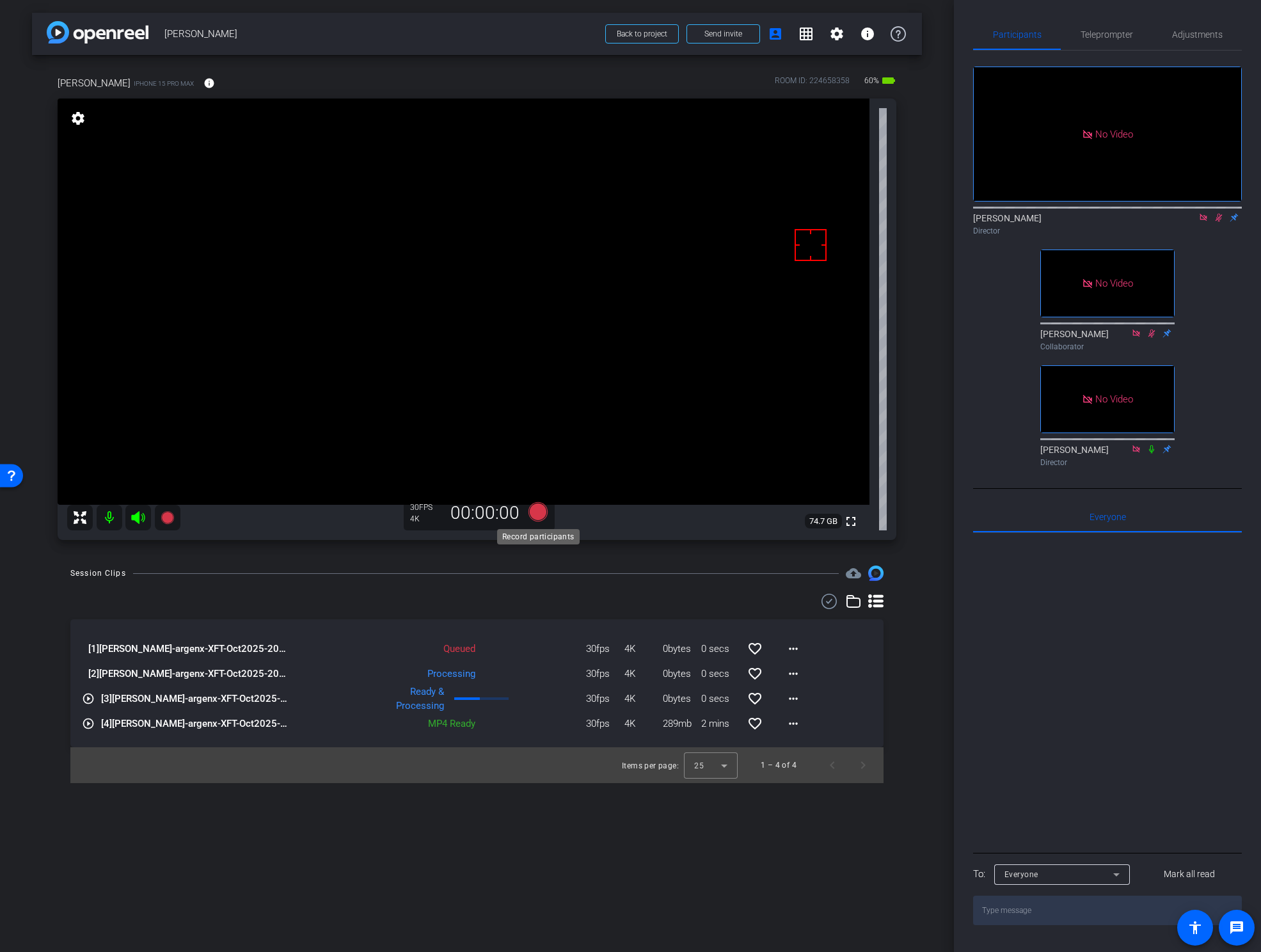
click at [535, 516] on icon at bounding box center [537, 512] width 19 height 19
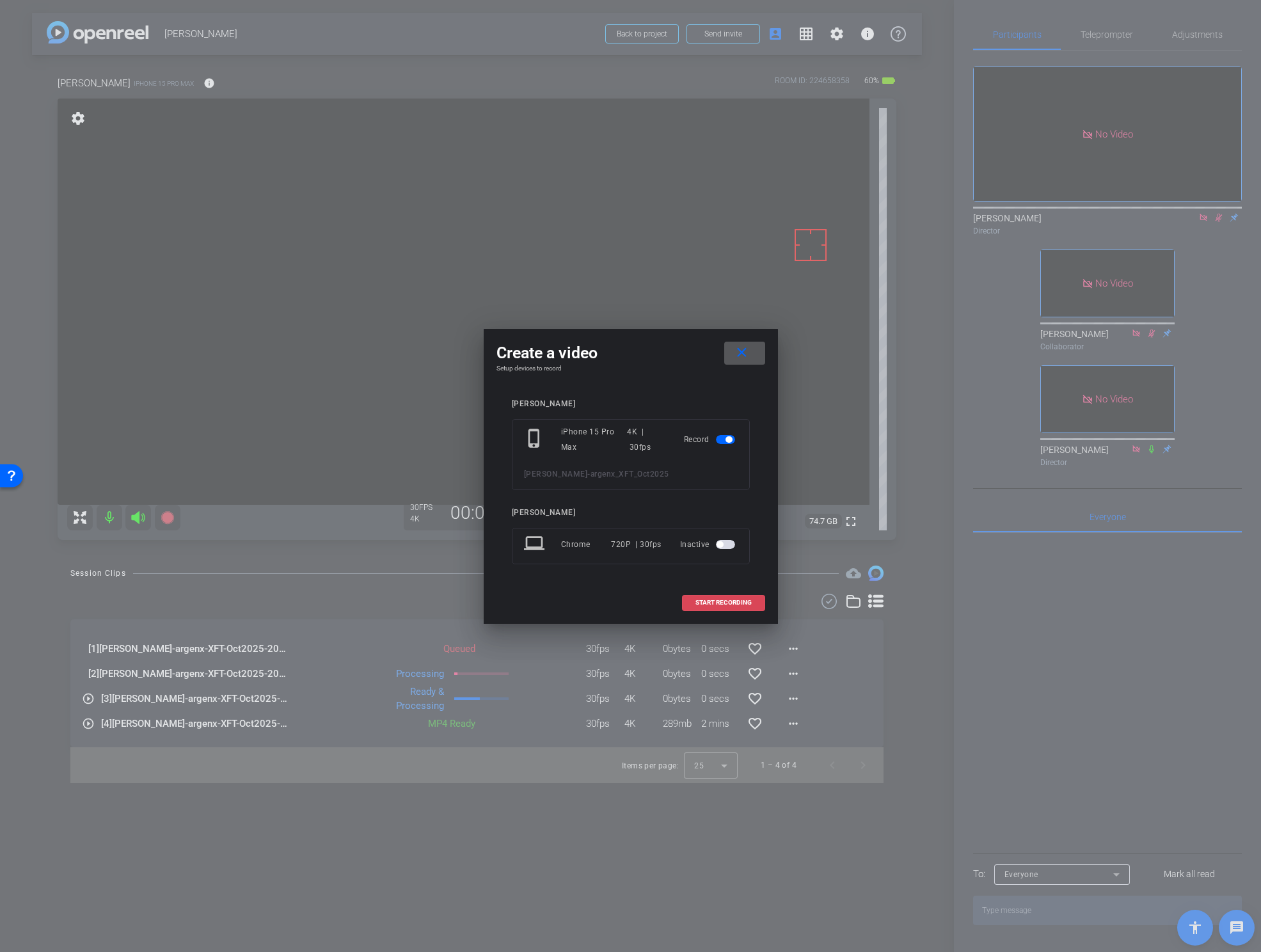
click at [730, 601] on span "START RECORDING" at bounding box center [723, 603] width 57 height 7
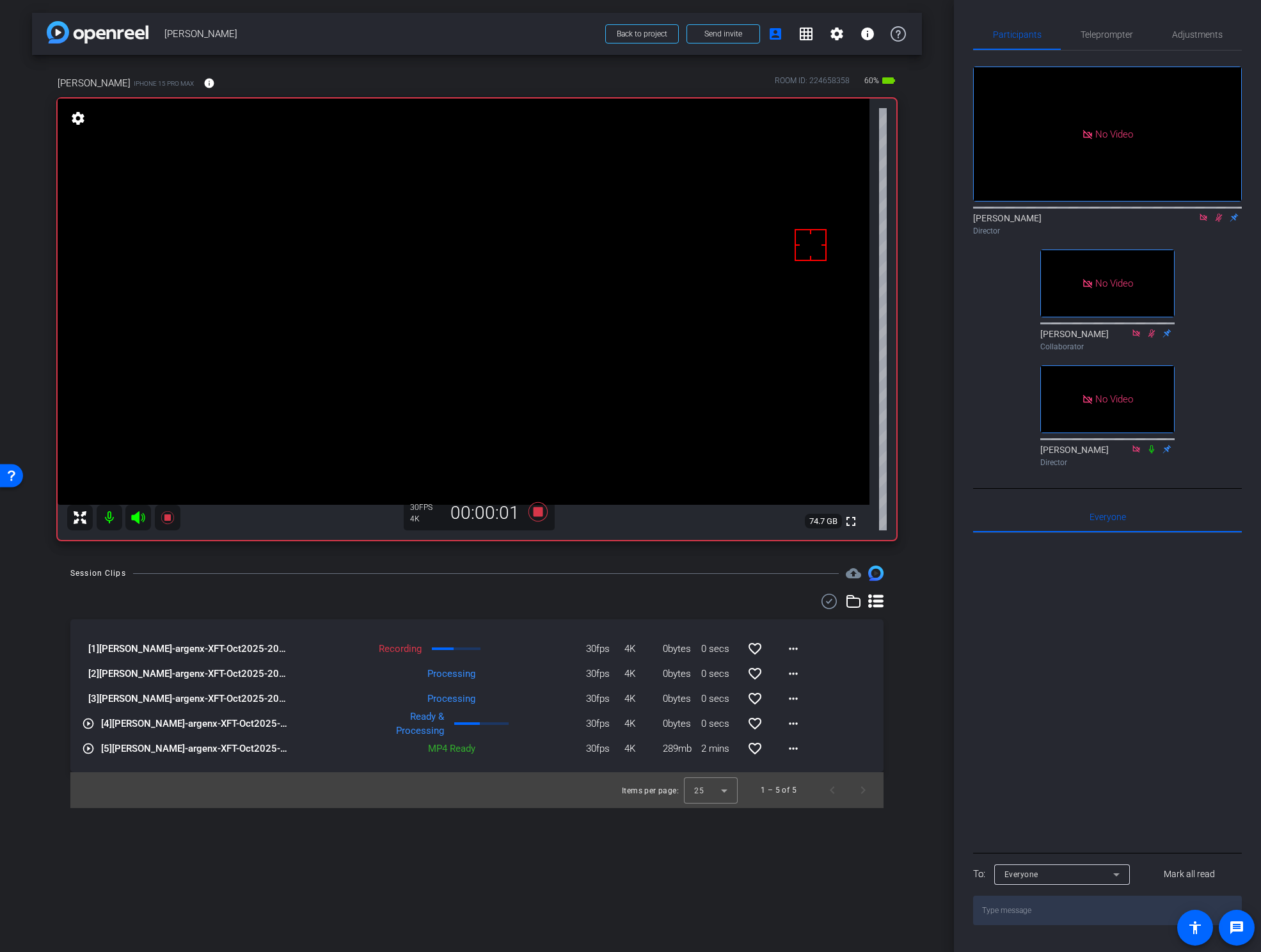
click at [690, 376] on video at bounding box center [463, 302] width 812 height 406
click at [426, 298] on video at bounding box center [463, 302] width 812 height 406
click at [789, 700] on mat-icon "more_horiz" at bounding box center [793, 699] width 15 height 15
click at [807, 724] on span "Download Original" at bounding box center [834, 726] width 94 height 15
click at [410, 329] on video at bounding box center [463, 302] width 812 height 406
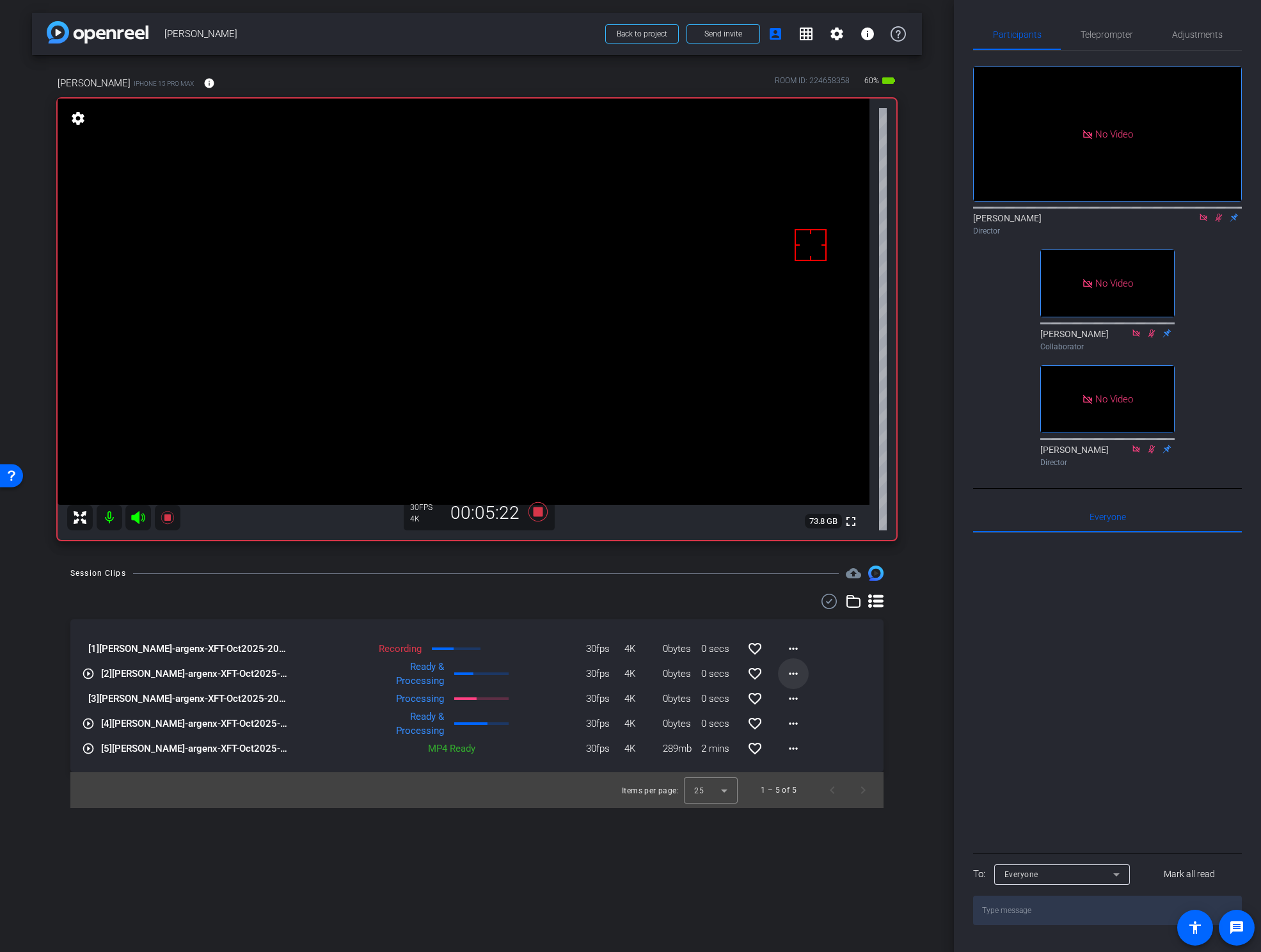
click at [796, 672] on mat-icon "more_horiz" at bounding box center [793, 674] width 15 height 15
click at [798, 694] on span "Download Original" at bounding box center [826, 700] width 77 height 15
click at [540, 513] on icon at bounding box center [537, 512] width 19 height 19
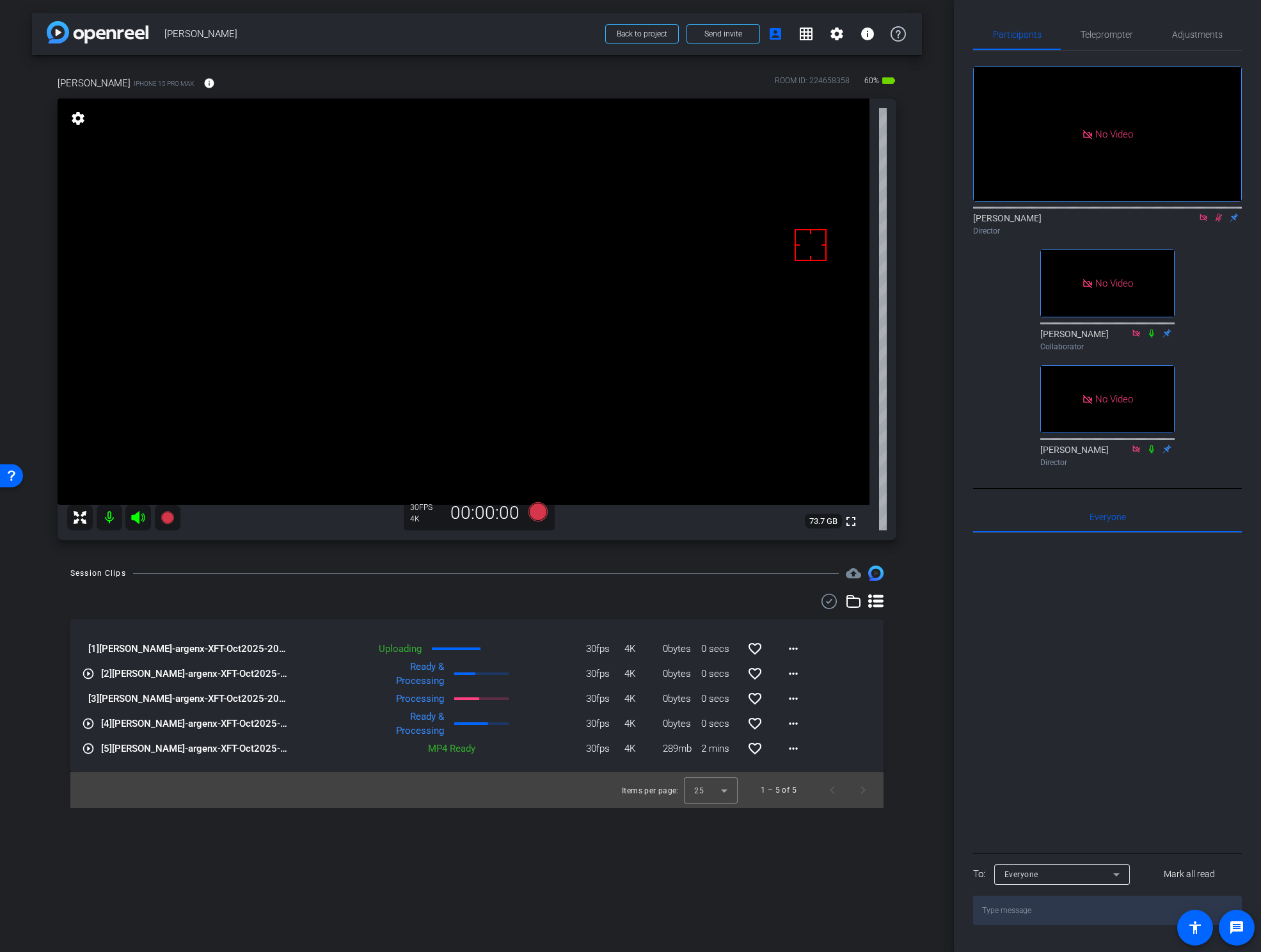
click at [1219, 213] on icon at bounding box center [1219, 217] width 10 height 9
click at [1201, 35] on span "Adjustments" at bounding box center [1198, 35] width 51 height 9
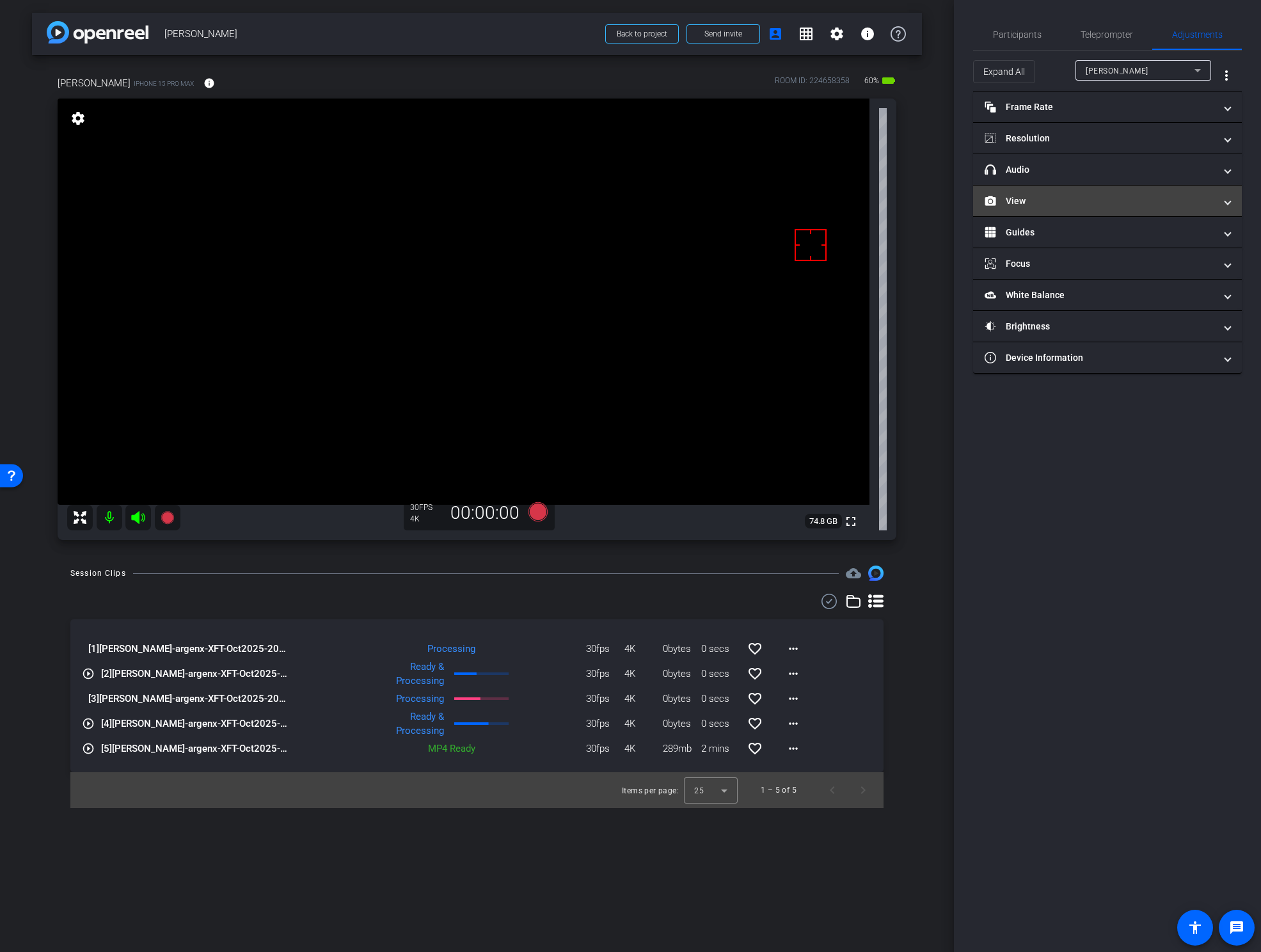
click at [1043, 201] on mat-panel-title "View" at bounding box center [1100, 201] width 231 height 14
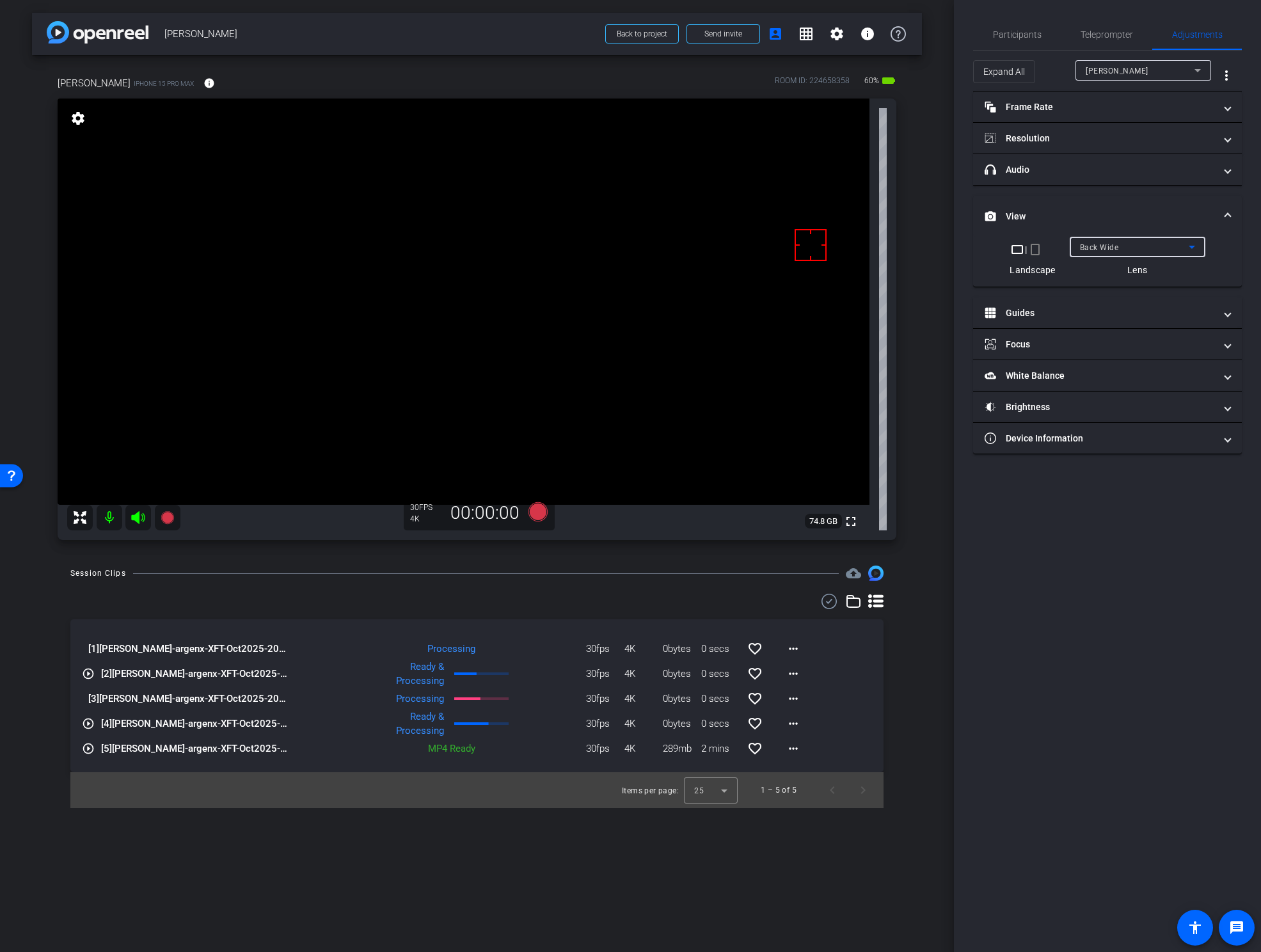
click at [1096, 248] on span "Back Wide" at bounding box center [1100, 248] width 39 height 9
click at [1092, 286] on span "Front Wide" at bounding box center [1100, 293] width 41 height 15
click at [1012, 37] on span "Participants" at bounding box center [1018, 35] width 49 height 9
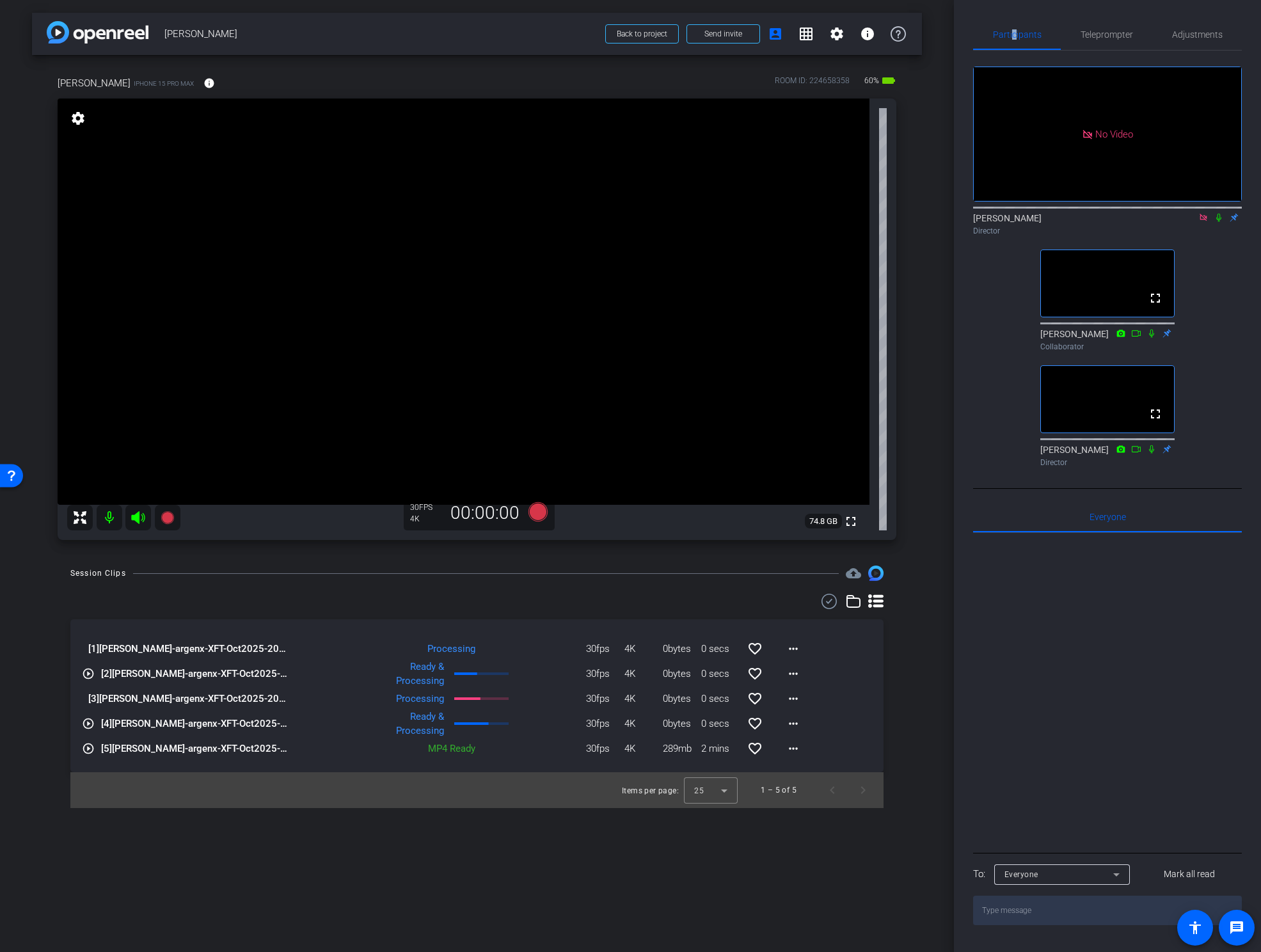
drag, startPoint x: 1201, startPoint y: 177, endPoint x: 1186, endPoint y: 197, distance: 25.0
click at [1199, 213] on icon at bounding box center [1204, 217] width 10 height 9
click at [898, 679] on div "Session Clips cloud_upload [1] Kristi Saragusa-argenx-XFT-Oct2025-2025-09-02-15…" at bounding box center [477, 687] width 890 height 242
click at [890, 668] on div "Session Clips cloud_upload [1] Kristi Saragusa-argenx-XFT-Oct2025-2025-09-02-15…" at bounding box center [477, 687] width 890 height 242
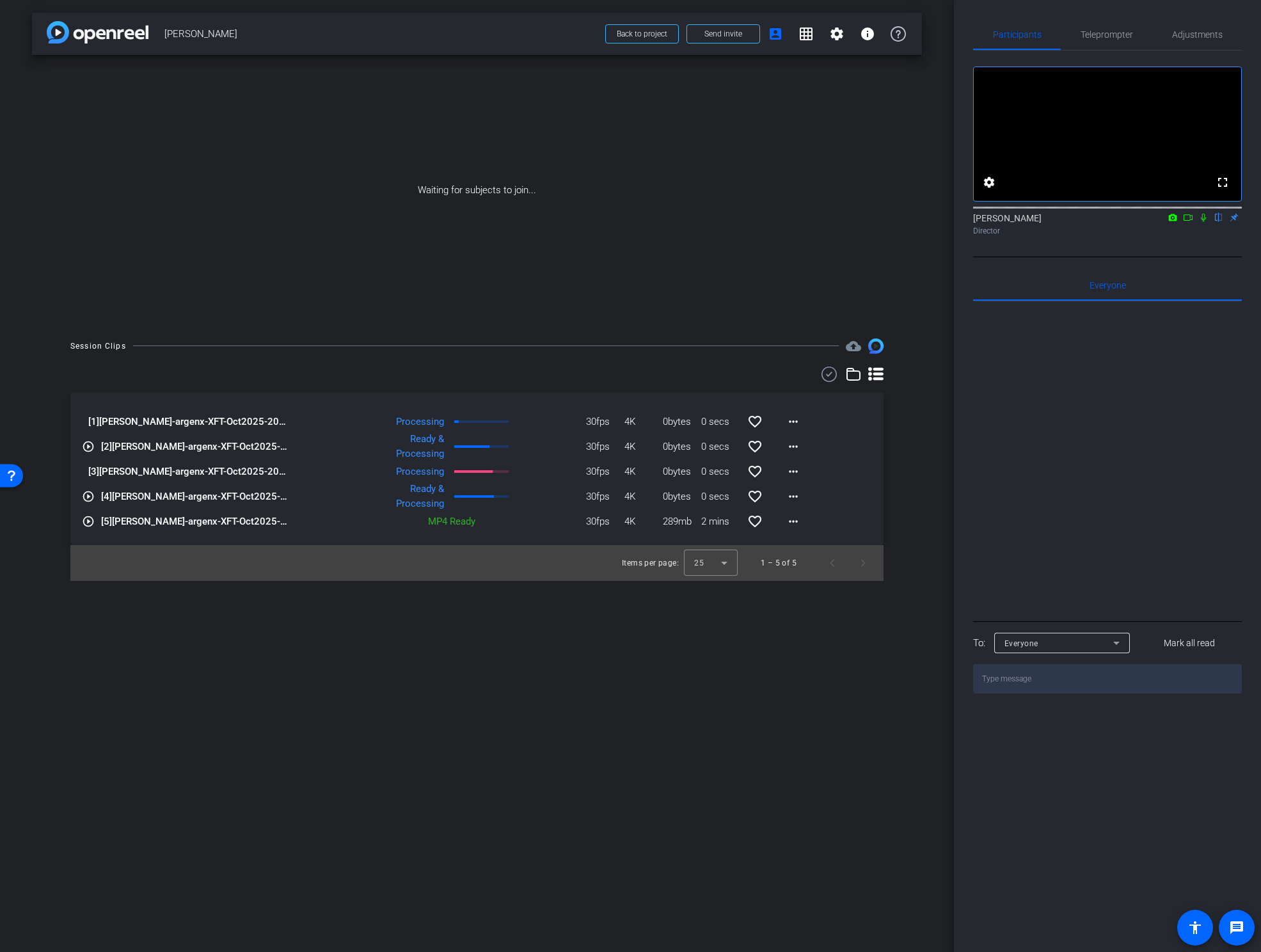
click at [1184, 222] on icon at bounding box center [1188, 217] width 10 height 9
click at [1217, 222] on icon at bounding box center [1219, 218] width 5 height 8
click at [794, 419] on mat-icon "more_horiz" at bounding box center [793, 422] width 15 height 15
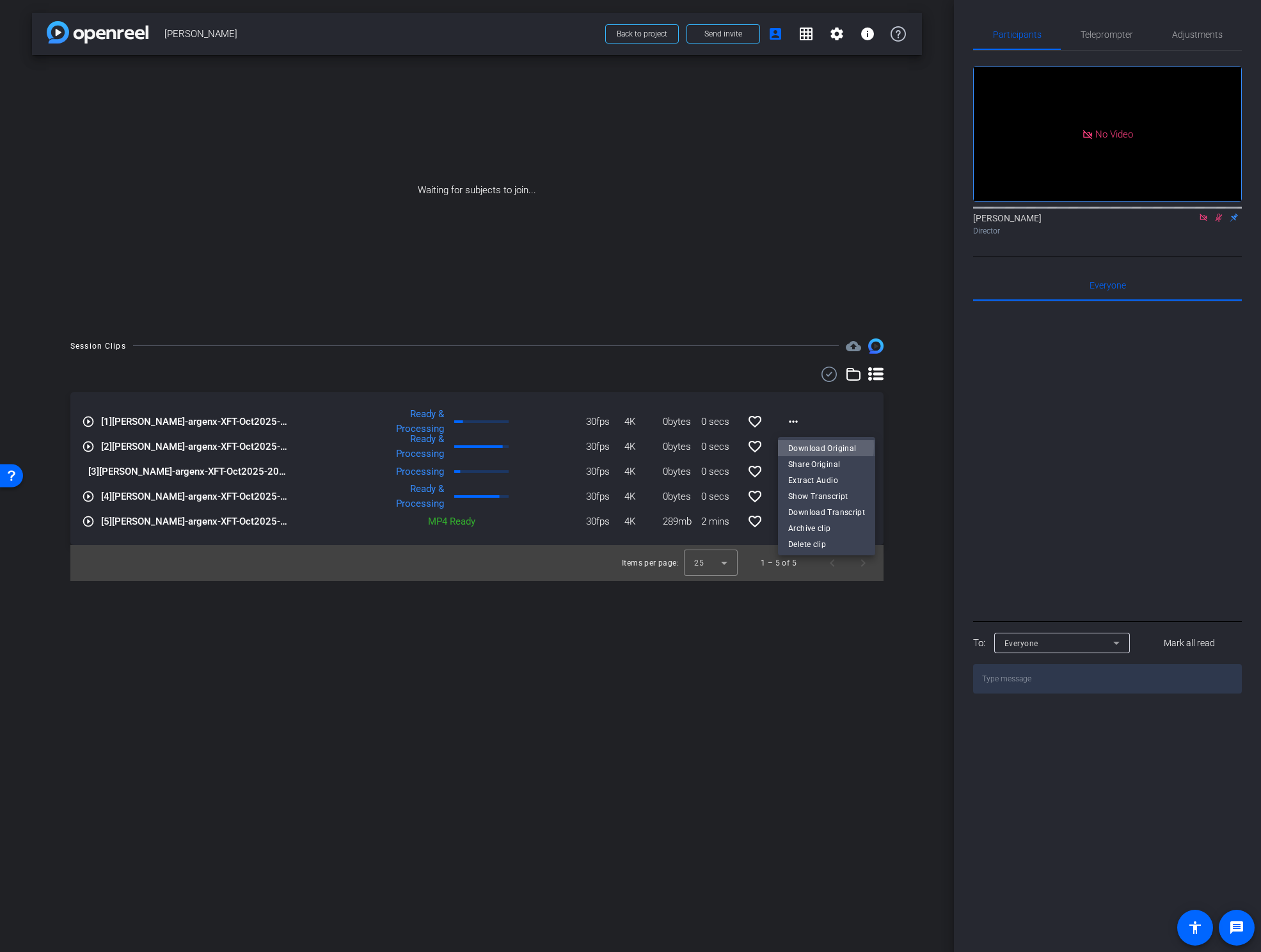
click at [796, 446] on span "Download Original" at bounding box center [826, 449] width 77 height 15
click at [793, 471] on mat-icon "more_horiz" at bounding box center [793, 471] width 15 height 15
click at [809, 498] on span "Download Original" at bounding box center [826, 498] width 77 height 15
click at [829, 700] on div "arrow_back Kristi Saragusa Back to project Send invite account_box grid_on sett…" at bounding box center [476, 476] width 954 height 952
click at [791, 474] on mat-icon "more_horiz" at bounding box center [793, 471] width 15 height 15
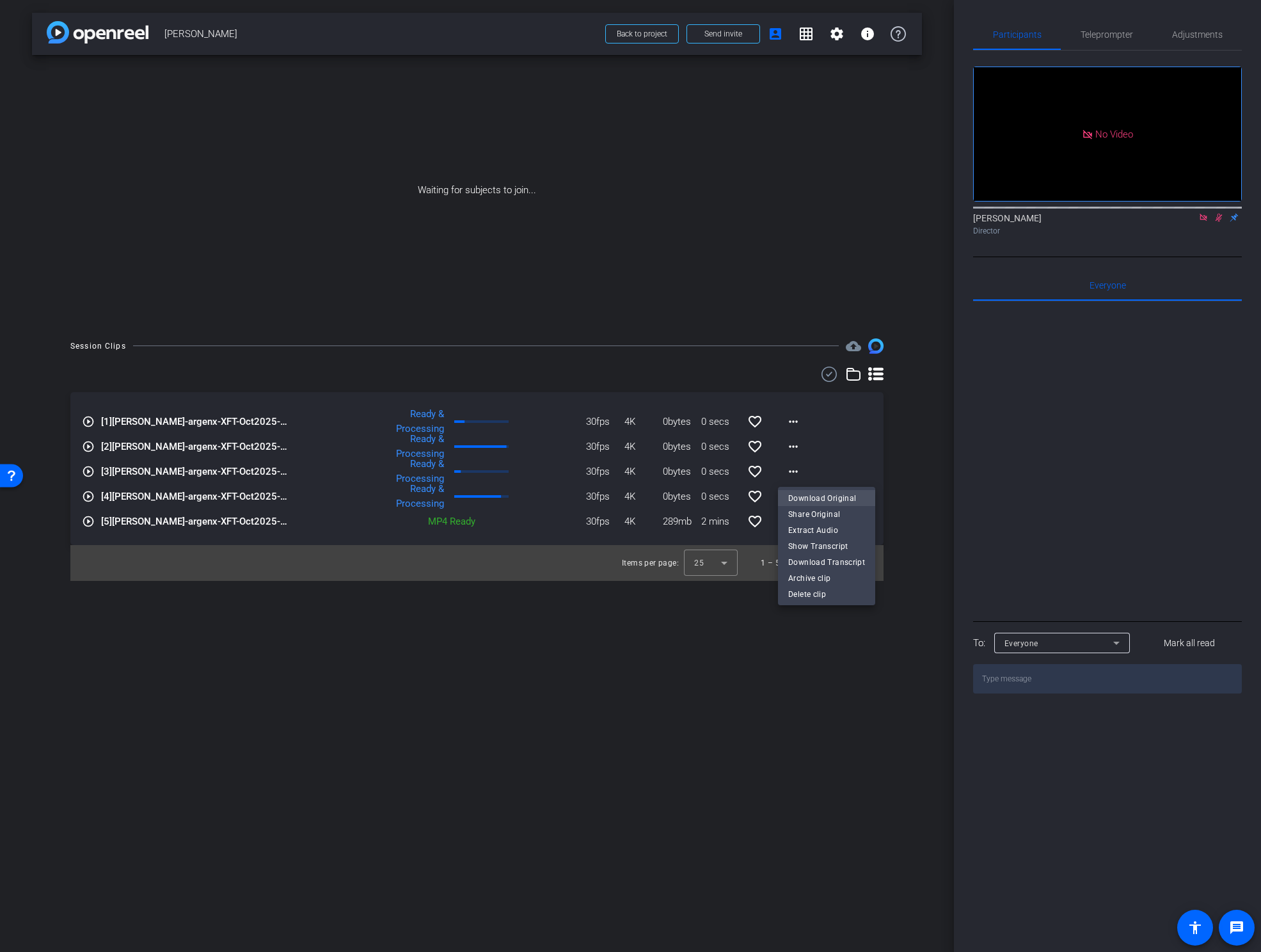
click at [793, 492] on span "Download Original" at bounding box center [826, 498] width 77 height 15
click at [624, 36] on span "Back to project" at bounding box center [642, 34] width 51 height 9
